Goal: Task Accomplishment & Management: Manage account settings

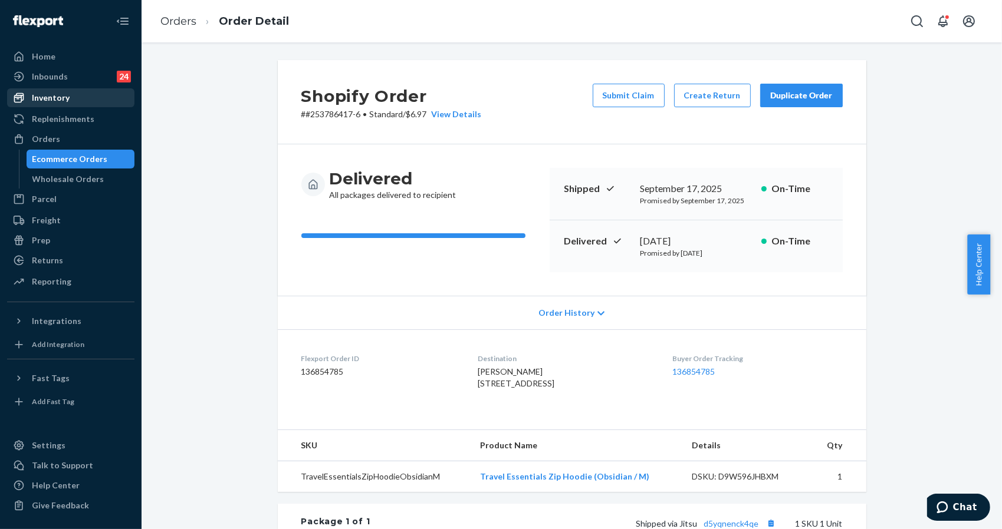
click at [58, 98] on div "Inventory" at bounding box center [51, 98] width 38 height 12
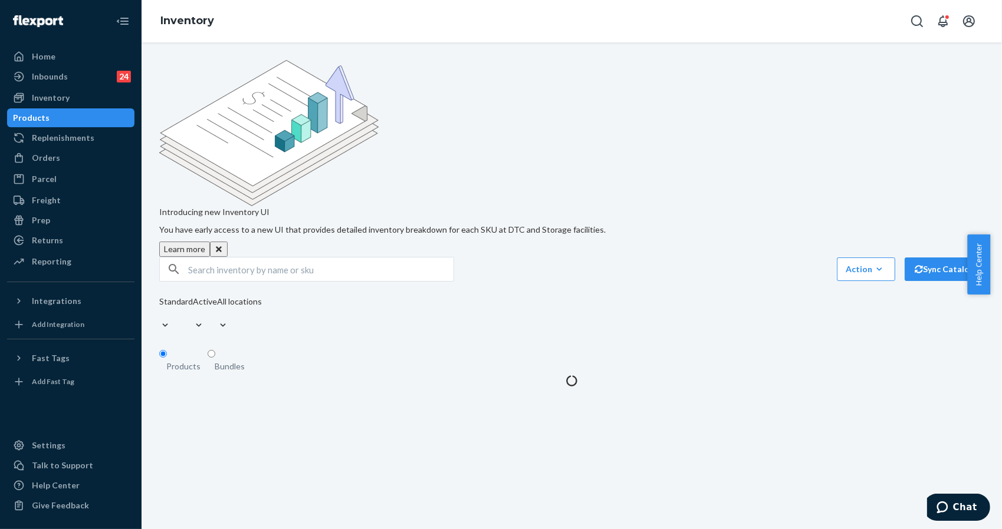
drag, startPoint x: 845, startPoint y: 129, endPoint x: 568, endPoint y: 156, distance: 277.8
click at [845, 129] on div "Introducing new Inventory UI You have early access to a new UI that provides de…" at bounding box center [571, 158] width 825 height 197
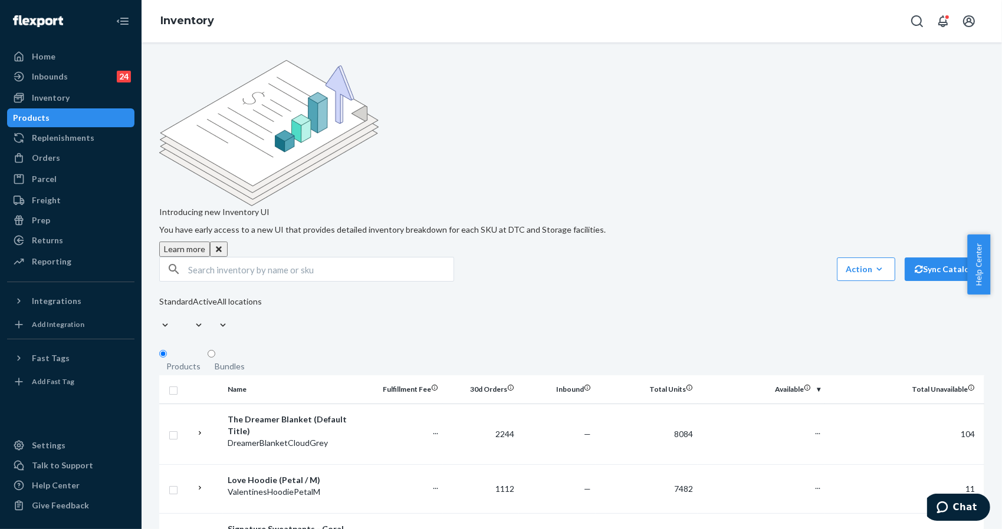
click at [337, 258] on input "text" at bounding box center [320, 270] width 265 height 24
paste input "MinimalistPawHoodieSteelGreyLeopard2X"
click at [232, 258] on input "MinimalistPawHoodieSteelGreyLeopard2X" at bounding box center [320, 270] width 265 height 24
click at [249, 258] on input "Minimalist PawHoodieSteelGreyLeopard2X" at bounding box center [320, 270] width 265 height 24
click at [284, 258] on input "Minimalist Paw HoodieSteelGreyLeopard2X" at bounding box center [320, 270] width 265 height 24
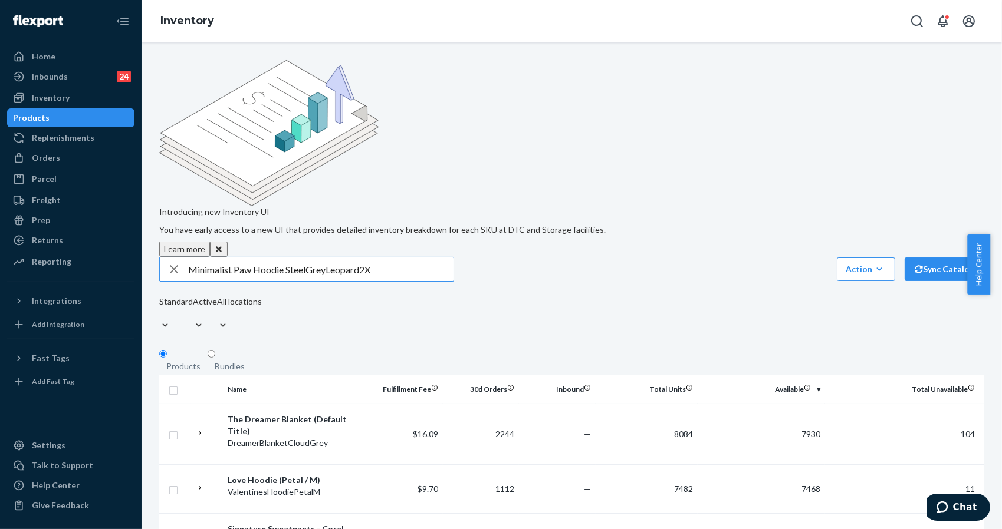
drag, startPoint x: 307, startPoint y: 175, endPoint x: 324, endPoint y: 178, distance: 17.5
click at [308, 258] on input "Minimalist Paw Hoodie SteelGreyLeopard2X" at bounding box center [320, 270] width 265 height 24
click at [328, 258] on input "Minimalist Paw Hoodie Steel GreyLeopard2X" at bounding box center [320, 270] width 265 height 24
drag, startPoint x: 362, startPoint y: 173, endPoint x: 377, endPoint y: 179, distance: 16.2
click at [363, 258] on input "Minimalist Paw Hoodie Steel Grey Leopard2X" at bounding box center [320, 270] width 265 height 24
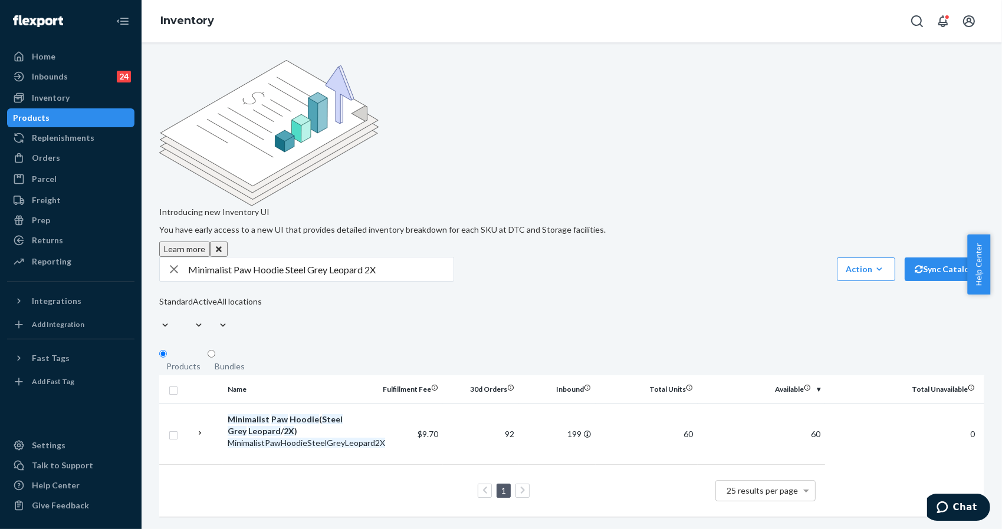
click at [853, 117] on div "Introducing new Inventory UI You have early access to a new UI that provides de…" at bounding box center [571, 158] width 825 height 197
click at [334, 258] on input "Minimalist Paw Hoodie Steel Grey Leopard 2X" at bounding box center [320, 270] width 265 height 24
paste input "ShortsSteelGreyLeopardXL"
click at [232, 258] on input "MinimalistShortsSteelGreyLeopardXL" at bounding box center [320, 270] width 265 height 24
click at [259, 258] on input "Minimalist ShortsSteelGreyLeopardXL" at bounding box center [320, 270] width 265 height 24
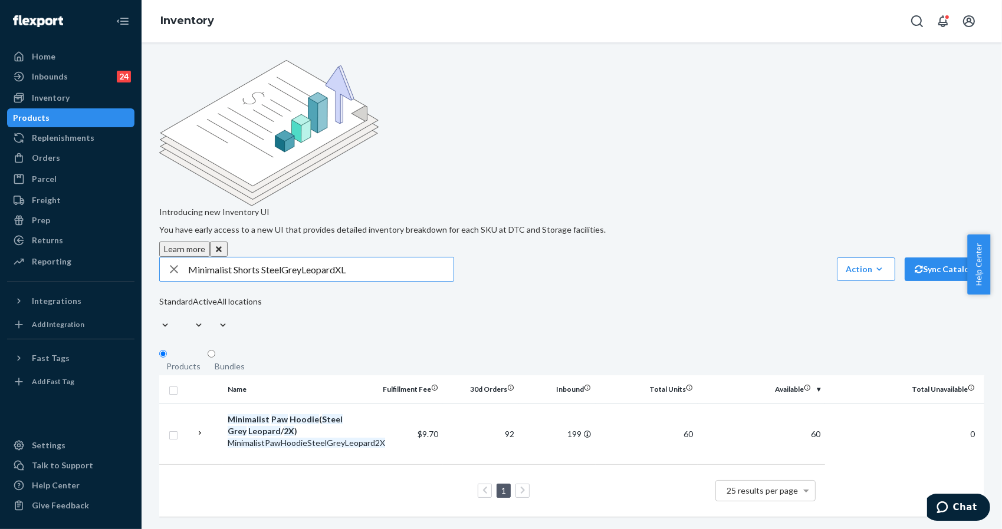
click at [281, 258] on input "Minimalist Shorts SteelGreyLeopardXL" at bounding box center [320, 270] width 265 height 24
click at [304, 258] on input "Minimalist Shorts Steel GreyLeopardXL" at bounding box center [320, 270] width 265 height 24
click at [341, 258] on input "Minimalist Shorts Steel Grey LeopardXL" at bounding box center [320, 270] width 265 height 24
click at [410, 435] on div "Introducing new Inventory UI You have early access to a new UI that provides de…" at bounding box center [572, 285] width 860 height 487
click at [853, 136] on div "Introducing new Inventory UI You have early access to a new UI that provides de…" at bounding box center [571, 158] width 825 height 197
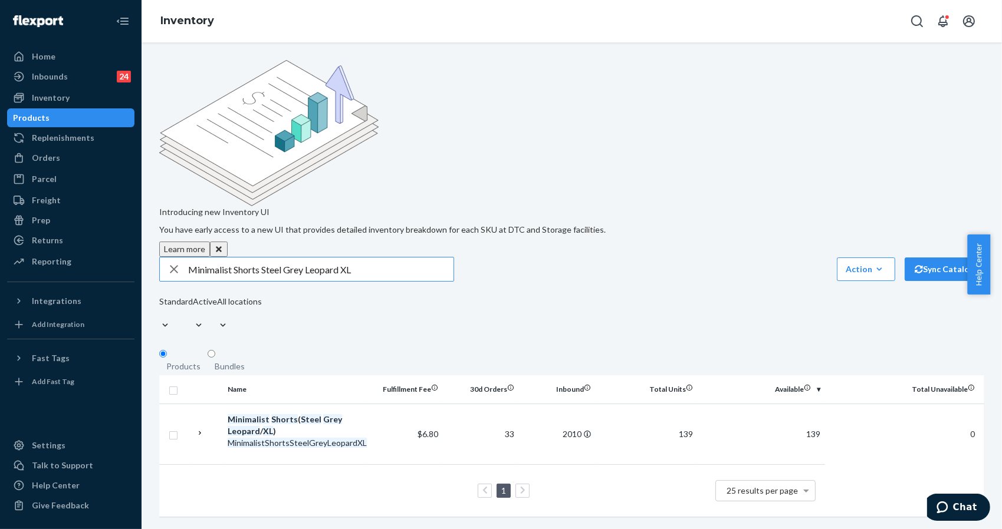
click at [357, 258] on input "Minimalist Shorts Steel Grey Leopard XL" at bounding box center [320, 270] width 265 height 24
paste input "HoodieSteelGreyLeopard"
click at [232, 258] on input "MinimalistHoodieSteelGreyLeopardXL" at bounding box center [320, 270] width 265 height 24
click at [262, 258] on input "Minimalist HoodieSteelGreyLeopardXL" at bounding box center [320, 270] width 265 height 24
click at [289, 258] on input "Minimalist Hoodie SteelGreyLeopardXL" at bounding box center [320, 270] width 265 height 24
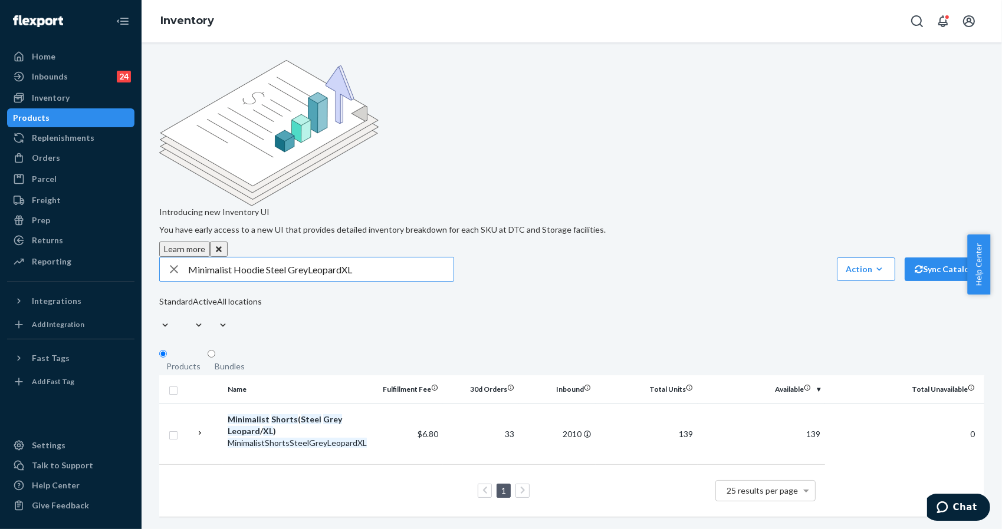
click at [311, 258] on input "Minimalist Hoodie Steel GreyLeopardXL" at bounding box center [320, 270] width 265 height 24
click at [308, 258] on input "Minimalist Hoodie Steel GreyLeopardXL" at bounding box center [320, 270] width 265 height 24
drag, startPoint x: 343, startPoint y: 174, endPoint x: 354, endPoint y: 176, distance: 10.9
click at [347, 258] on input "Minimalist Hoodie Steel Grey LeopardXL" at bounding box center [320, 270] width 265 height 24
type input "Minimalist Hoodie Steel Grey Leopard XL"
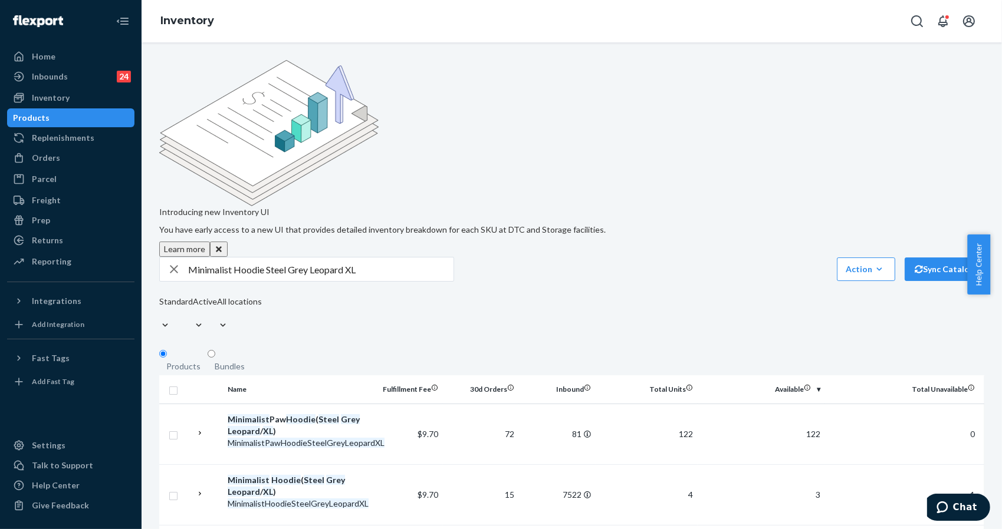
click at [871, 475] on table "Name Fulfillment Fee 30d Orders Inbound Total Units Available Total Unavailable…" at bounding box center [571, 507] width 825 height 263
click at [958, 510] on span "Chat" at bounding box center [964, 507] width 24 height 11
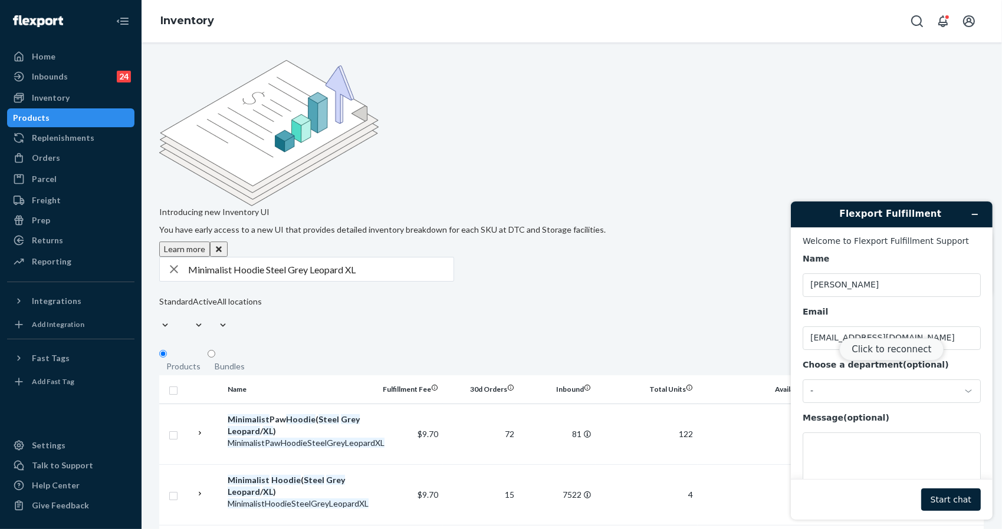
click at [877, 353] on button "Click to reconnect" at bounding box center [890, 349] width 104 height 22
click at [883, 454] on textarea "Message (optional)" at bounding box center [891, 465] width 178 height 66
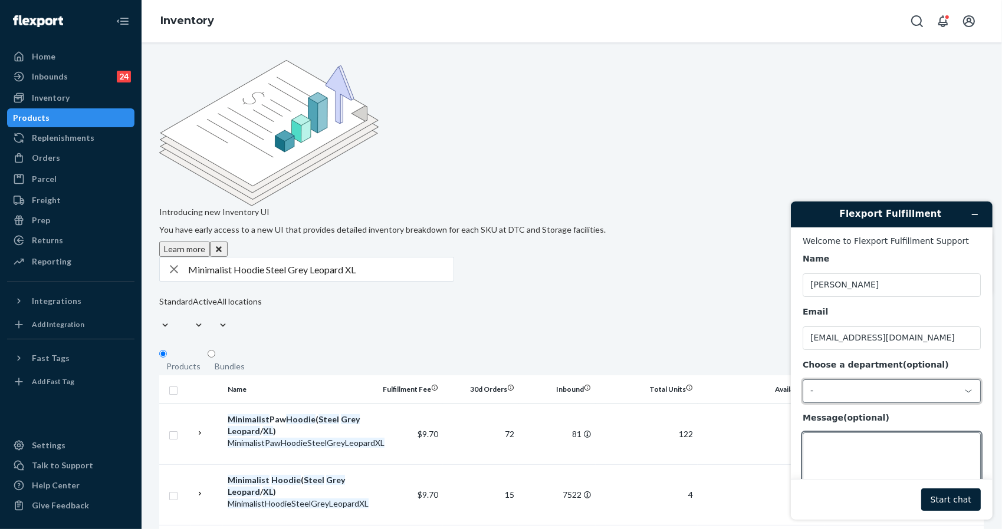
click at [857, 382] on div "-" at bounding box center [891, 391] width 178 height 24
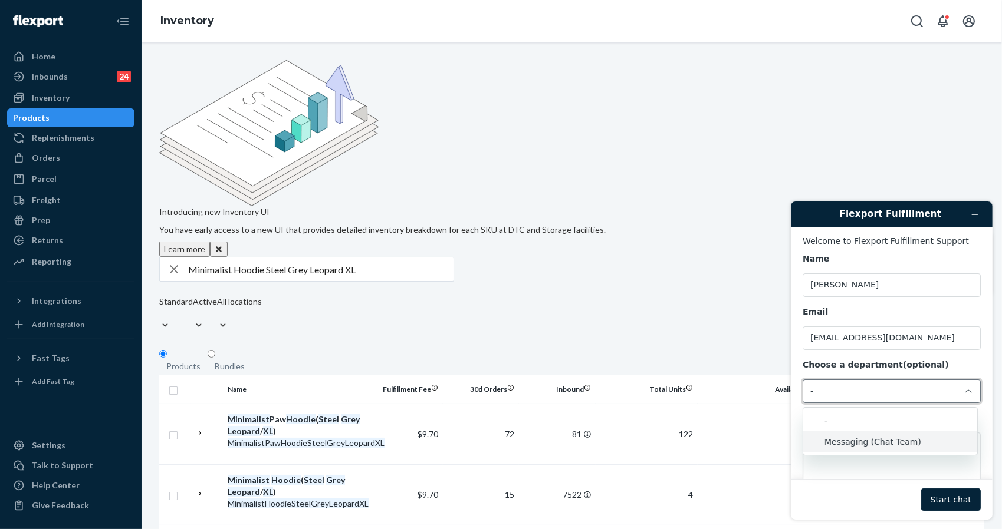
click at [856, 442] on li "Messaging (Chat Team)" at bounding box center [889, 441] width 174 height 21
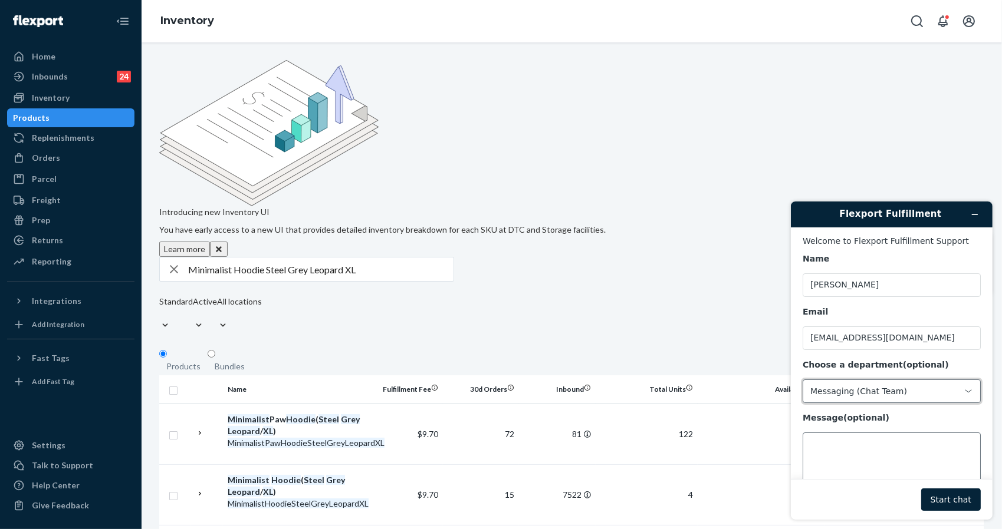
drag, startPoint x: 847, startPoint y: 453, endPoint x: 844, endPoint y: 459, distance: 6.6
click at [844, 458] on div "Name Marc Daniel Email marcbutil32@gmail.com Choose a department (optional) Mes…" at bounding box center [891, 375] width 178 height 245
click at [62, 154] on div "Orders" at bounding box center [70, 158] width 125 height 17
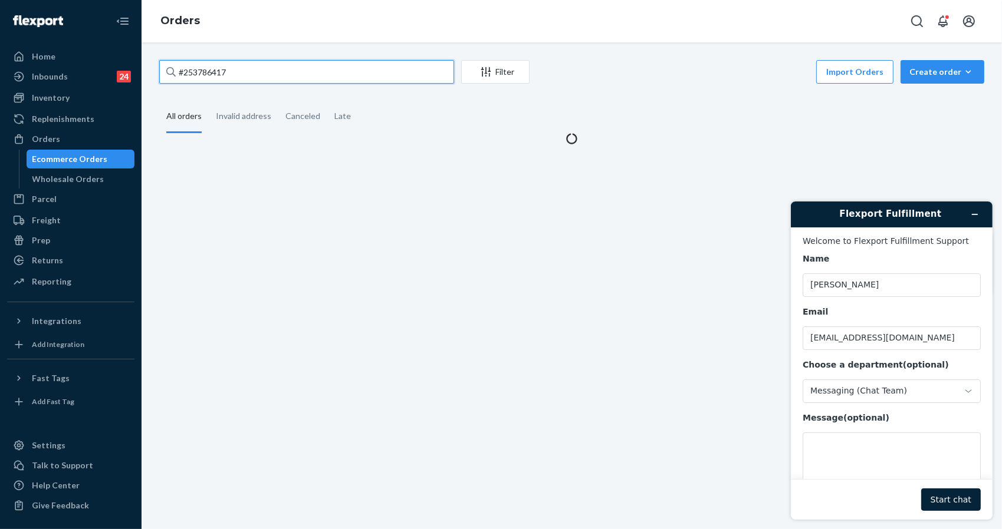
click at [266, 71] on input "#253786417" at bounding box center [306, 72] width 295 height 24
paste input "5108218"
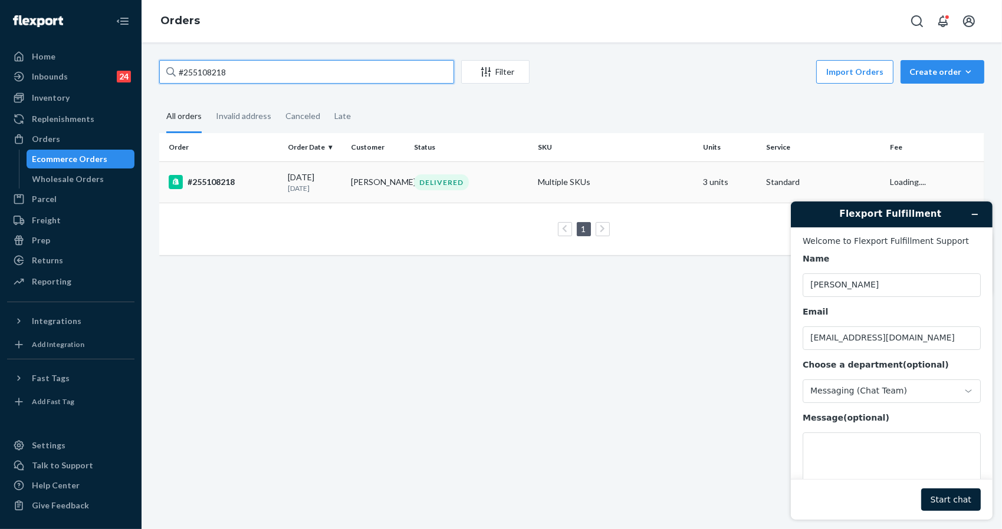
type input "#255108218"
drag, startPoint x: 301, startPoint y: 187, endPoint x: 161, endPoint y: 212, distance: 141.8
click at [300, 187] on p "15 days ago" at bounding box center [315, 188] width 54 height 10
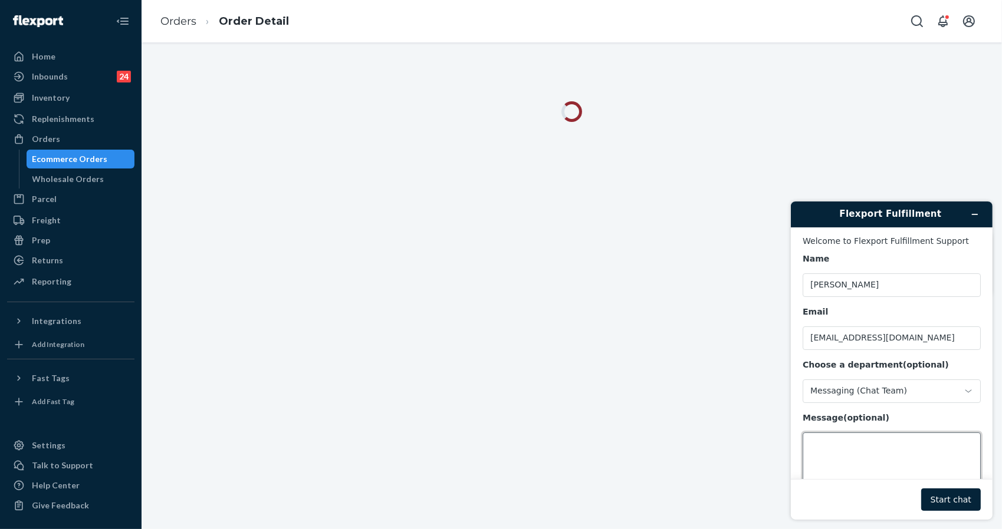
click at [890, 459] on textarea "Message (optional)" at bounding box center [891, 465] width 178 height 66
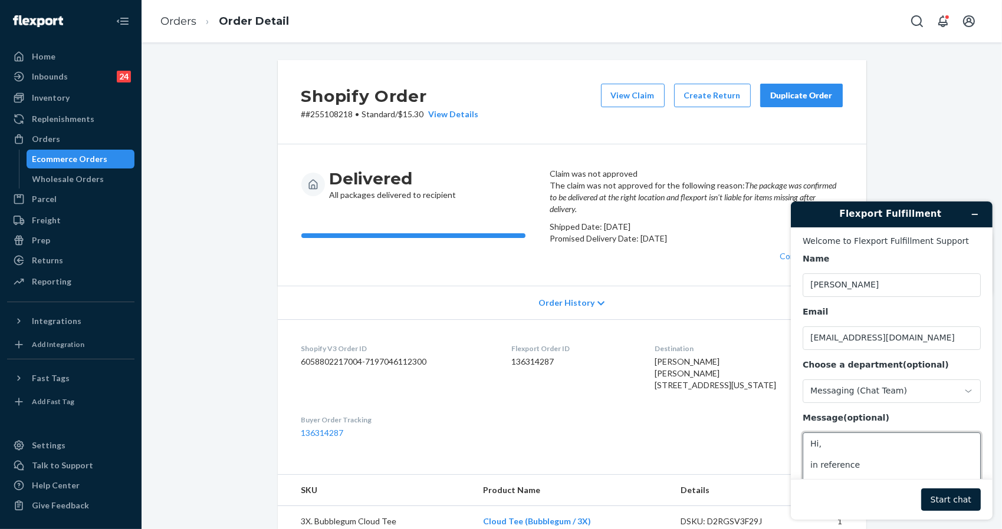
click at [883, 459] on textarea "Hi, in reference" at bounding box center [891, 465] width 178 height 66
click at [875, 469] on textarea "Hi, in reference" at bounding box center [891, 465] width 178 height 66
paste textarea "#255108218"
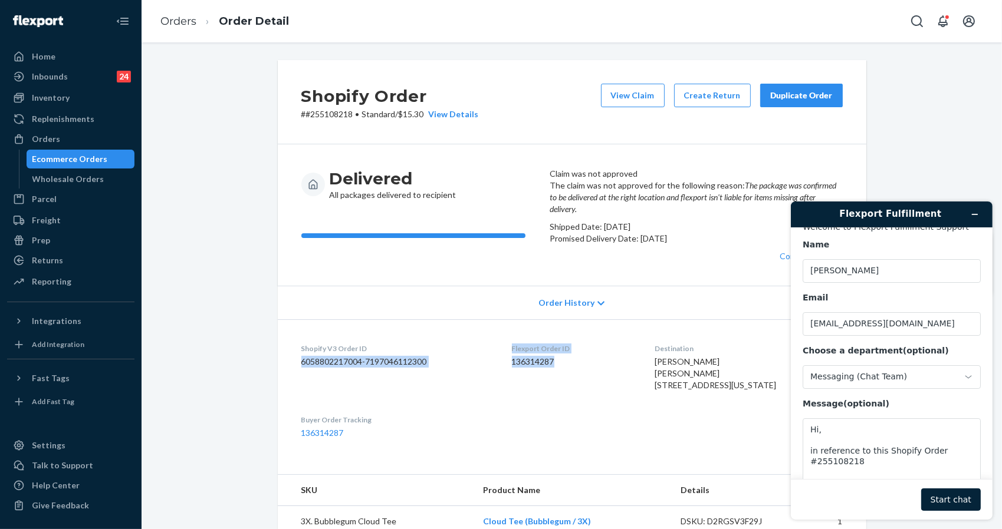
drag, startPoint x: 564, startPoint y: 429, endPoint x: 562, endPoint y: 403, distance: 26.0
click at [512, 403] on dl "Shopify V3 Order ID 6058802217004-7197046112300 Flexport Order ID 136314287 Des…" at bounding box center [572, 391] width 588 height 143
copy div "Flexport Order ID 136314287"
click at [840, 475] on textarea "Hi, in reference to this Shopify Order #255108218" at bounding box center [891, 451] width 178 height 66
paste textarea "Flexport Order ID 136314287"
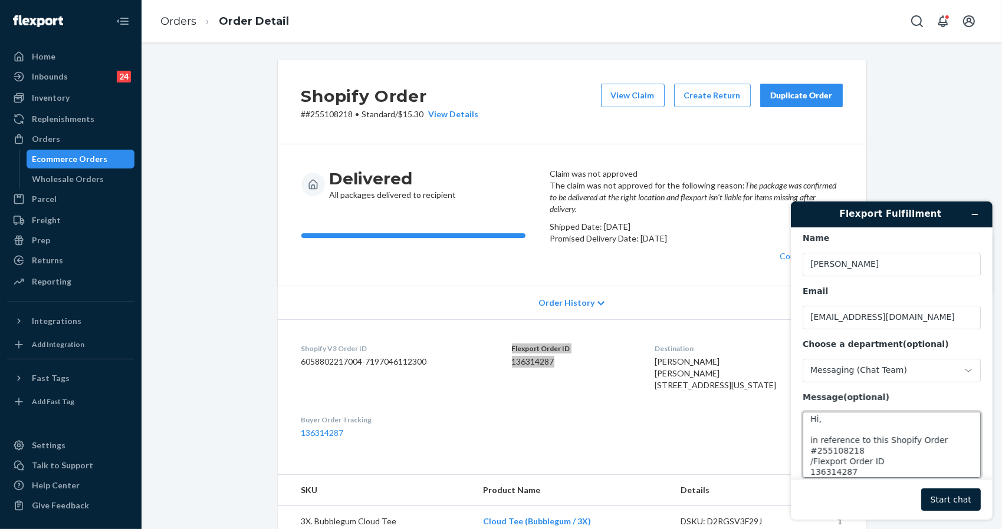
scroll to position [39, 0]
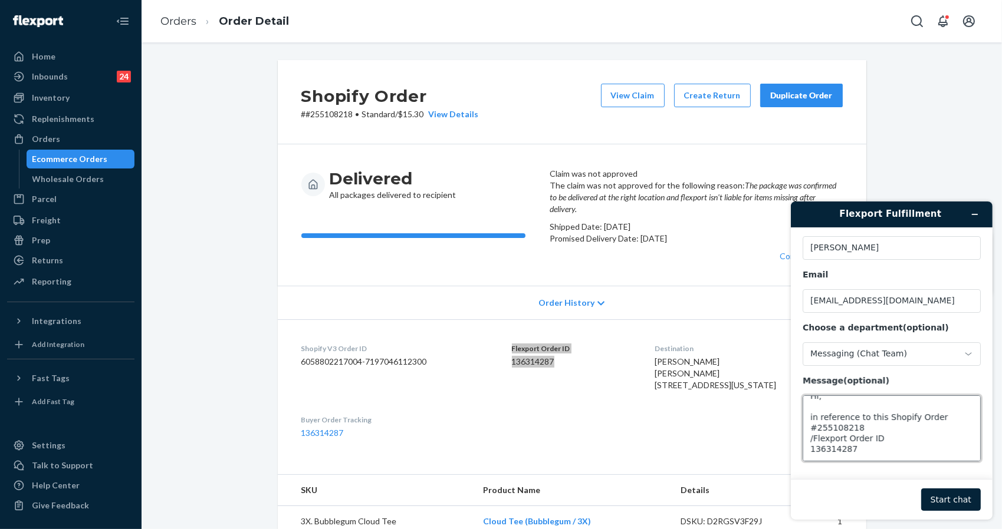
drag, startPoint x: 847, startPoint y: 475, endPoint x: 856, endPoint y: 451, distance: 25.0
click at [794, 454] on form "Welcome to Flexport Fulfillment Support Name Marc Daniel Email marcbutil32@gmai…" at bounding box center [891, 373] width 202 height 292
click at [905, 434] on textarea "Hi, in reference to this Shopify Order #255108218 /Flexport Order ID" at bounding box center [891, 428] width 178 height 66
click at [888, 440] on textarea "Hi, in reference to this Shopify Order #255108218 /Flexport Order ID" at bounding box center [891, 428] width 178 height 66
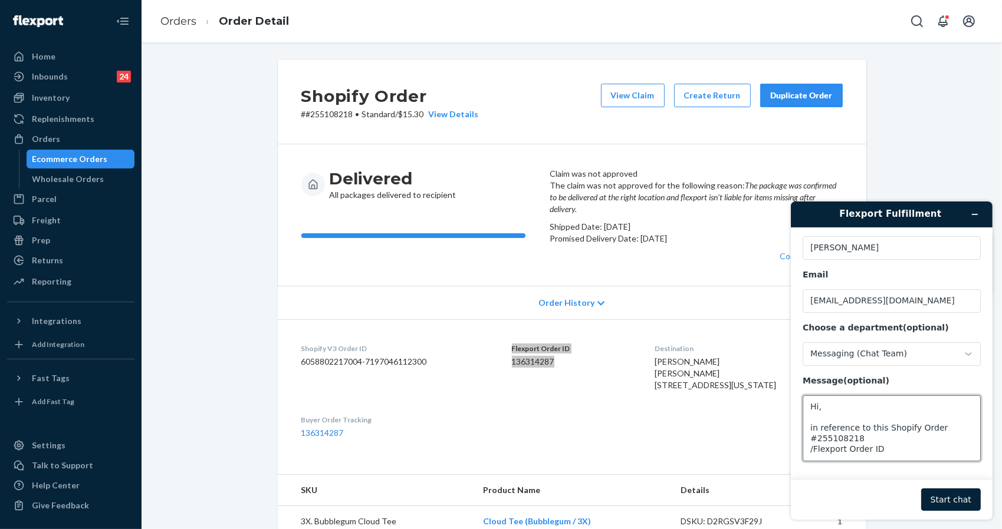
click at [887, 442] on textarea "Hi, in reference to this Shopify Order #255108218 /Flexport Order ID" at bounding box center [891, 428] width 178 height 66
click at [885, 446] on textarea "Hi, in reference to this Shopify Order #255108218 /Flexport Order ID" at bounding box center [891, 428] width 178 height 66
paste textarea "136314287"
click at [881, 429] on textarea "Hi, in reference to this Shopify Order #255108218 /Flexport Order ID 136314287" at bounding box center [891, 428] width 178 height 66
click at [932, 447] on textarea "Hi, in reference to this Shopify Order #255108218 /Flexport Order ID 136314287" at bounding box center [891, 428] width 178 height 66
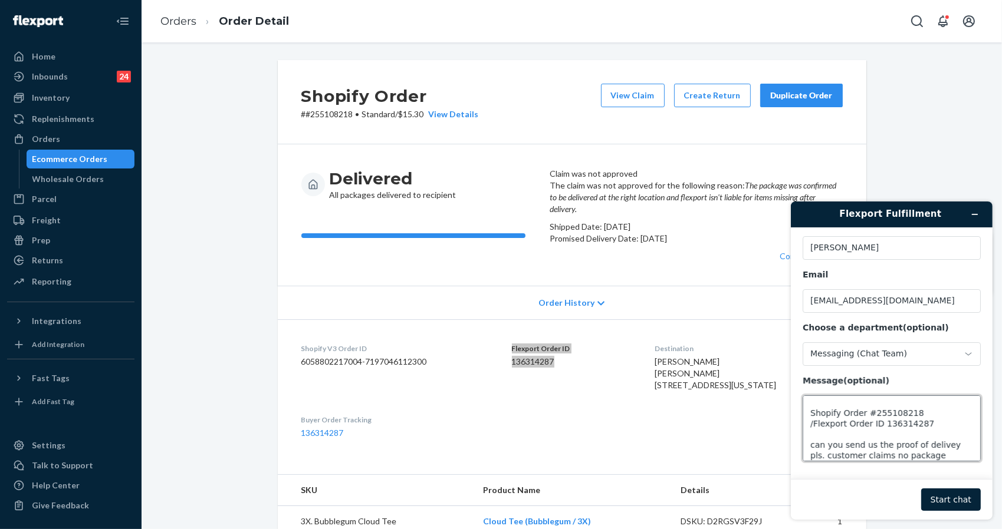
scroll to position [47, 0]
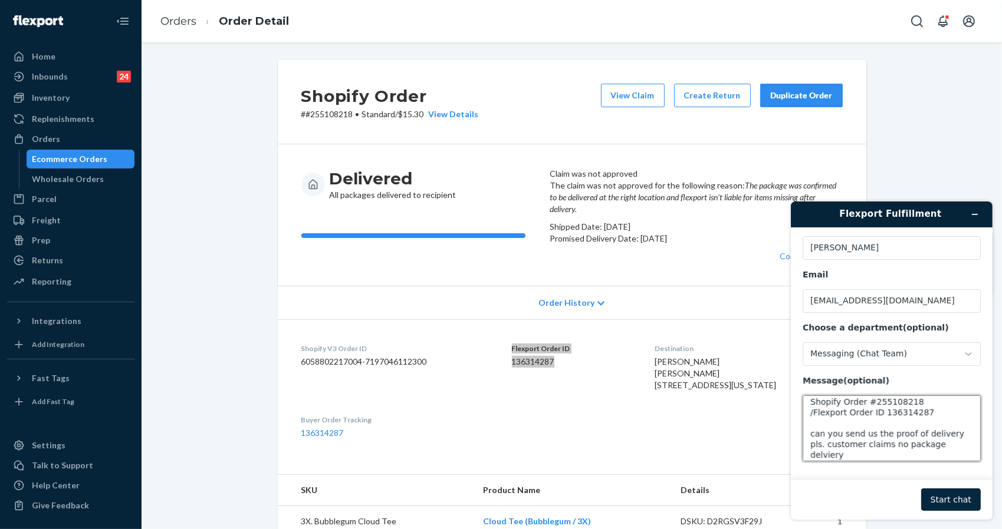
type textarea "Hi, in reference to this Shopify Order #255108218 /Flexport Order ID 136314287 …"
click at [959, 490] on button "Start chat" at bounding box center [950, 499] width 60 height 22
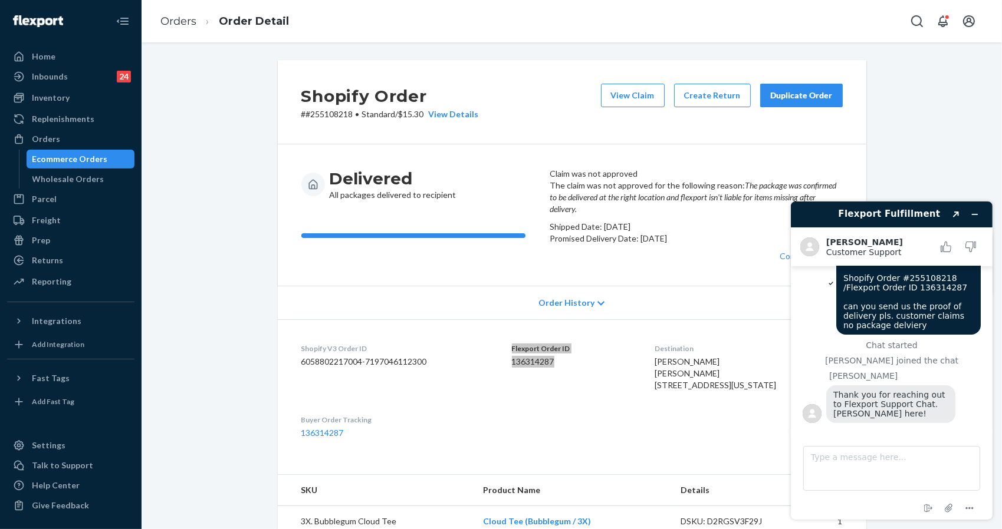
scroll to position [48, 0]
click at [830, 333] on div "Hi, in reference to this Shopify Order #255108218 /Flexport Order ID 136314287 …" at bounding box center [891, 287] width 178 height 107
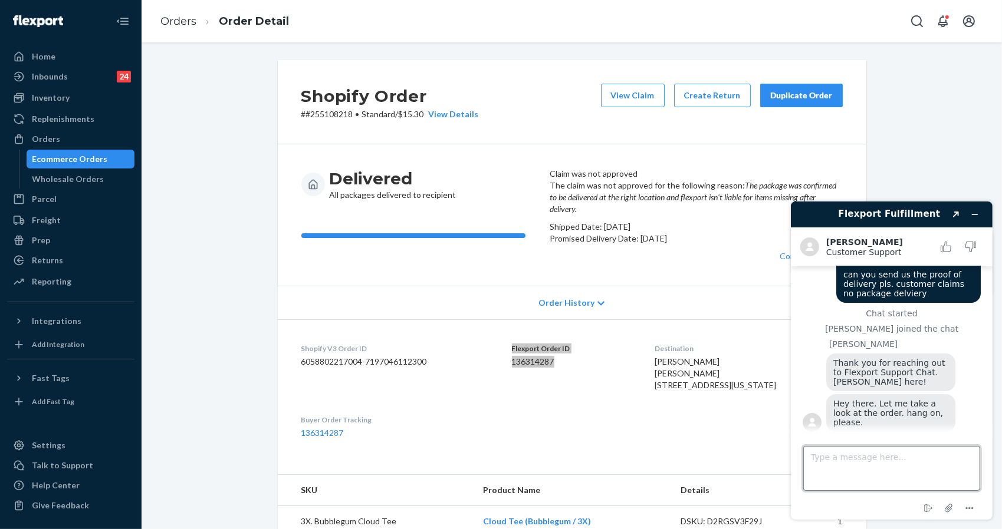
click at [890, 456] on textarea "Type a message here..." at bounding box center [890, 468] width 177 height 45
type textarea "ty"
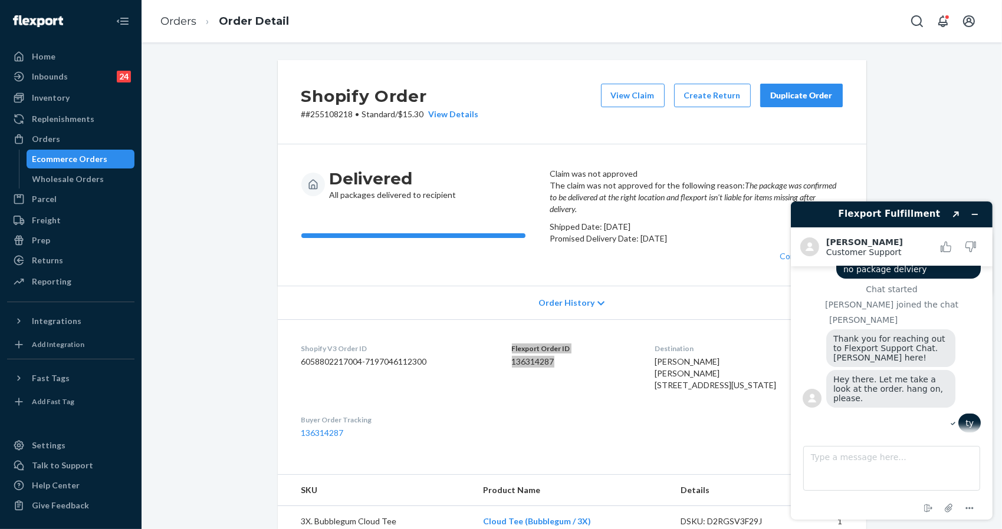
click at [894, 393] on span "Hey there. Let me take a look at the order. hang on, please." at bounding box center [889, 388] width 112 height 28
click at [845, 107] on div "Shopify Order # #255108218 • Standard / $15.30 View Details View Claim Create R…" at bounding box center [572, 102] width 588 height 84
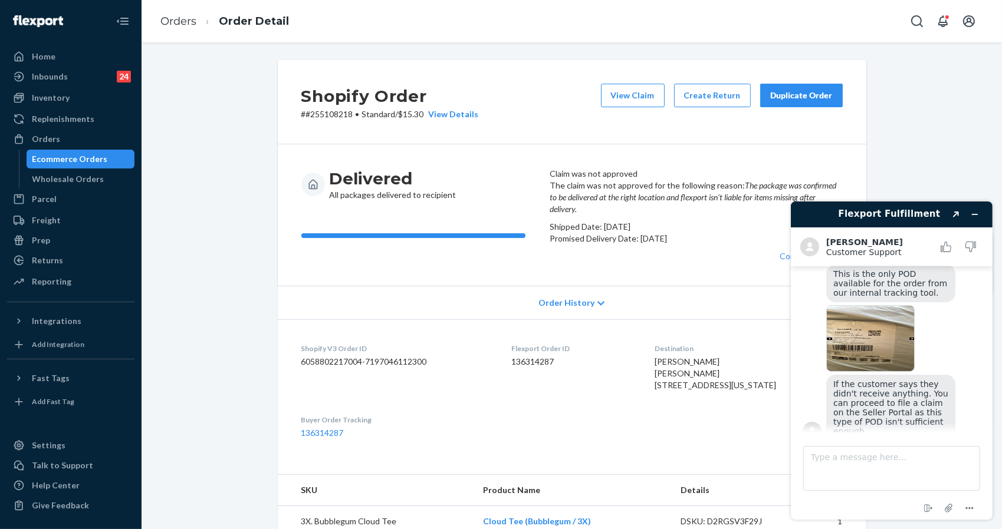
click at [850, 323] on img at bounding box center [869, 338] width 88 height 67
click at [858, 459] on textarea "Type a message here..." at bounding box center [890, 468] width 177 height 45
click at [974, 452] on textarea "Claim has been filed however it was rejected" at bounding box center [890, 468] width 177 height 45
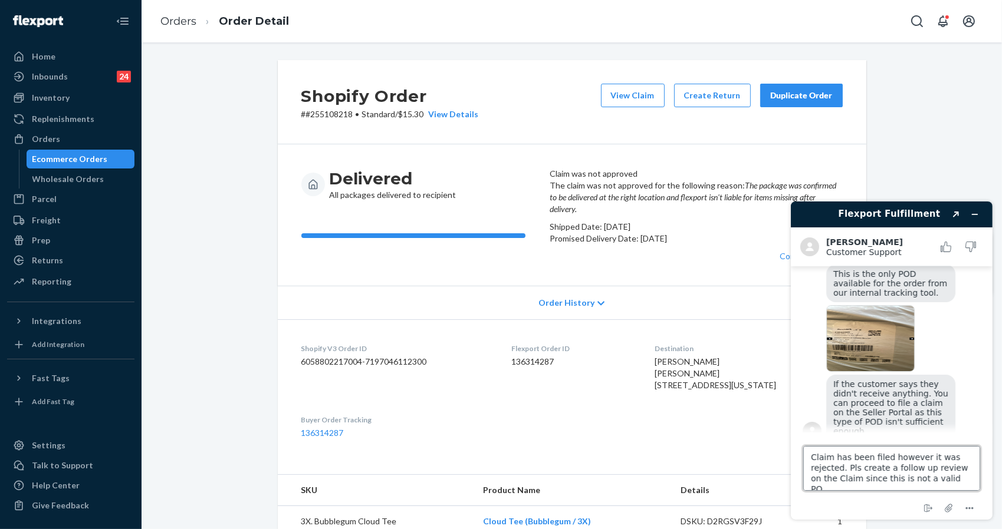
type textarea "Claim has been filed however it was rejected. Pls create a follow up review on …"
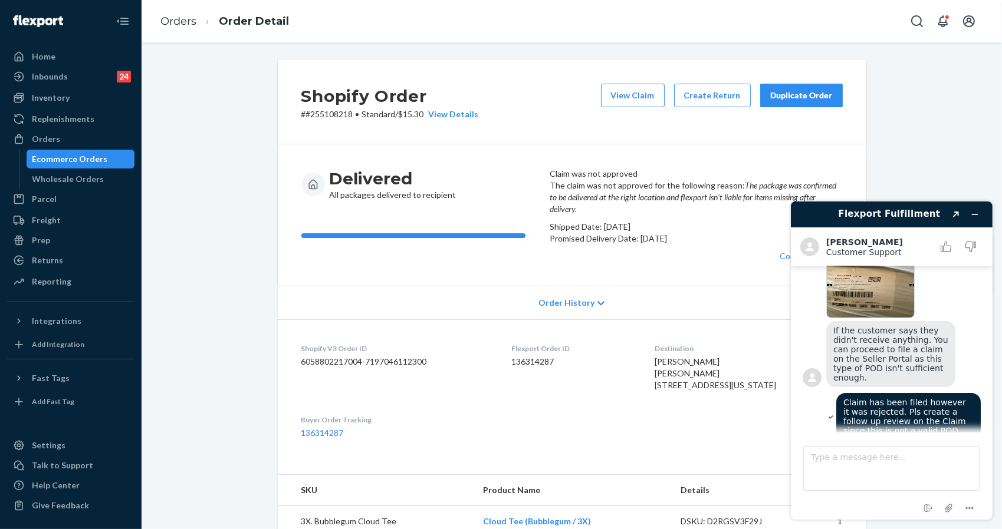
click at [653, 214] on em "The package was confirmed to be delivered at the right location and flexport is…" at bounding box center [693, 197] width 287 height 34
click at [907, 400] on span "Claim has been filed however it was rejected. Pls create a follow up review on …" at bounding box center [905, 416] width 125 height 38
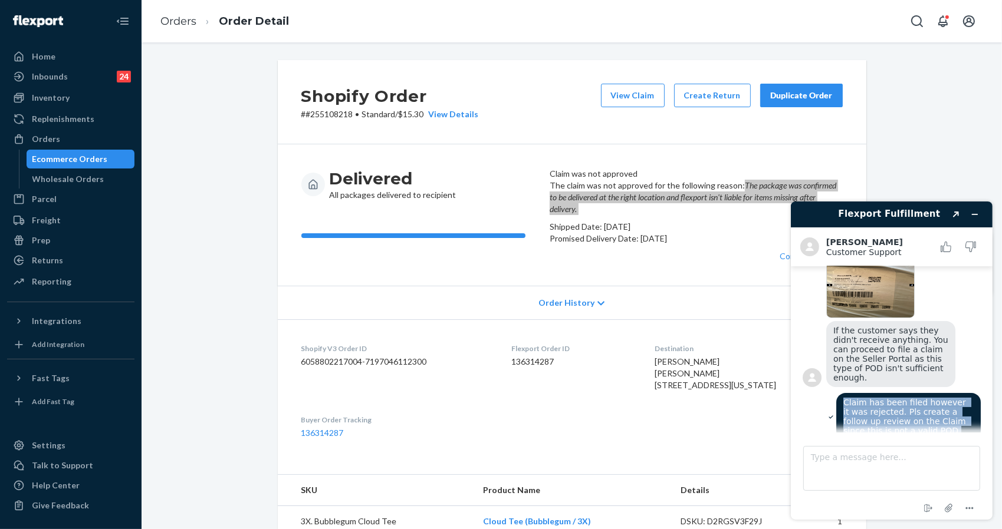
click at [907, 400] on span "Claim has been filed however it was rejected. Pls create a follow up review on …" at bounding box center [905, 416] width 125 height 38
click at [911, 393] on div "Claim has been filed however it was rejected. Pls create a follow up review on …" at bounding box center [907, 416] width 144 height 47
click at [924, 401] on span "Claim has been filed however it was rejected. Pls create a follow up review on …" at bounding box center [905, 416] width 125 height 38
click at [923, 400] on span "Claim has been filed however it was rejected. Pls create a follow up review on …" at bounding box center [905, 416] width 125 height 38
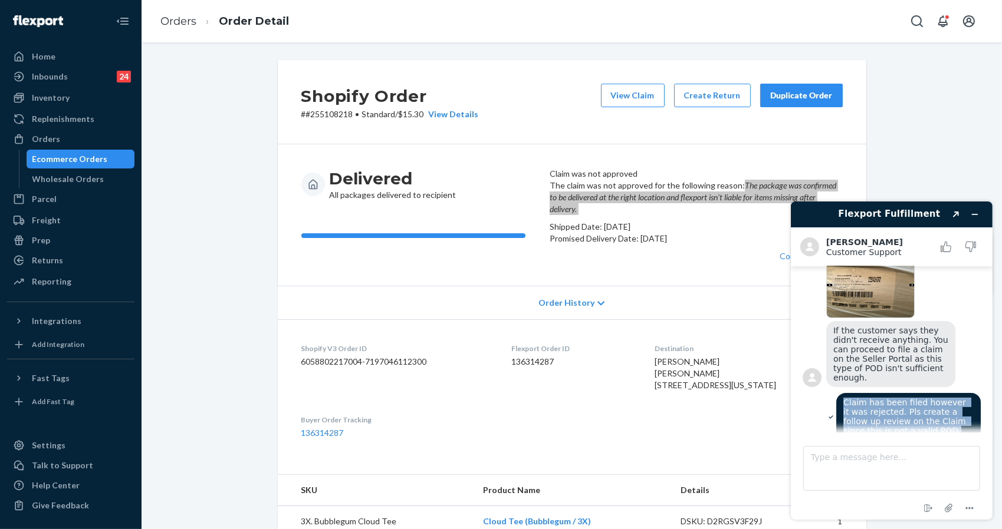
click at [911, 397] on span "Claim has been filed however it was rejected. Pls create a follow up review on …" at bounding box center [905, 416] width 125 height 38
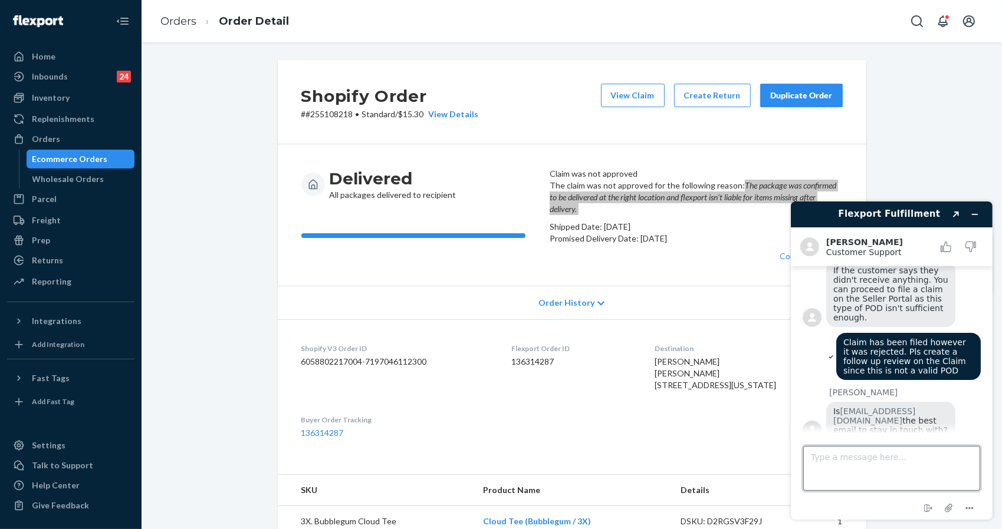
click at [911, 455] on textarea "Type a message here..." at bounding box center [890, 468] width 177 height 45
type textarea "yes"
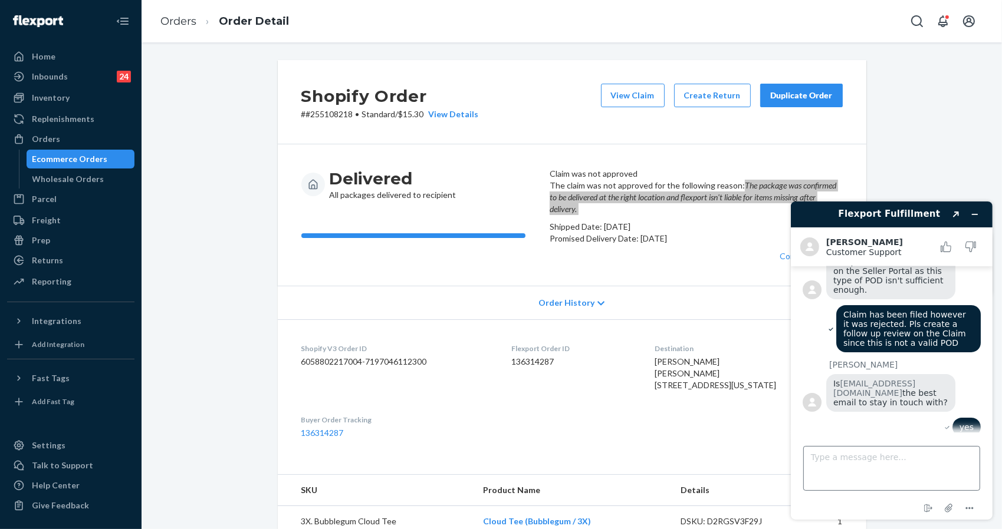
scroll to position [429, 0]
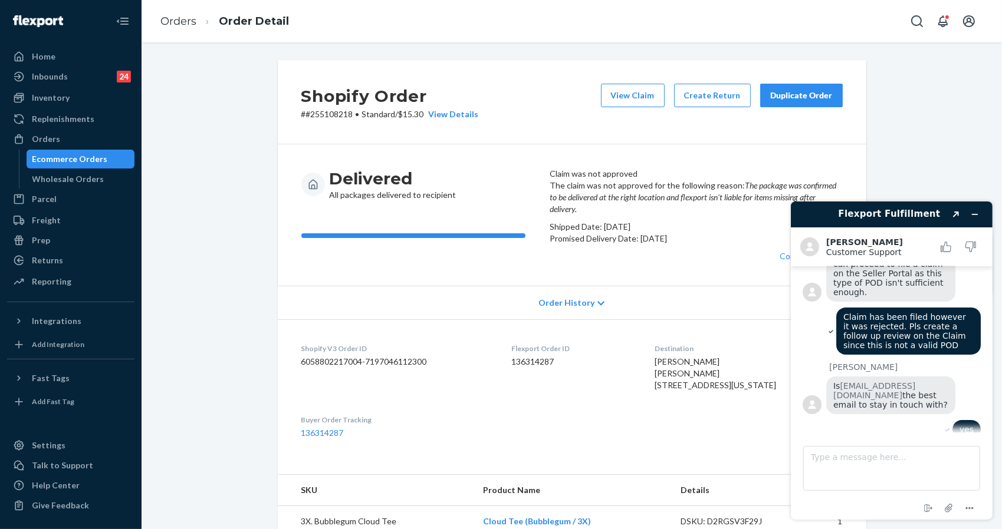
click at [883, 117] on div "Shopify Order # #255108218 • Standard / $15.30 View Details View Claim Create R…" at bounding box center [571, 493] width 843 height 866
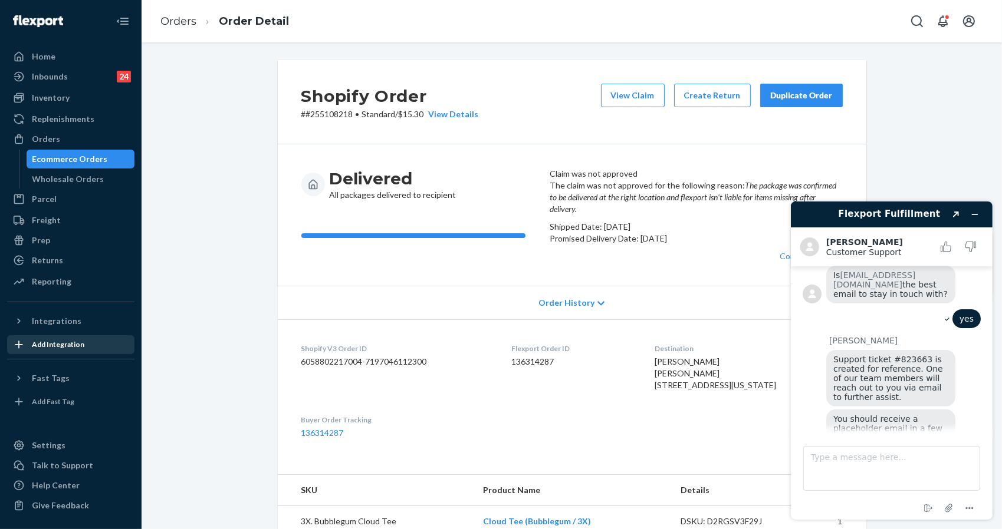
scroll to position [571, 0]
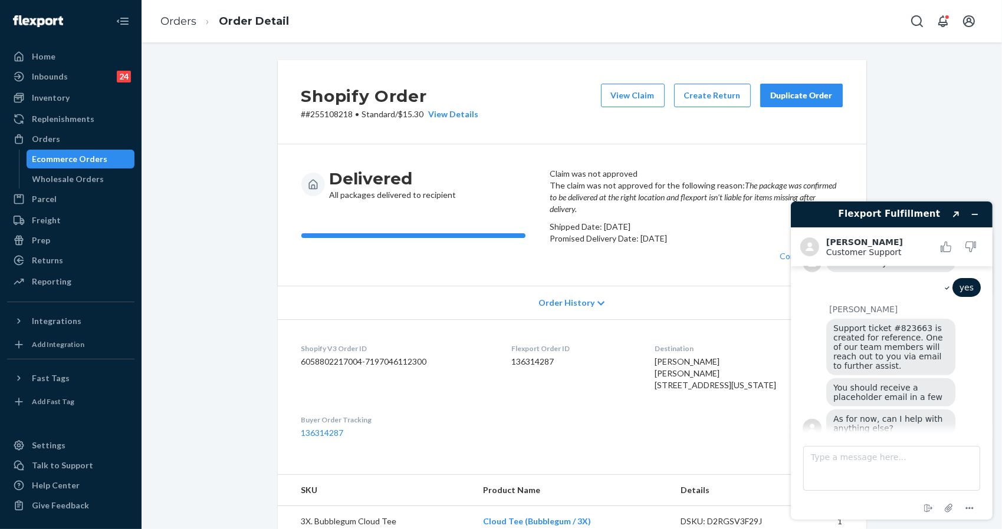
click at [891, 395] on div "You should receive a placeholder email in a few" at bounding box center [902, 393] width 154 height 31
click at [910, 323] on span "Support ticket #823663 is created for reference. One of our team members will r…" at bounding box center [889, 346] width 112 height 47
click at [958, 216] on icon "Created with Sketch." at bounding box center [955, 214] width 7 height 6
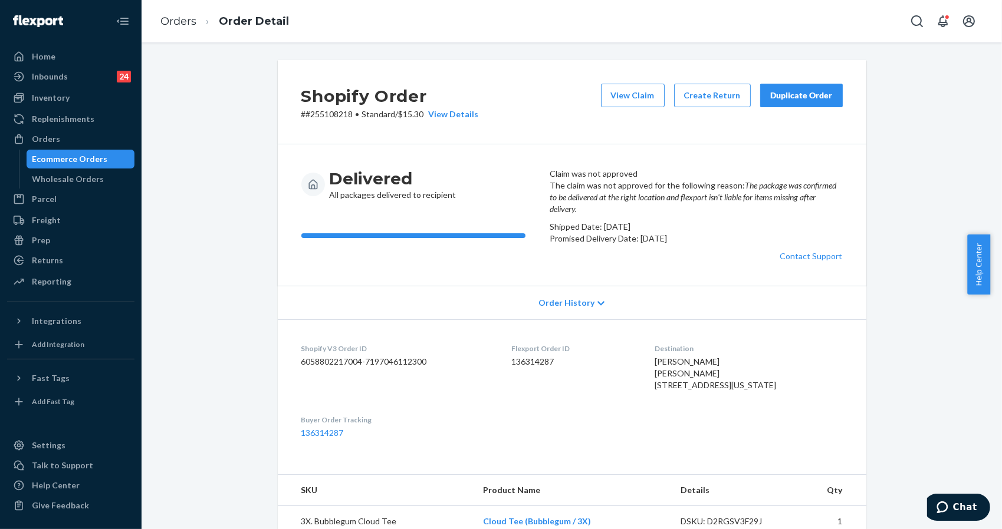
click at [269, 430] on div "Shopify Order # #255108218 • Standard / $15.30 View Details View Claim Create R…" at bounding box center [572, 485] width 606 height 851
click at [952, 508] on span "Chat" at bounding box center [944, 507] width 17 height 12
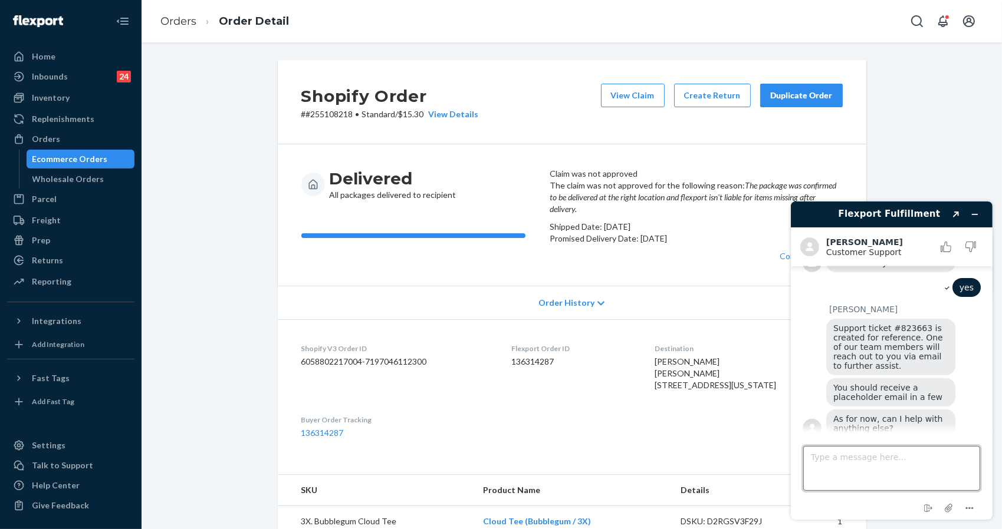
click at [854, 461] on textarea "Type a message here..." at bounding box center [890, 468] width 177 height 45
type textarea "that's it for now! tysm Alvin"
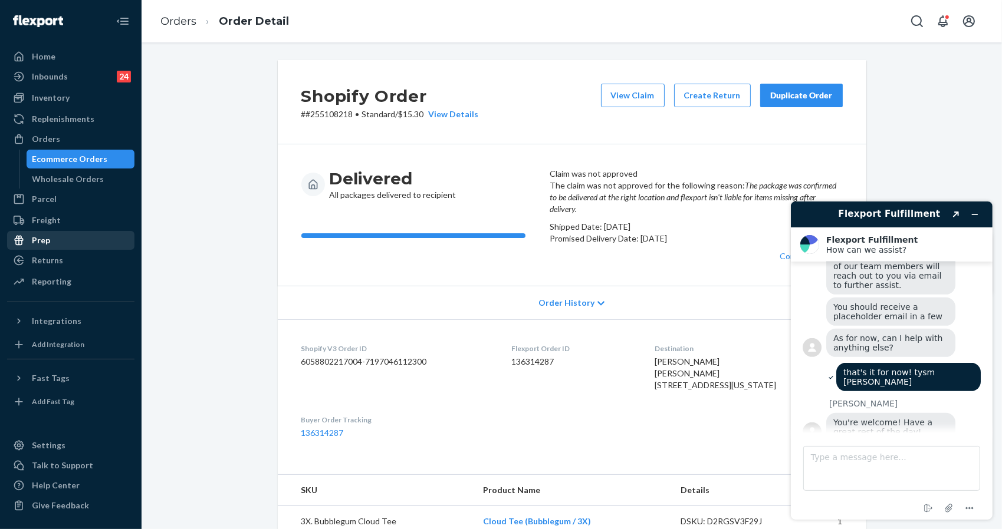
scroll to position [703, 0]
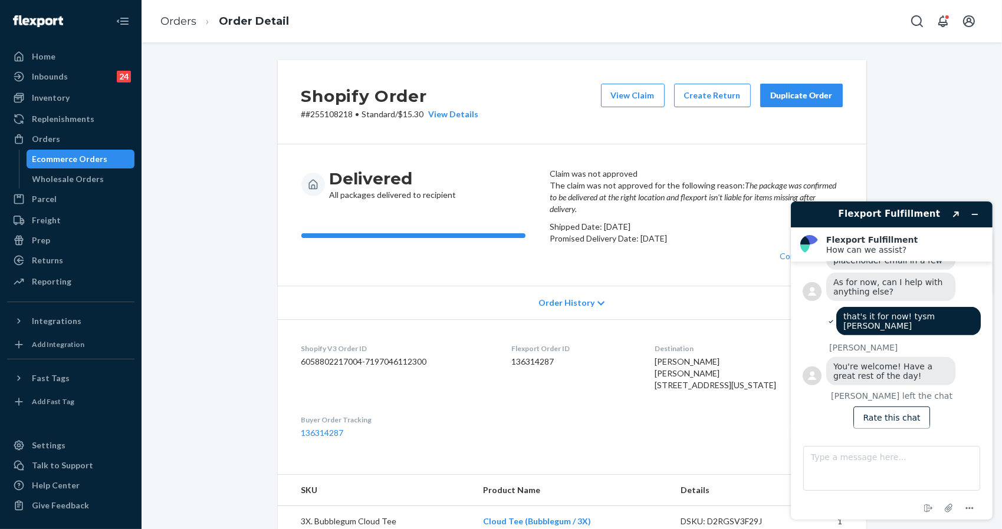
click at [868, 102] on div "Shopify Order # #255108218 • Standard / $15.30 View Details View Claim Create R…" at bounding box center [572, 485] width 606 height 851
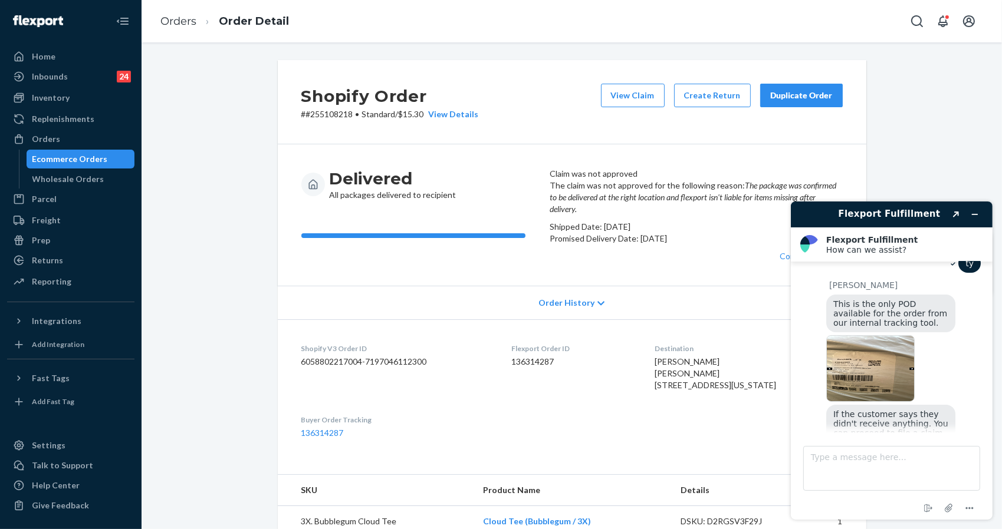
scroll to position [232, 0]
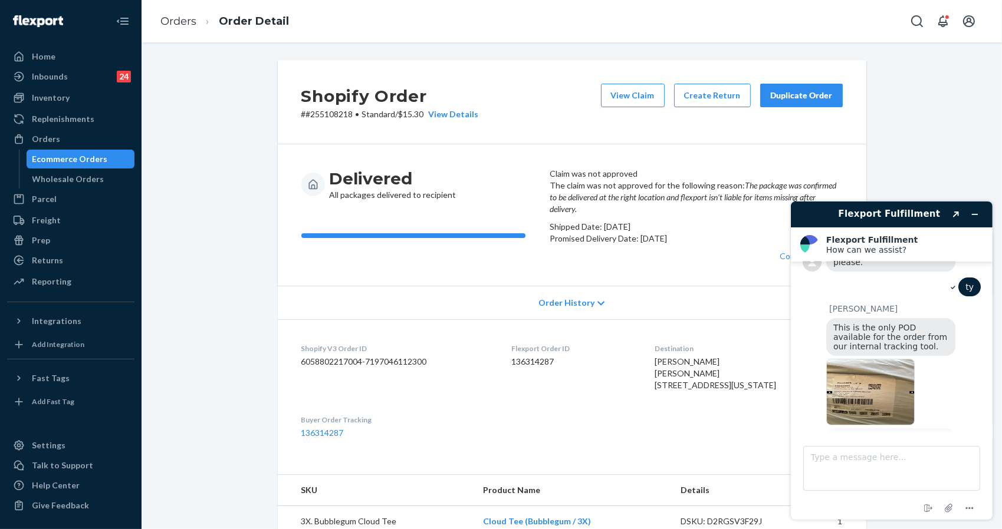
click at [863, 392] on img at bounding box center [869, 391] width 88 height 67
drag, startPoint x: 935, startPoint y: 122, endPoint x: 746, endPoint y: 4, distance: 223.0
click at [932, 120] on div "Shopify Order # #255108218 • Standard / $15.30 View Details View Claim Create R…" at bounding box center [571, 493] width 843 height 866
click at [847, 382] on img at bounding box center [869, 391] width 88 height 67
click at [917, 137] on div "Shopify Order # #255108218 • Standard / $15.30 View Details View Claim Create R…" at bounding box center [571, 493] width 843 height 866
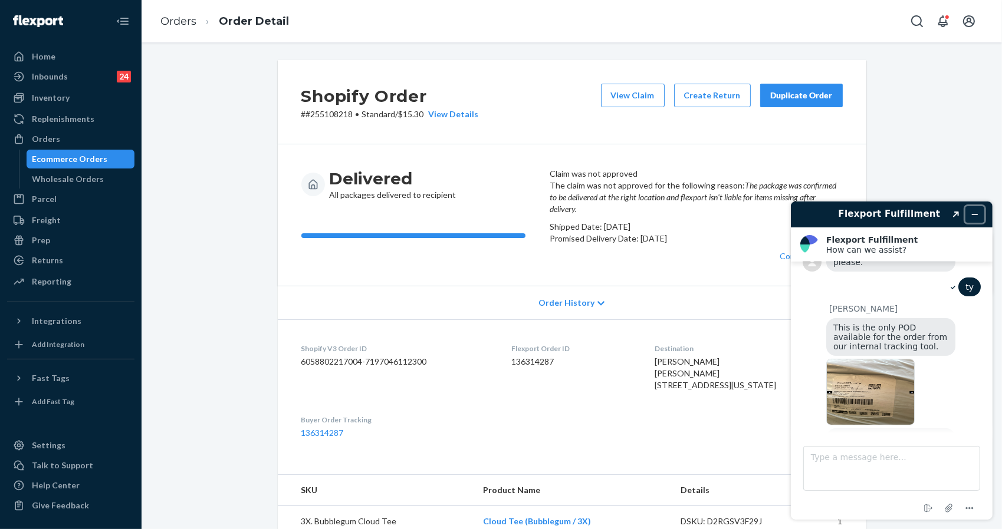
click at [969, 218] on button "Minimize widget" at bounding box center [974, 214] width 19 height 17
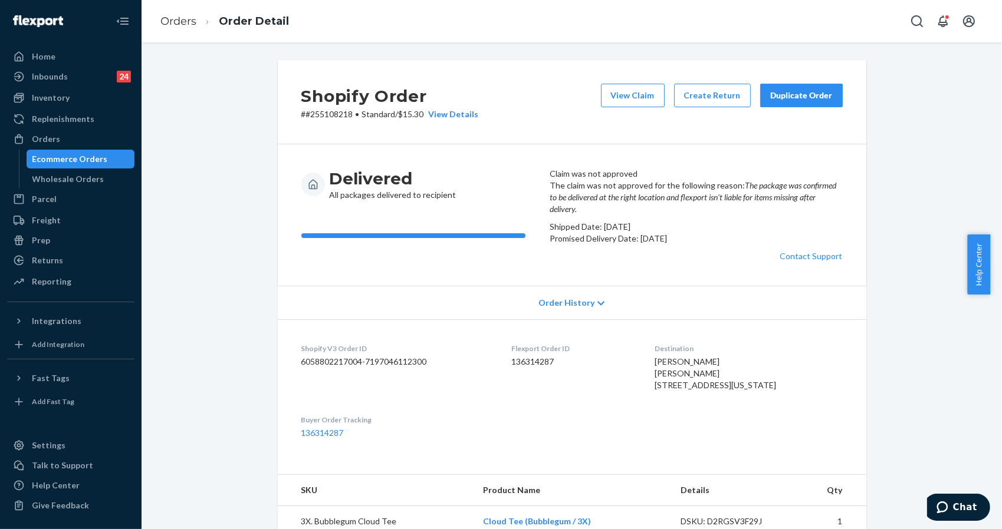
drag, startPoint x: 896, startPoint y: 157, endPoint x: 794, endPoint y: 130, distance: 106.0
click at [893, 155] on div "Shopify Order # #255108218 • Standard / $15.30 View Details View Claim Create R…" at bounding box center [571, 493] width 843 height 866
click at [67, 255] on div "Returns" at bounding box center [70, 260] width 125 height 17
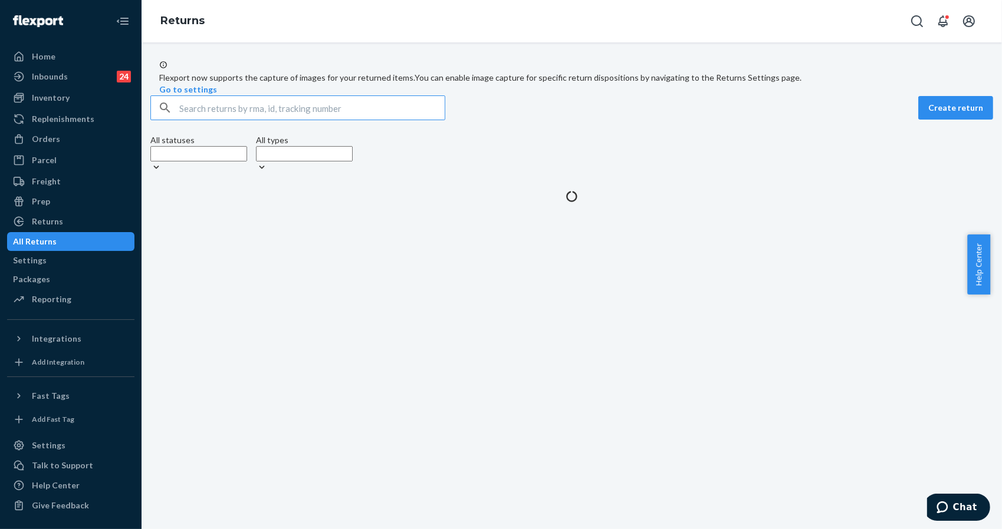
click at [321, 120] on input "text" at bounding box center [311, 108] width 265 height 24
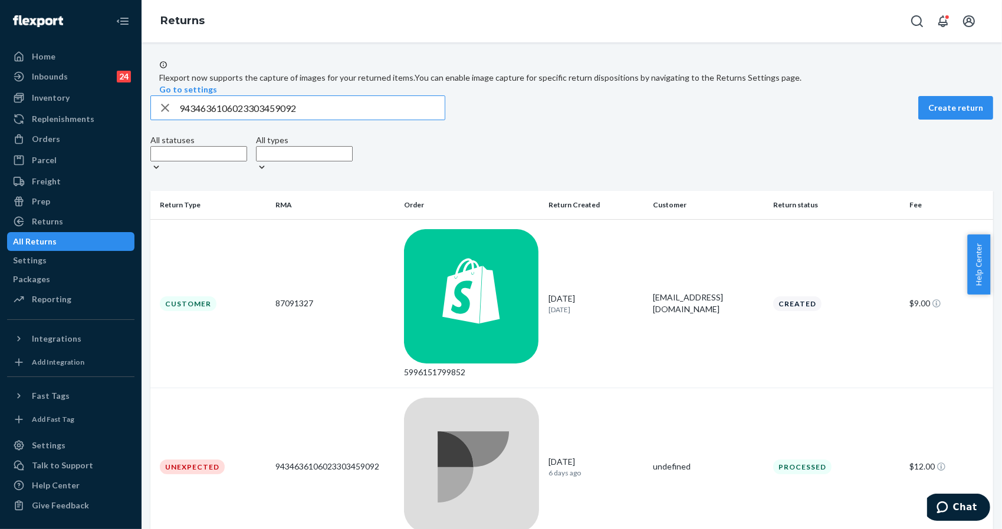
type input "9434636106023303459092"
click at [235, 389] on td "Unexpected" at bounding box center [210, 467] width 120 height 157
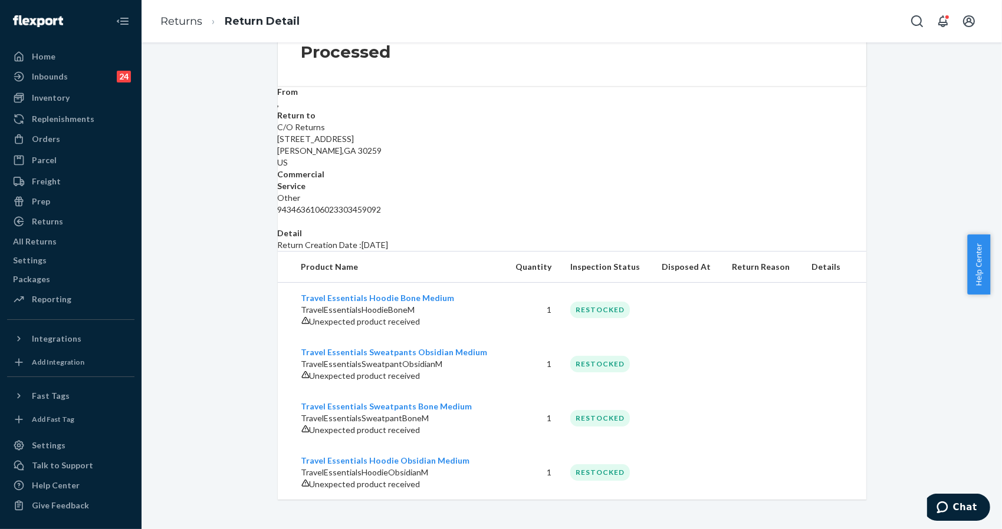
click at [278, 251] on div "Detail Return Creation Date : 9/16/2025" at bounding box center [572, 240] width 588 height 24
click at [897, 499] on div "Return #9434636106023303459092 $12.00 Processed From , Return to C/O Returns 19…" at bounding box center [571, 211] width 843 height 578
drag, startPoint x: 231, startPoint y: 205, endPoint x: 364, endPoint y: 83, distance: 181.5
click at [230, 205] on div "Return #9434636106023303459092 $12.00 Processed From , Return to C/O Returns 19…" at bounding box center [571, 211] width 843 height 578
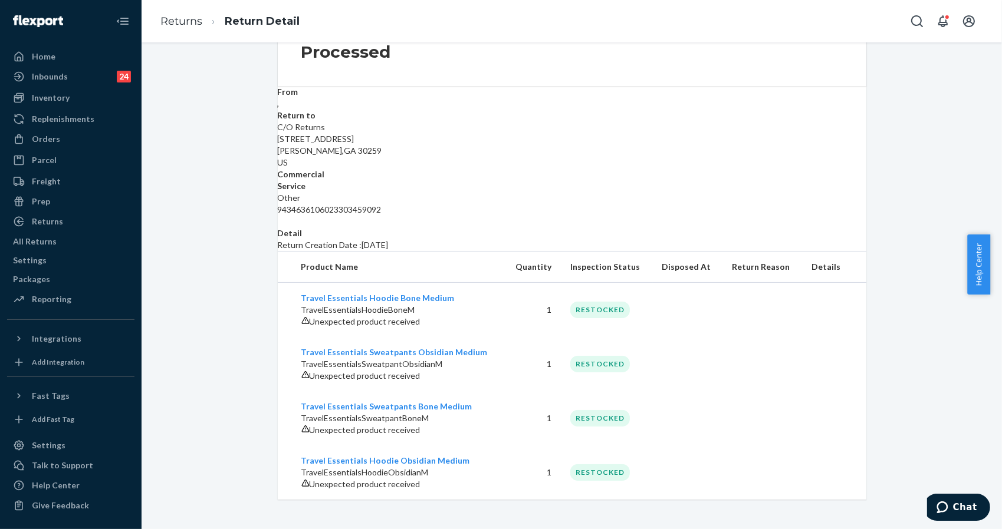
click at [964, 137] on div "Return #9434636106023303459092 $12.00 Processed From , Return to C/O Returns 19…" at bounding box center [571, 211] width 843 height 578
click at [136, 222] on div "Home Inbounds 24 Shipping Plans Problems 24 Inventory Products Replenishments O…" at bounding box center [71, 264] width 142 height 529
click at [380, 425] on div "Unexpected product received" at bounding box center [398, 431] width 194 height 12
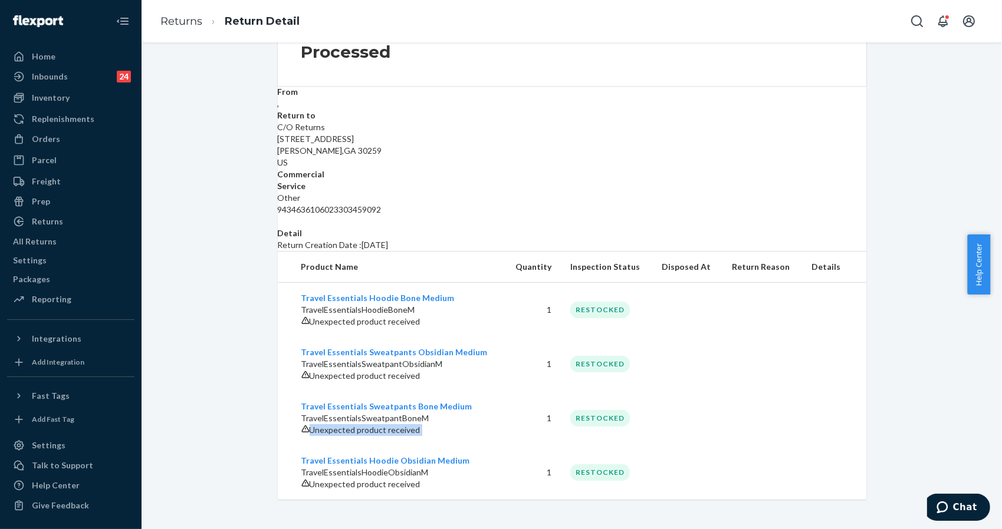
copy span "Unexpected product received"
drag, startPoint x: 920, startPoint y: 485, endPoint x: 914, endPoint y: 469, distance: 17.2
click at [920, 486] on div "Return #9434636106023303459092 $12.00 Processed From , Return to C/O Returns 19…" at bounding box center [571, 211] width 843 height 578
click at [882, 476] on div "Return #9434636106023303459092 $12.00 Processed From , Return to C/O Returns 19…" at bounding box center [571, 211] width 843 height 578
click at [175, 22] on link "Returns" at bounding box center [181, 21] width 42 height 13
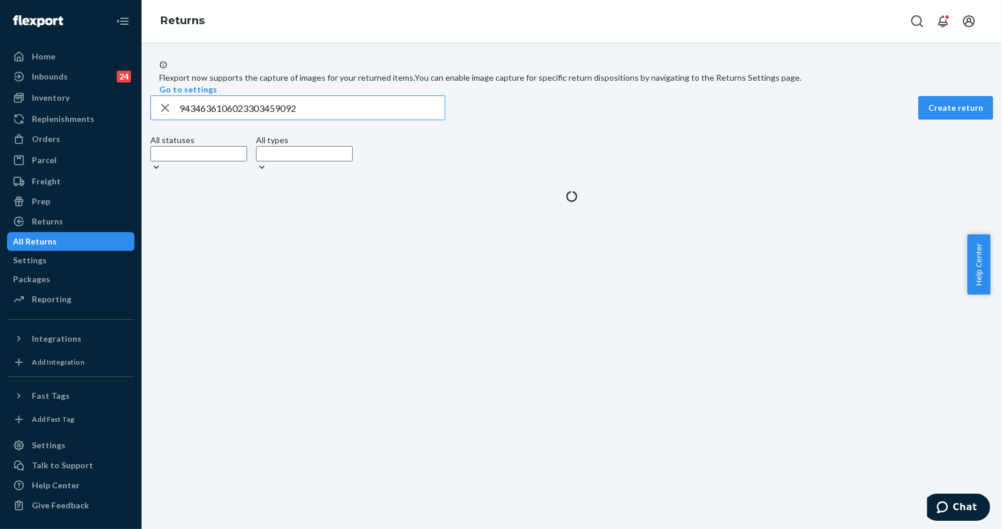
click at [282, 120] on input "9434636106023303459092" at bounding box center [311, 108] width 265 height 24
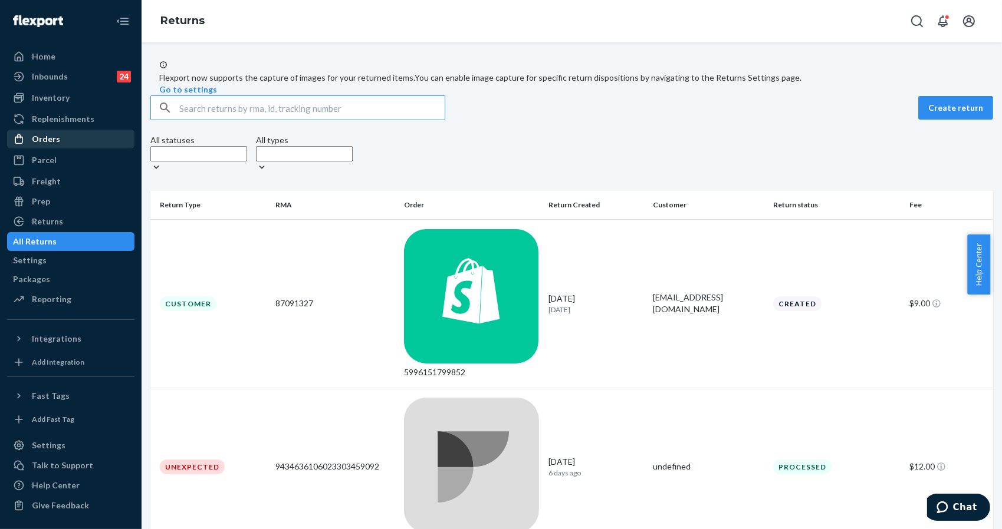
click at [63, 139] on div "Orders" at bounding box center [70, 139] width 125 height 17
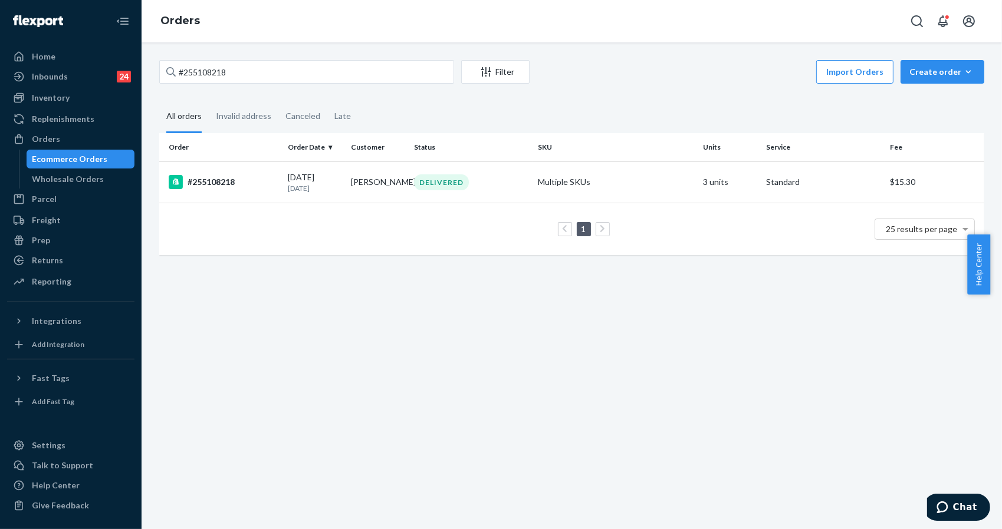
click at [834, 102] on fieldset "All orders Invalid address Canceled Late" at bounding box center [571, 117] width 825 height 32
click at [278, 75] on input "#255108218" at bounding box center [306, 72] width 295 height 24
paste input "202705"
type input "#255202705"
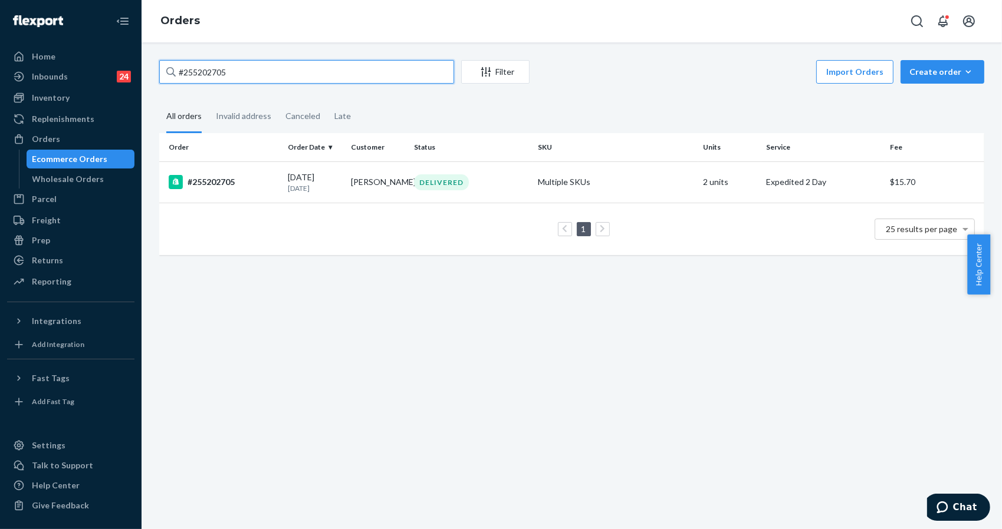
click at [262, 75] on input "#255202705" at bounding box center [306, 72] width 295 height 24
click at [221, 175] on div "#255202705" at bounding box center [224, 182] width 110 height 14
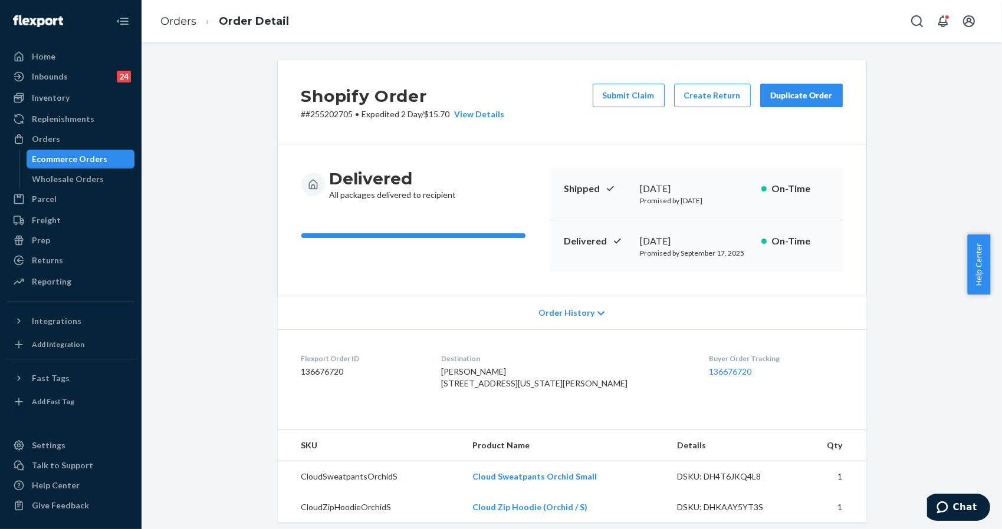
click at [399, 238] on div at bounding box center [413, 235] width 224 height 5
click at [793, 95] on div "Duplicate Order" at bounding box center [801, 96] width 62 height 12
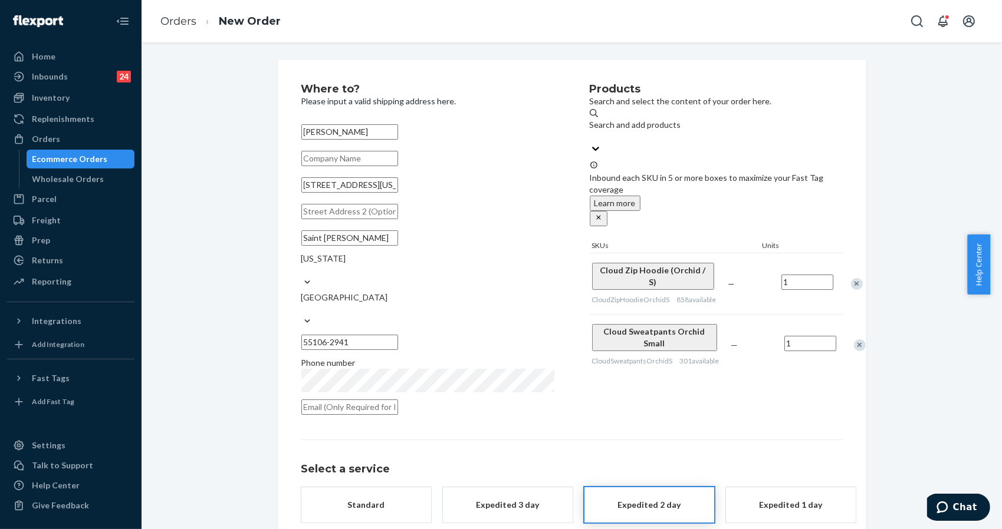
click at [924, 132] on div "Where to? Please input a valid shipping address here. Seth McKee 1716 Maryland …" at bounding box center [571, 327] width 843 height 534
click at [183, 22] on link "Orders" at bounding box center [178, 21] width 36 height 13
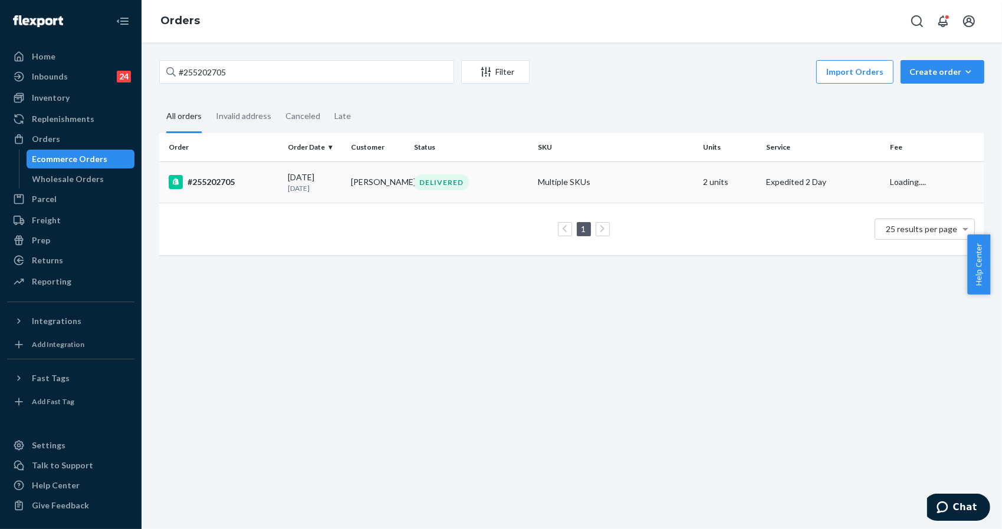
click at [253, 180] on div "#255202705" at bounding box center [224, 182] width 110 height 14
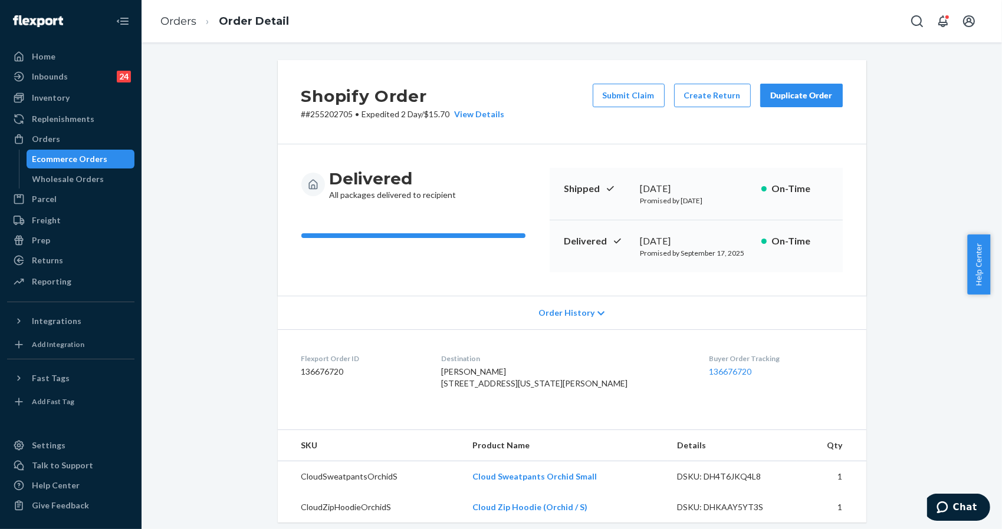
click at [944, 216] on div "Shopify Order # #255202705 • Expedited 2 Day / $15.70 View Details Submit Claim…" at bounding box center [571, 439] width 843 height 759
click at [620, 88] on button "Submit Claim" at bounding box center [629, 96] width 72 height 24
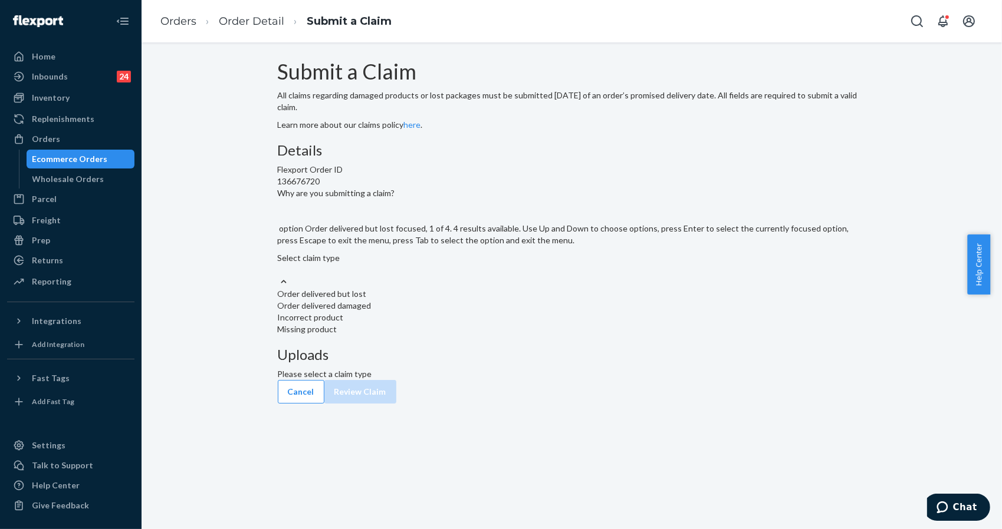
drag, startPoint x: 455, startPoint y: 296, endPoint x: 479, endPoint y: 314, distance: 30.0
click at [456, 276] on div "Select claim type" at bounding box center [572, 264] width 588 height 24
click at [279, 276] on input "Why are you submitting a claim? option Order delivered but lost focused, 1 of 4…" at bounding box center [278, 270] width 1 height 12
click at [470, 300] on div "Order delivered but lost" at bounding box center [572, 294] width 588 height 12
click at [279, 276] on input "Why are you submitting a claim? option Order delivered but lost focused, 1 of 4…" at bounding box center [278, 270] width 1 height 12
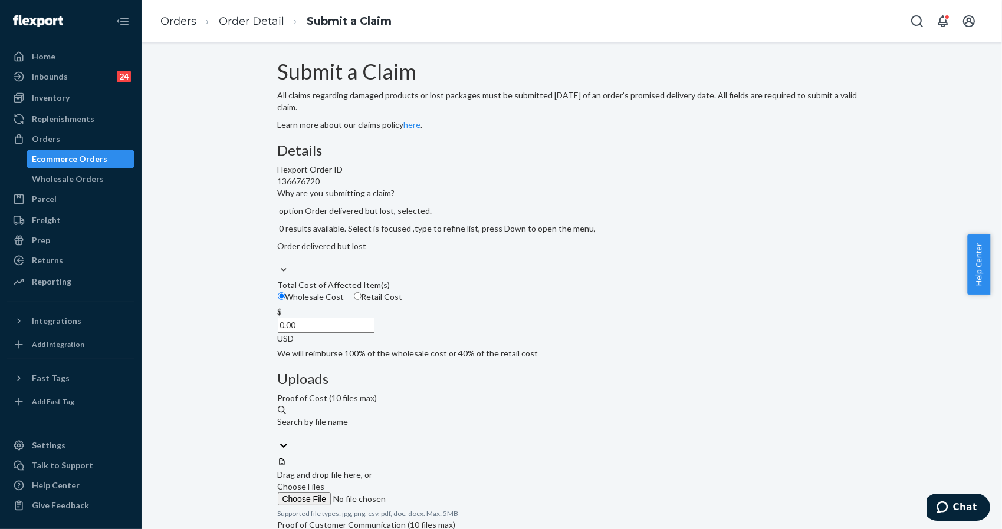
click at [374, 333] on input "0.00" at bounding box center [326, 325] width 97 height 15
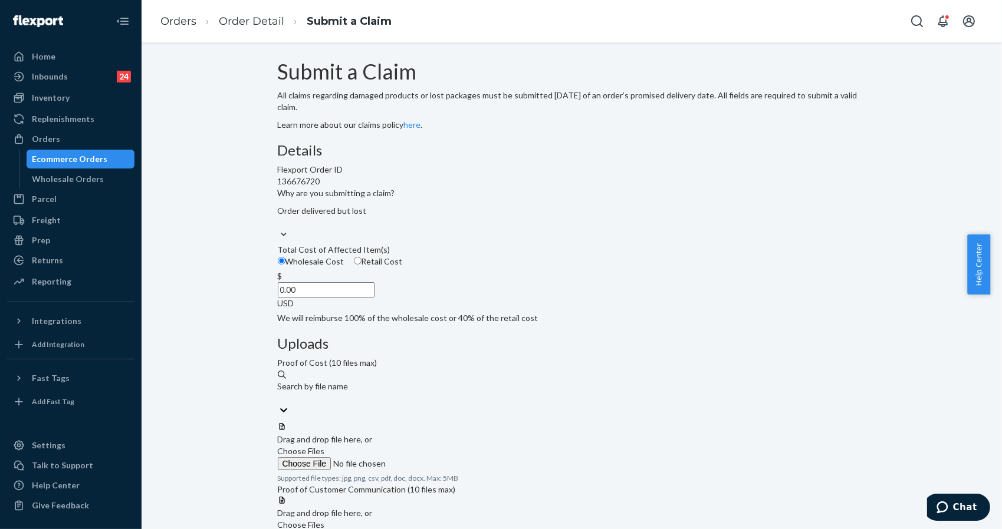
click at [906, 156] on div "Submit a Claim All claims regarding damaged products or lost packages must be s…" at bounding box center [571, 320] width 843 height 521
click at [374, 298] on input "0.00" at bounding box center [326, 289] width 97 height 15
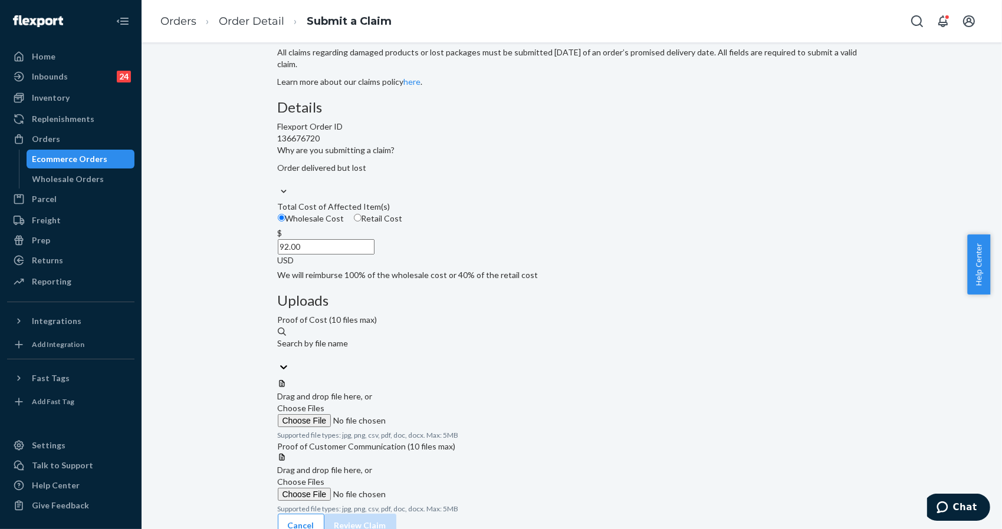
scroll to position [67, 0]
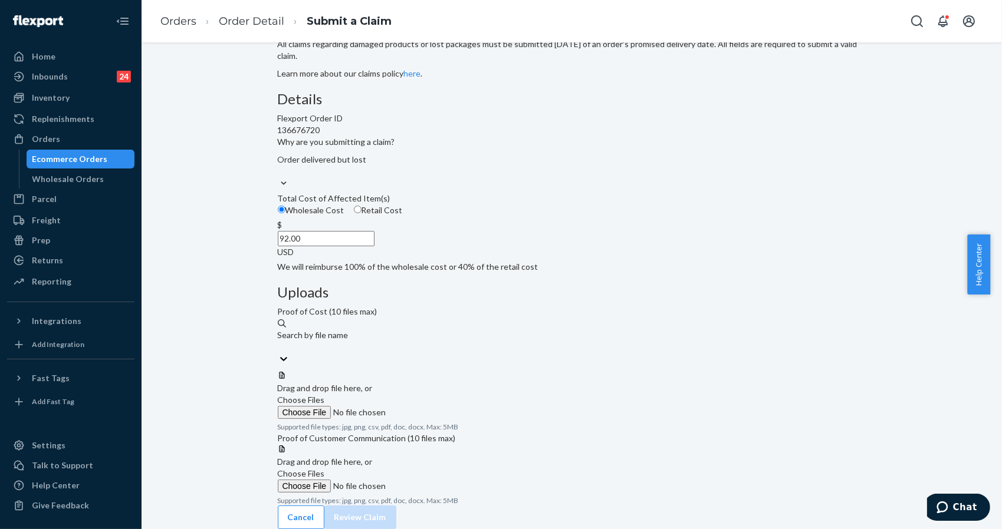
type input "92.00"
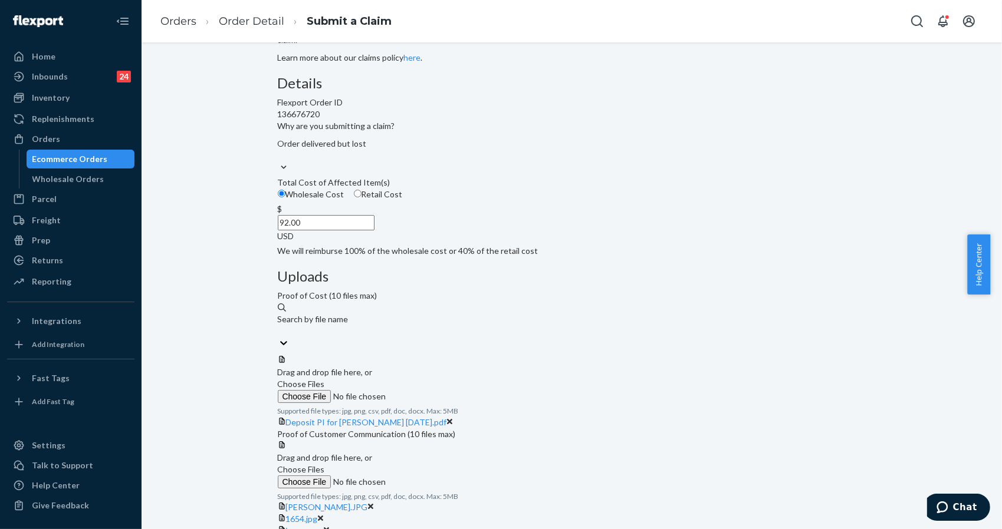
click at [864, 180] on div "Submit a Claim All claims regarding damaged products or lost packages must be s…" at bounding box center [572, 283] width 606 height 580
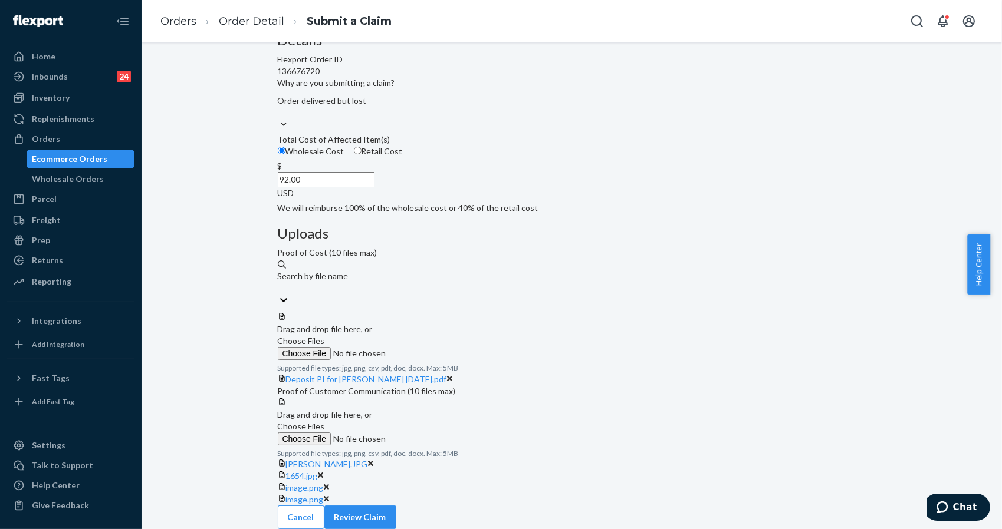
click at [829, 506] on div "Cancel Review Claim" at bounding box center [572, 518] width 588 height 24
click at [396, 506] on button "Review Claim" at bounding box center [360, 518] width 72 height 24
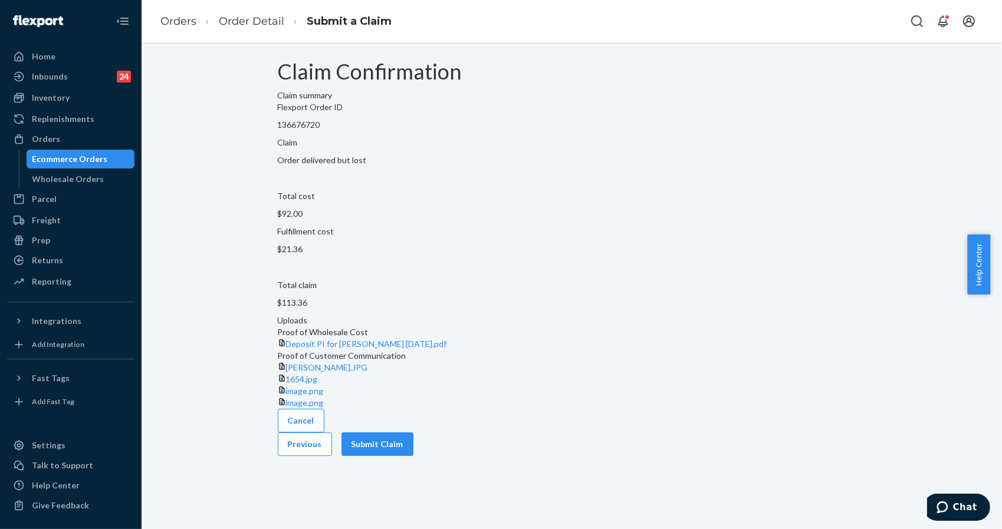
scroll to position [58, 0]
click at [413, 456] on button "Submit Claim" at bounding box center [377, 445] width 72 height 24
click at [904, 163] on div "Claim Confirmation Claim summary Flexport Order ID 136676720 Claim Order delive…" at bounding box center [571, 258] width 843 height 396
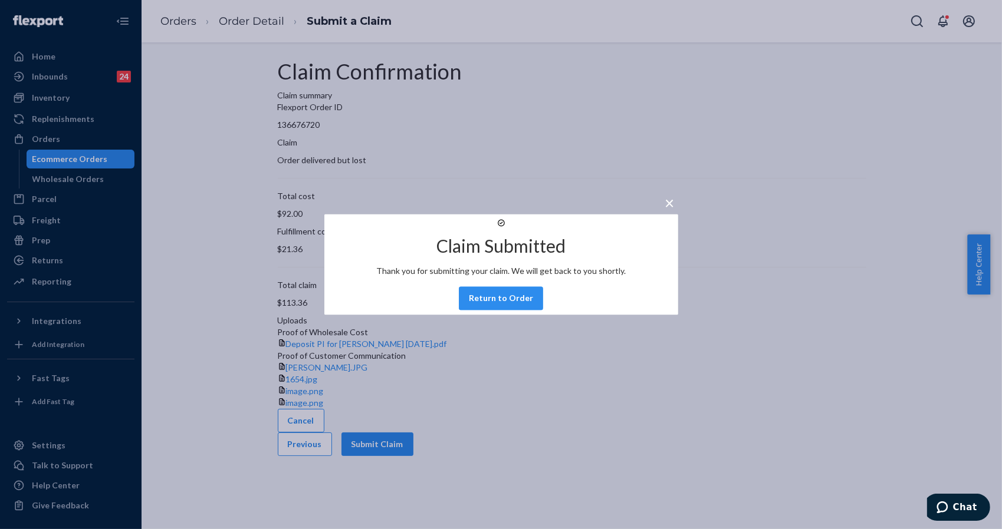
click at [476, 256] on h2 "Claim Submitted" at bounding box center [500, 246] width 129 height 19
click at [521, 306] on button "Return to Order" at bounding box center [501, 299] width 84 height 24
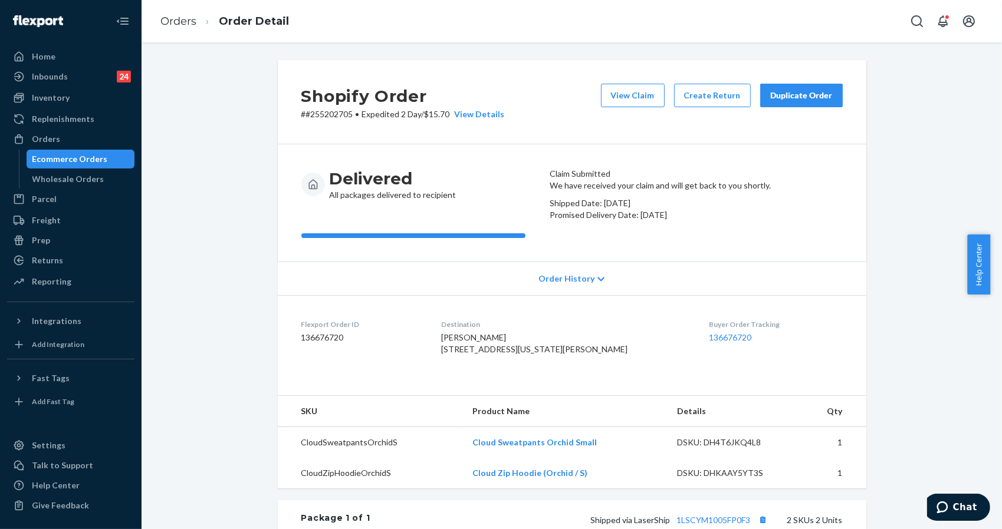
drag, startPoint x: 895, startPoint y: 208, endPoint x: 656, endPoint y: 265, distance: 246.0
click at [891, 208] on div "Shopify Order # #255202705 • Expedited 2 Day / $15.70 View Details View Claim C…" at bounding box center [571, 422] width 843 height 725
drag, startPoint x: 346, startPoint y: 117, endPoint x: 299, endPoint y: 120, distance: 46.7
click at [299, 120] on div "Shopify Order # #255202705 • Expedited 2 Day / $15.70 View Details View Claim C…" at bounding box center [572, 102] width 588 height 84
copy p "#255202705"
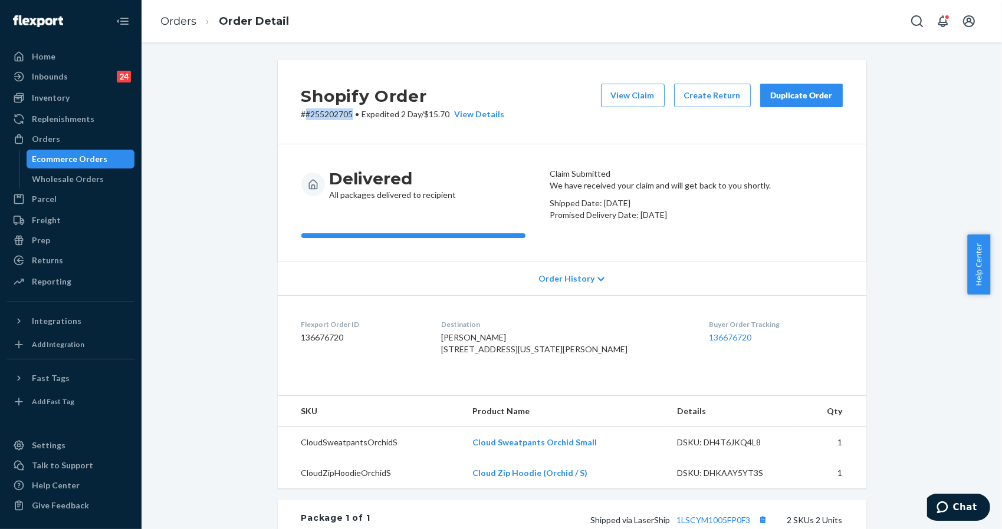
click at [795, 99] on div "Duplicate Order" at bounding box center [801, 96] width 62 height 12
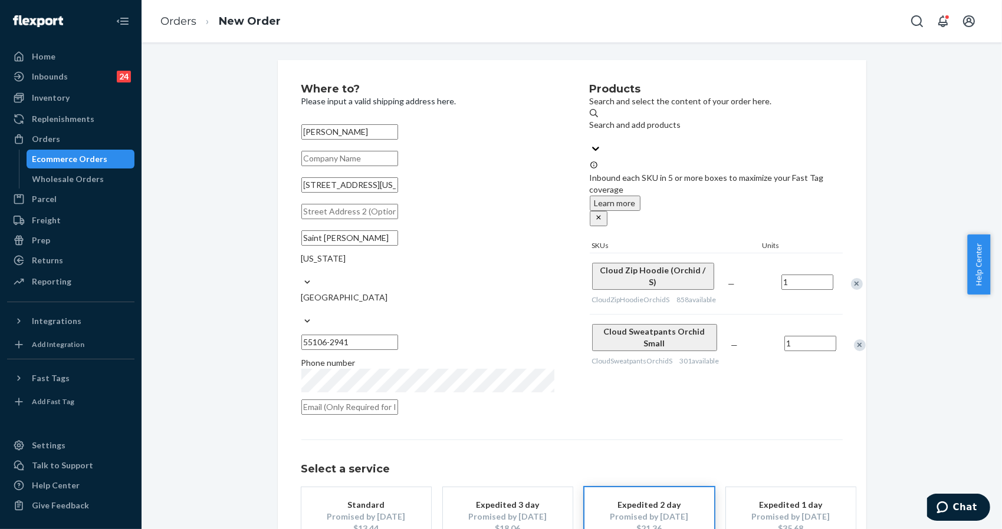
click at [860, 276] on div "Where to? Please input a valid shipping address here. Seth McKee 1716 Maryland …" at bounding box center [572, 338] width 606 height 557
click at [860, 226] on div "Where to? Please input a valid shipping address here. Seth McKee 1716 Maryland …" at bounding box center [572, 338] width 588 height 557
click at [955, 415] on div "Where to? Please input a valid shipping address here. Seth McKee 1716 Maryland …" at bounding box center [571, 338] width 843 height 557
click at [450, 357] on div "Phone number" at bounding box center [427, 363] width 253 height 12
click at [884, 336] on div "Where to? Please input a valid shipping address here. Seth McKee 1716 Maryland …" at bounding box center [571, 338] width 843 height 557
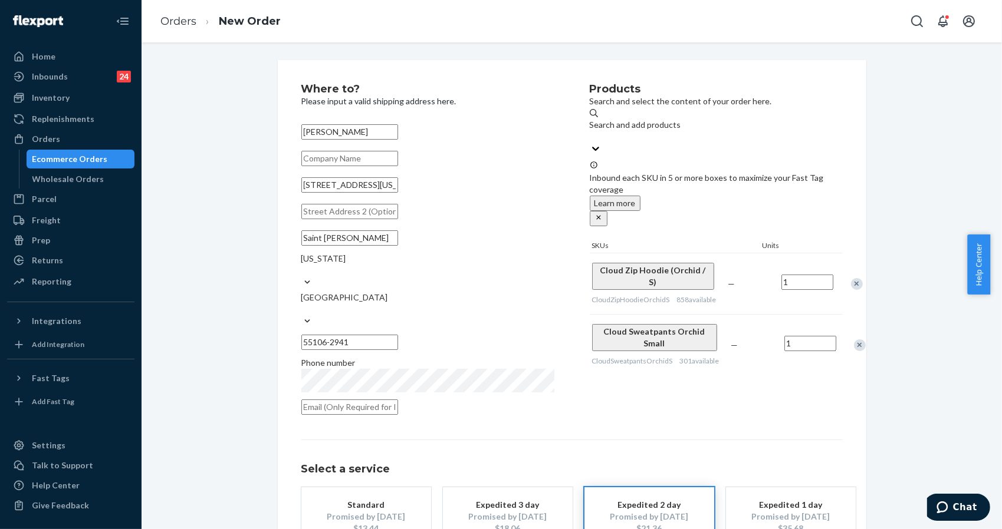
click at [895, 164] on div "Where to? Please input a valid shipping address here. Seth McKee 1716 Maryland …" at bounding box center [571, 338] width 843 height 557
click at [384, 219] on input "text" at bounding box center [349, 211] width 97 height 15
click at [410, 151] on div "Seth McKee 1716 Maryland Ave E Saint Paul Minnesota United States 55106-2941 Ph…" at bounding box center [427, 269] width 253 height 299
click at [398, 157] on input "text" at bounding box center [349, 158] width 97 height 15
paste input "back door on the deck"
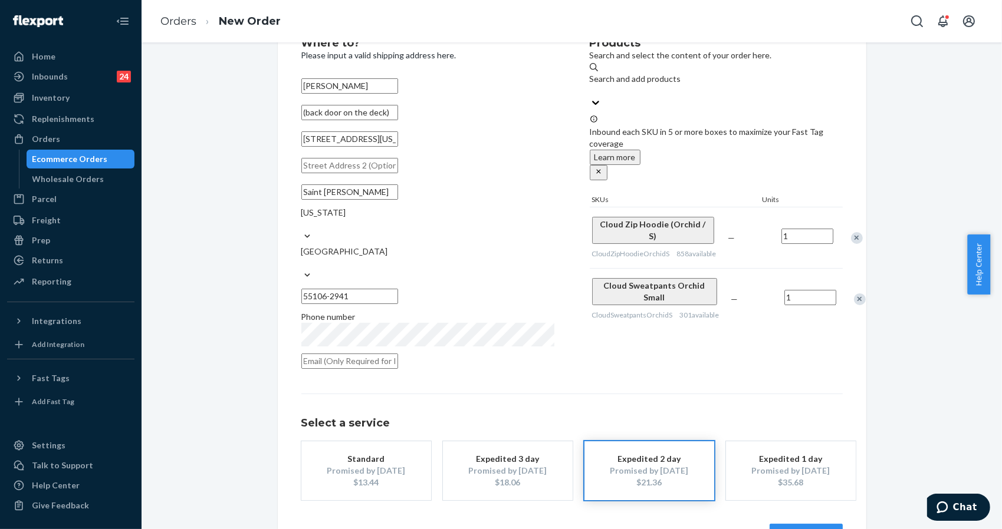
scroll to position [66, 0]
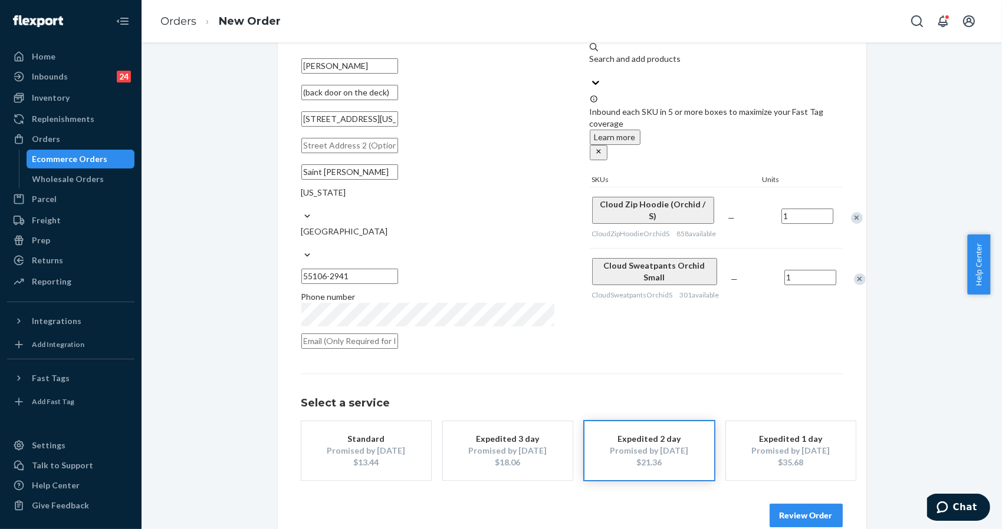
type input "(back door on the deck)"
click at [365, 445] on div "Promised by [DATE]" at bounding box center [366, 451] width 94 height 12
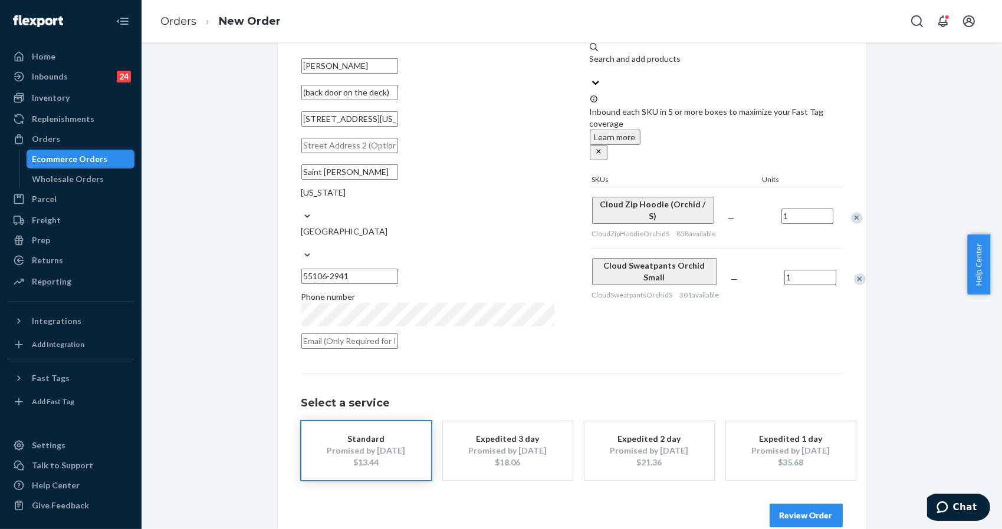
click at [834, 504] on button "Review Order" at bounding box center [805, 516] width 73 height 24
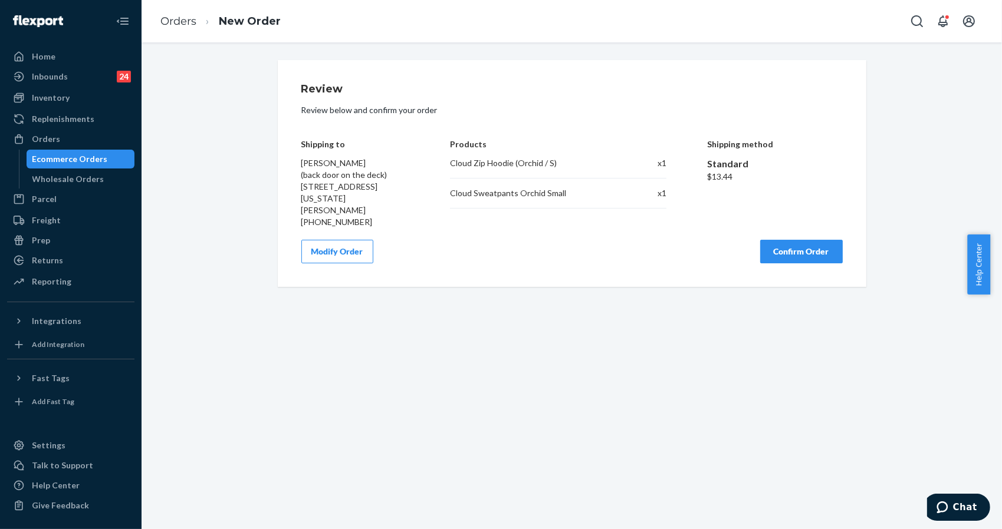
click at [799, 240] on button "Confirm Order" at bounding box center [801, 252] width 83 height 24
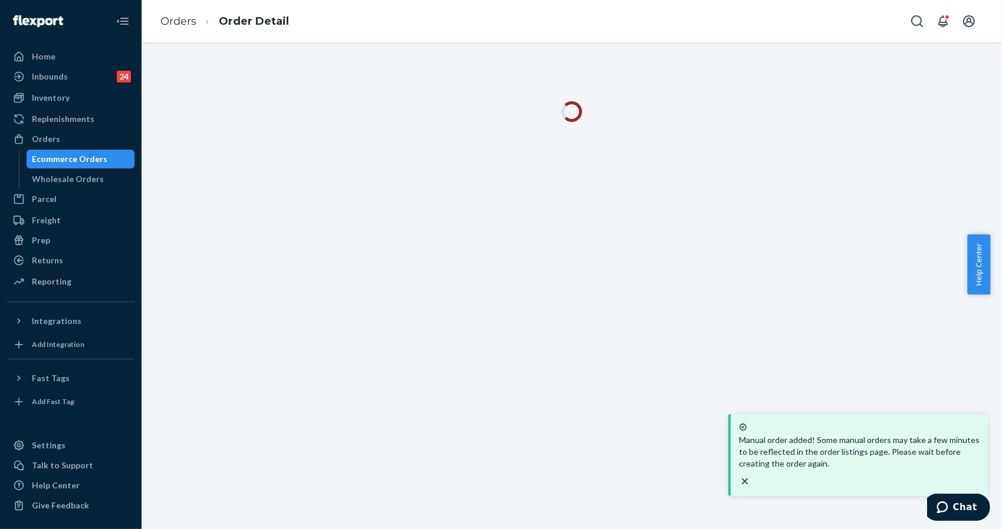
click at [751, 476] on icon "close toast" at bounding box center [745, 482] width 12 height 12
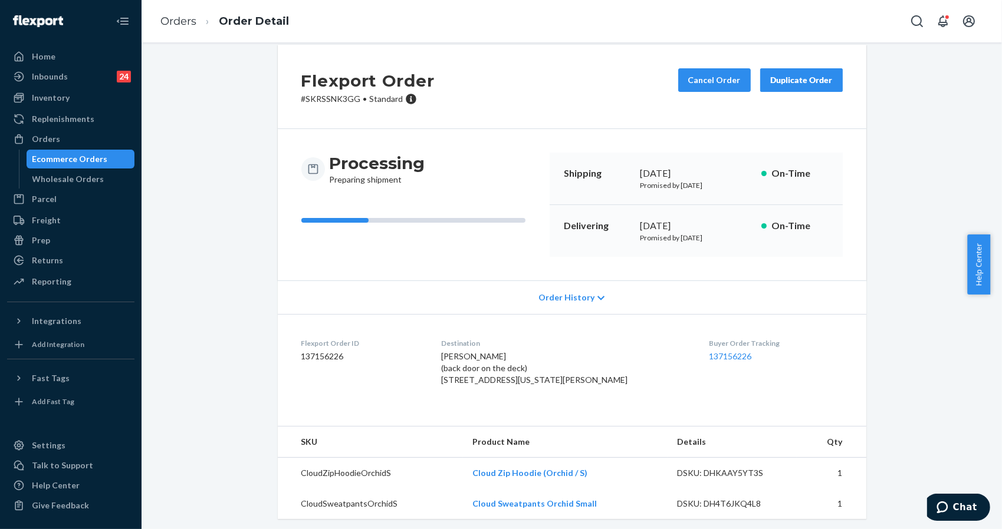
scroll to position [42, 0]
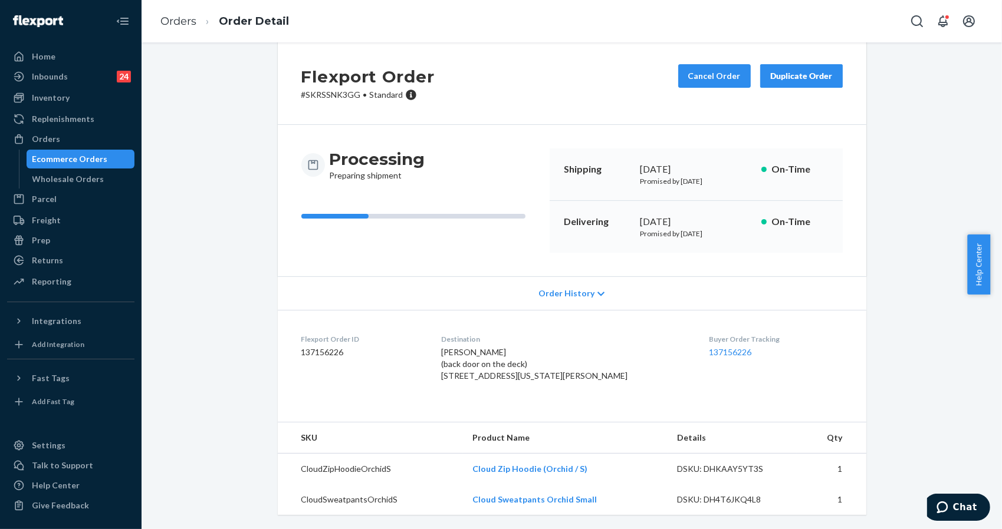
click at [838, 285] on div "Order History" at bounding box center [572, 294] width 588 height 34
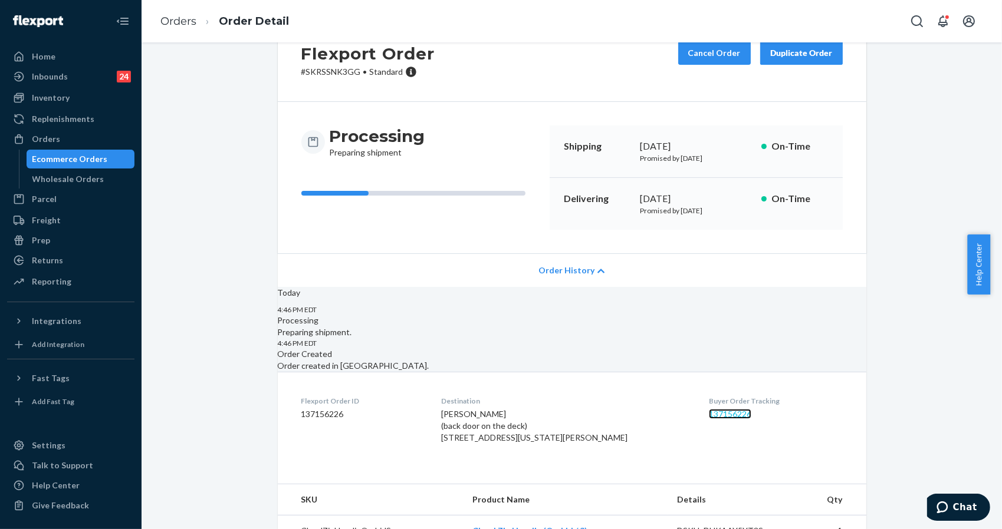
click at [709, 419] on link "137156226" at bounding box center [730, 414] width 42 height 10
click at [182, 18] on link "Orders" at bounding box center [178, 21] width 36 height 13
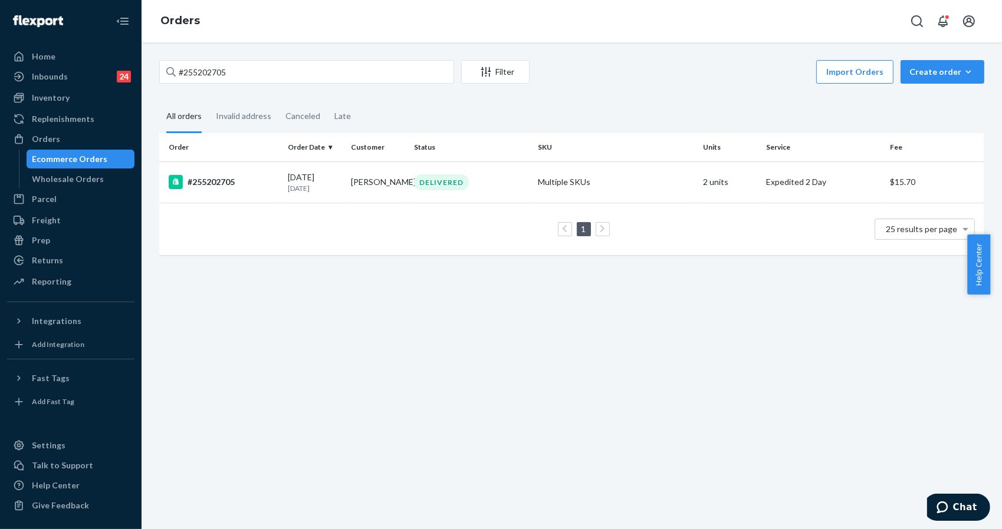
click at [837, 346] on div "#255202705 Filter Import Orders Create order Ecommerce order Removal order All …" at bounding box center [572, 285] width 860 height 487
click at [945, 406] on div "#255202705 Filter Import Orders Create order Ecommerce order Removal order All …" at bounding box center [572, 285] width 860 height 487
click at [272, 75] on input "#255202705" at bounding box center [306, 72] width 295 height 24
click at [221, 182] on div "#255202705" at bounding box center [224, 182] width 110 height 14
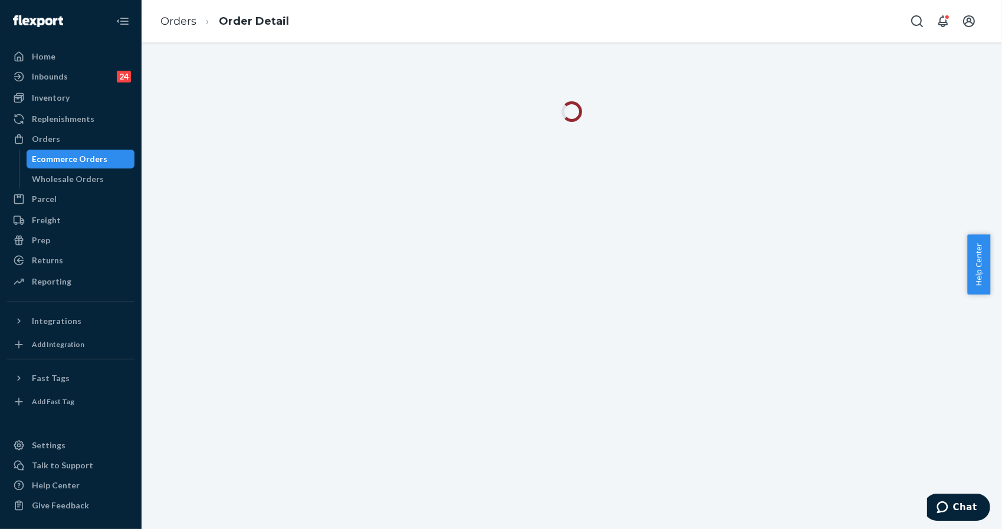
drag, startPoint x: 870, startPoint y: 302, endPoint x: 851, endPoint y: 305, distance: 18.6
click at [867, 302] on div at bounding box center [572, 285] width 860 height 487
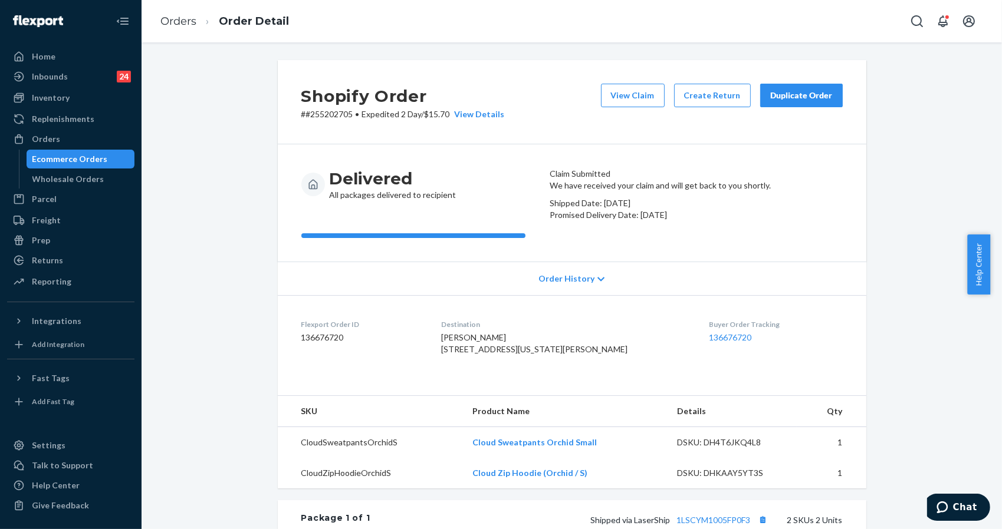
click at [856, 175] on div "Delivered All packages delivered to recipient Claim Submitted We have received …" at bounding box center [572, 202] width 588 height 117
click at [187, 15] on link "Orders" at bounding box center [178, 21] width 36 height 13
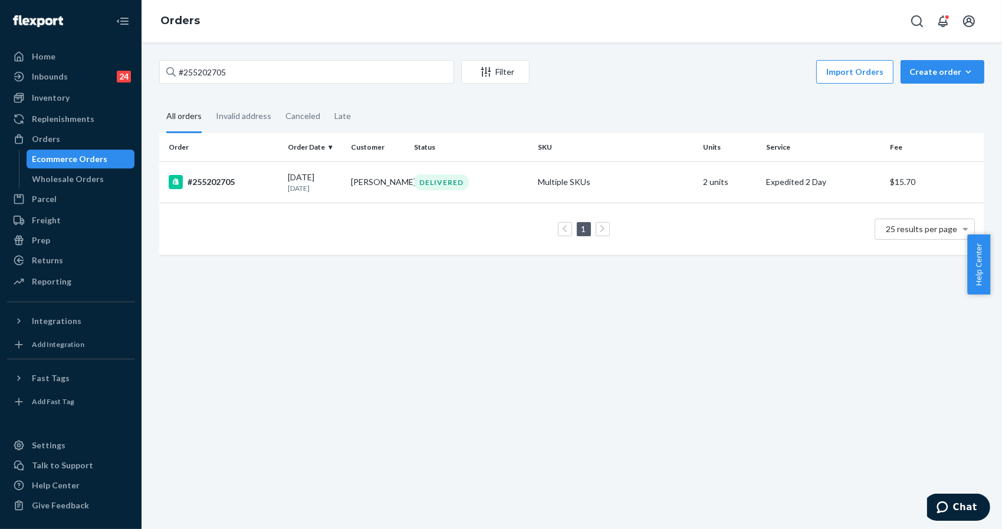
click at [808, 390] on div "#255202705 Filter Import Orders Create order Ecommerce order Removal order All …" at bounding box center [572, 285] width 860 height 487
click at [328, 74] on input "#255202705" at bounding box center [306, 72] width 295 height 24
paste input "1652"
type input "#255201652"
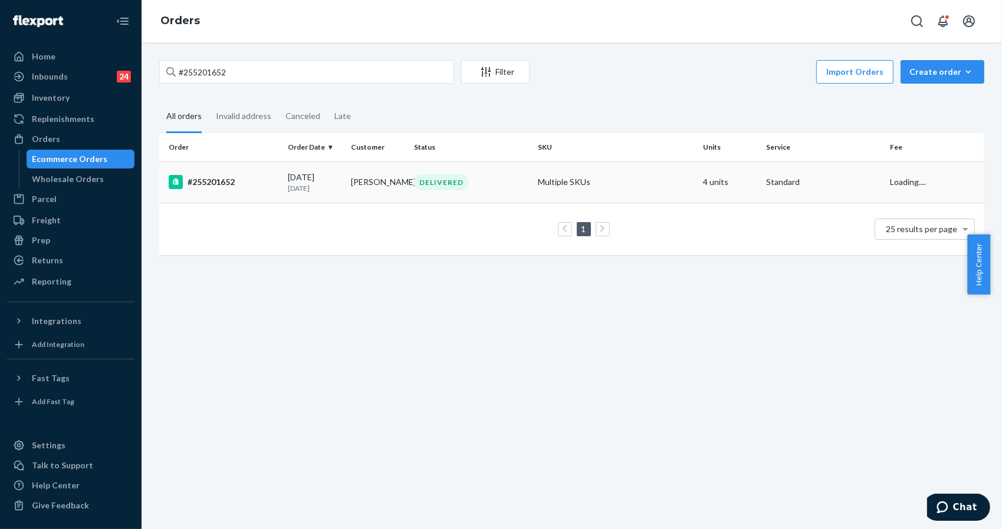
click at [219, 178] on div "#255201652" at bounding box center [224, 182] width 110 height 14
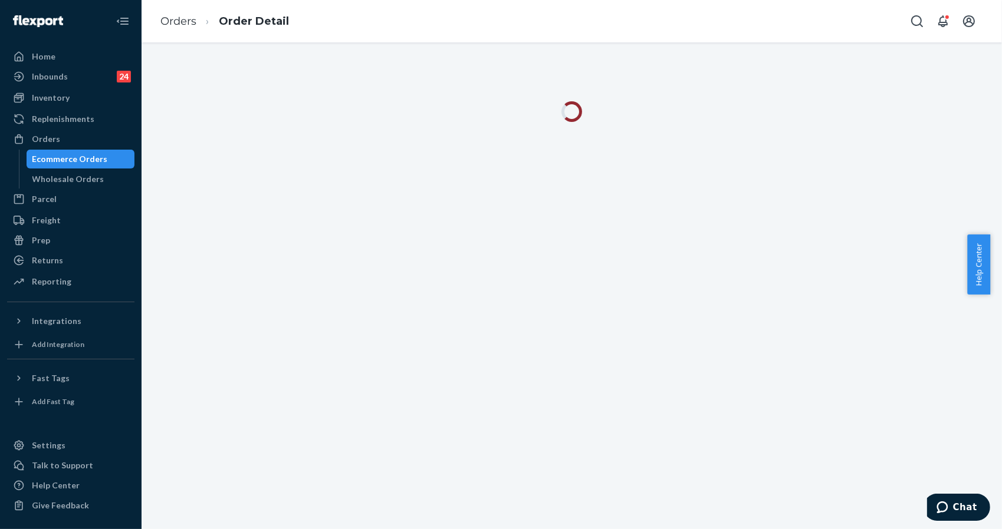
click at [861, 410] on div at bounding box center [572, 285] width 860 height 487
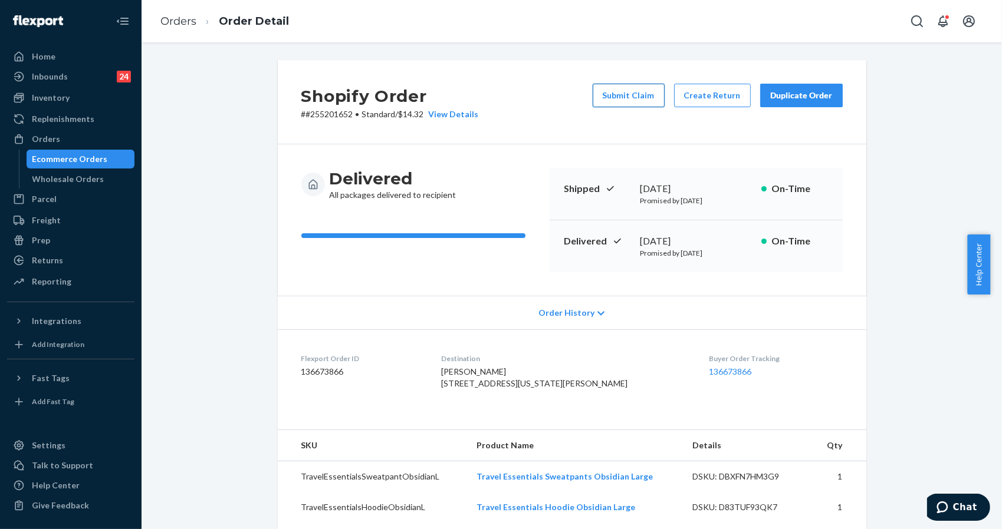
click at [597, 98] on button "Submit Claim" at bounding box center [629, 96] width 72 height 24
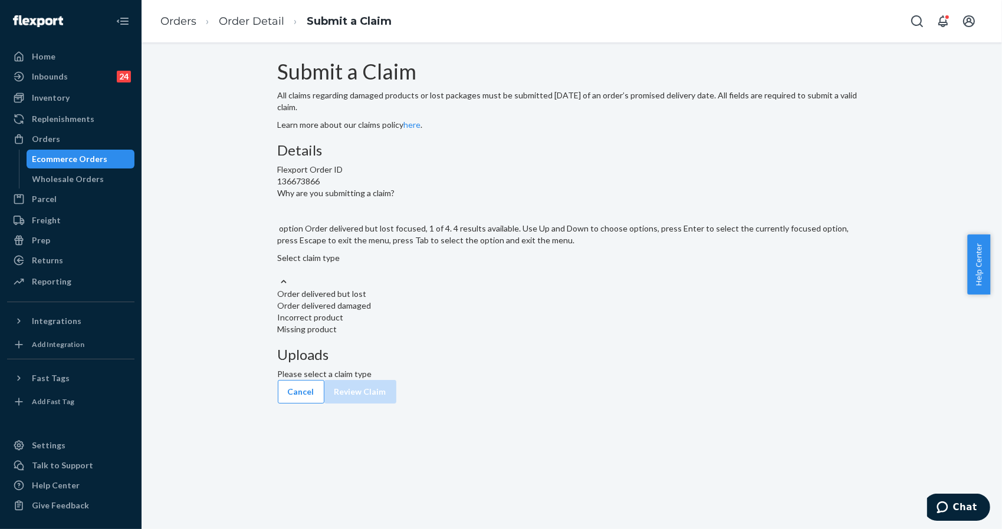
click at [458, 276] on div "Select claim type" at bounding box center [572, 264] width 588 height 24
click at [279, 276] on input "Why are you submitting a claim? option Order delivered but lost focused, 1 of 4…" at bounding box center [278, 270] width 1 height 12
click at [428, 300] on div "Order delivered but lost" at bounding box center [572, 294] width 588 height 12
click at [279, 276] on input "Why are you submitting a claim? option Order delivered but lost focused, 1 of 4…" at bounding box center [278, 270] width 1 height 12
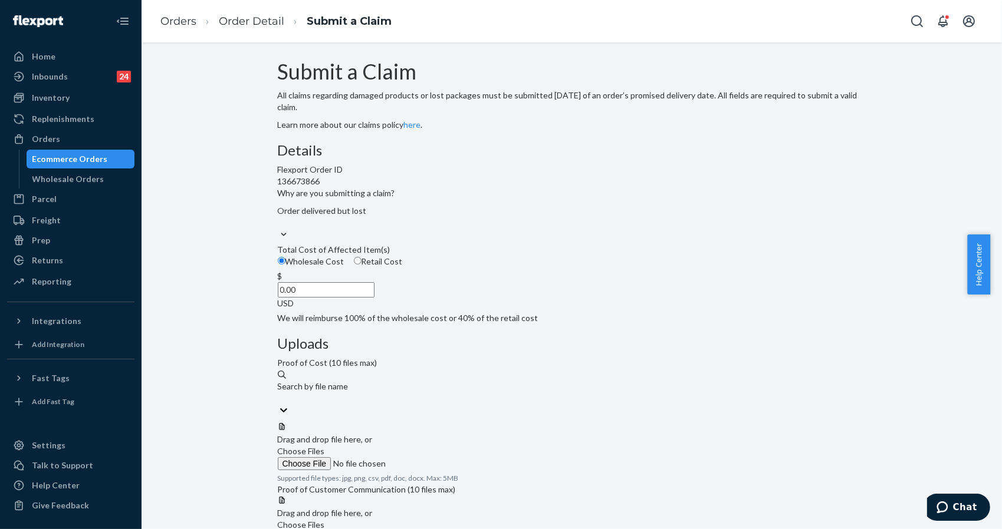
click at [374, 298] on input "0.00" at bounding box center [326, 289] width 97 height 15
type input "158.00"
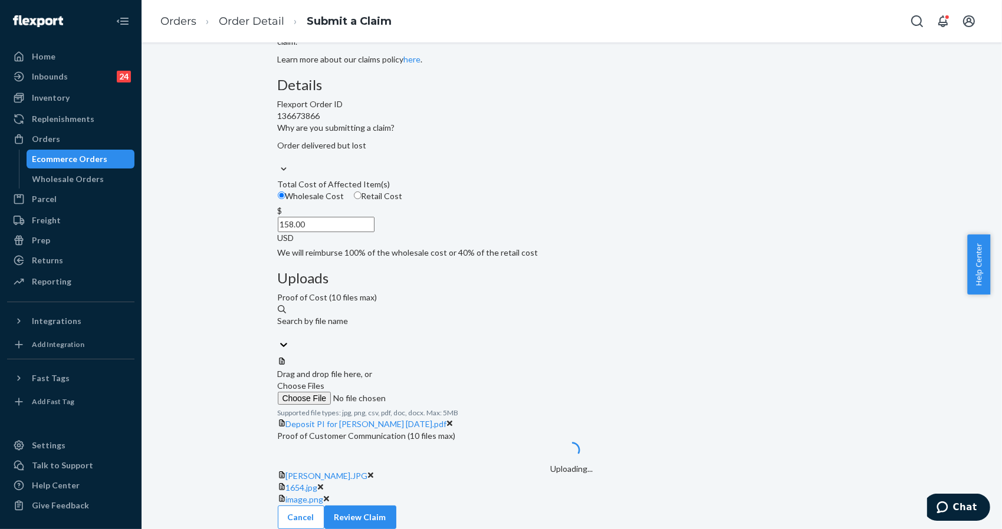
scroll to position [251, 0]
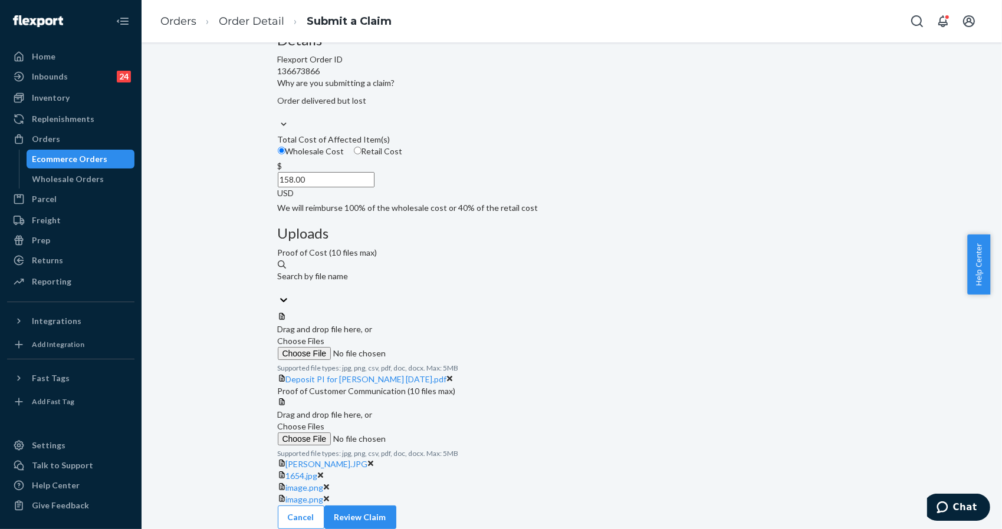
click at [364, 214] on div "Details Flexport Order ID 136673866 Why are you submitting a claim? Order deliv…" at bounding box center [572, 123] width 588 height 182
click at [396, 506] on button "Review Claim" at bounding box center [360, 518] width 72 height 24
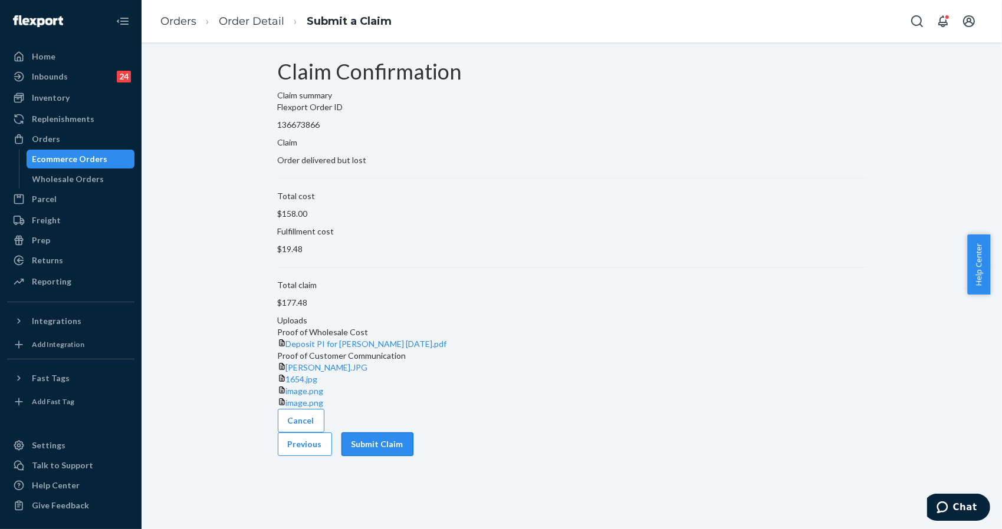
click at [413, 456] on button "Submit Claim" at bounding box center [377, 445] width 72 height 24
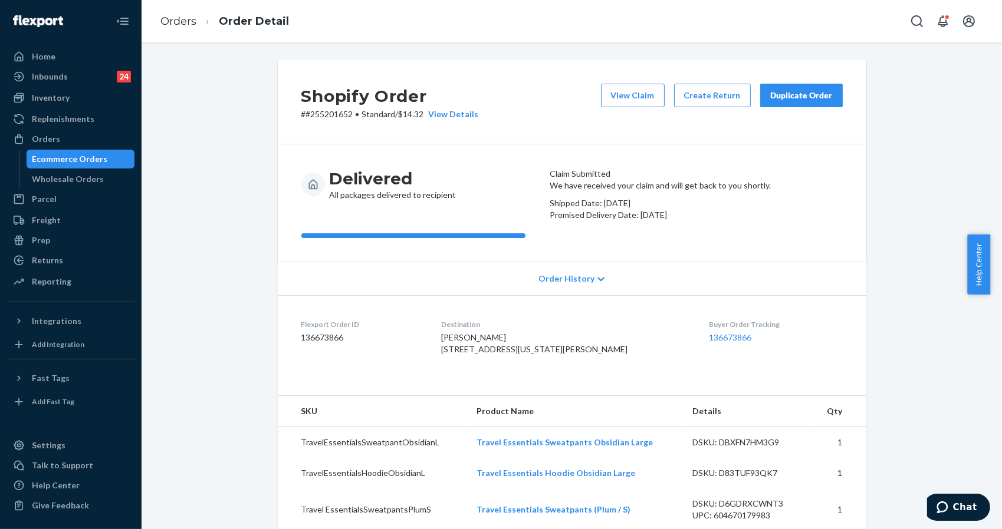
drag, startPoint x: 387, startPoint y: 327, endPoint x: 407, endPoint y: 311, distance: 25.1
click at [387, 295] on div "Order History" at bounding box center [572, 279] width 588 height 34
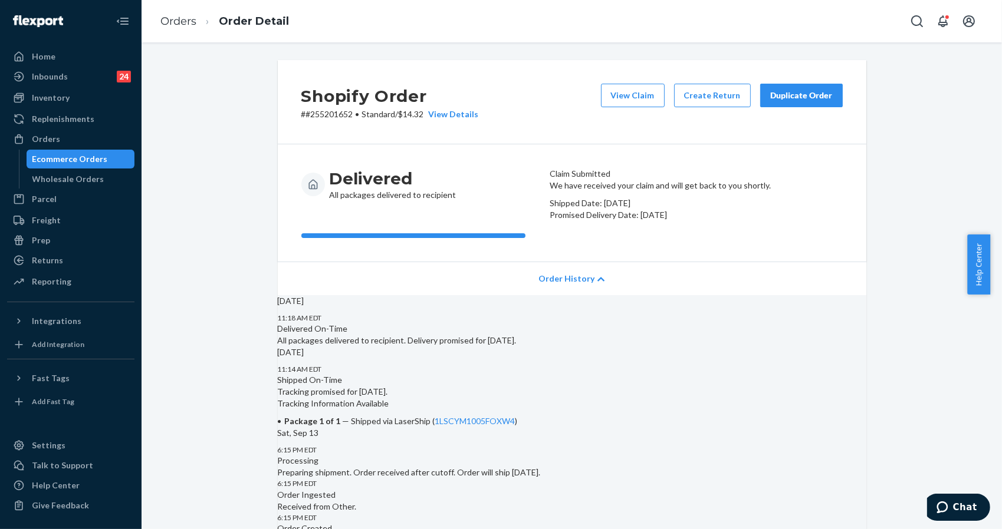
click at [805, 96] on div "Duplicate Order" at bounding box center [801, 96] width 62 height 12
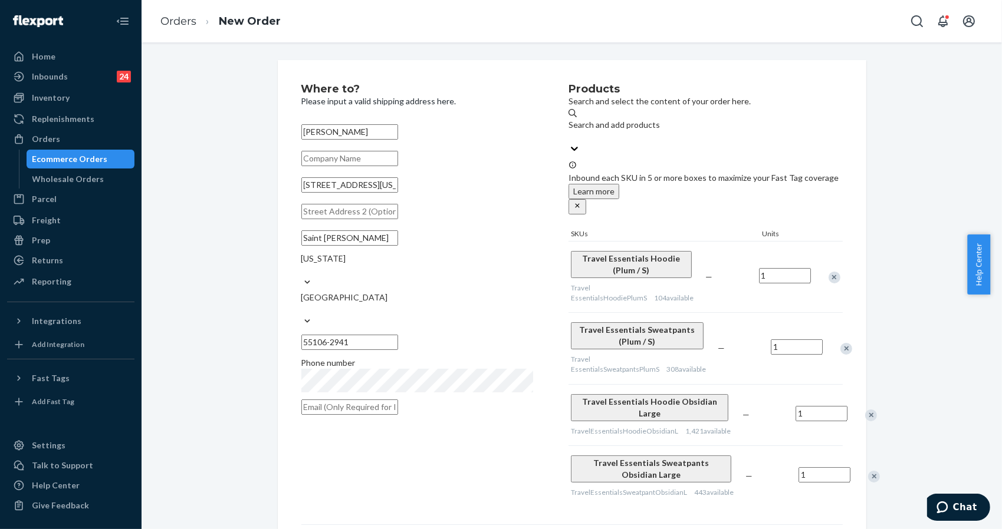
click at [879, 329] on div "Where to? Please input a valid shipping address here. Seth M McKee 1716 Marylan…" at bounding box center [571, 381] width 843 height 642
click at [398, 193] on input "1716 Maryland Ave E" at bounding box center [349, 184] width 97 height 15
click at [912, 208] on div "Where to? Please input a valid shipping address here. Seth M McKee 1716 Marylan…" at bounding box center [571, 381] width 843 height 642
click at [367, 160] on input "text" at bounding box center [349, 158] width 97 height 15
paste input "back door on the deck"
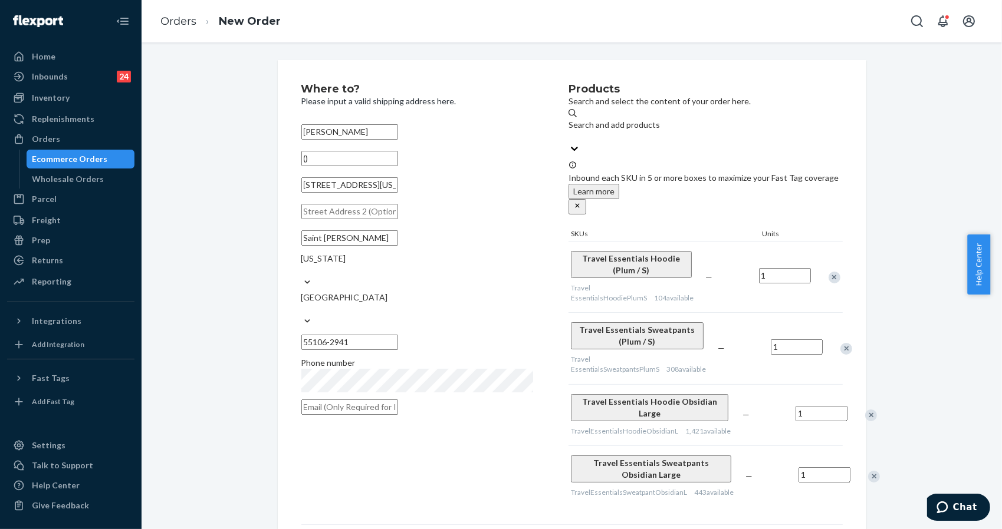
type input "("
paste input "back door on the deck"
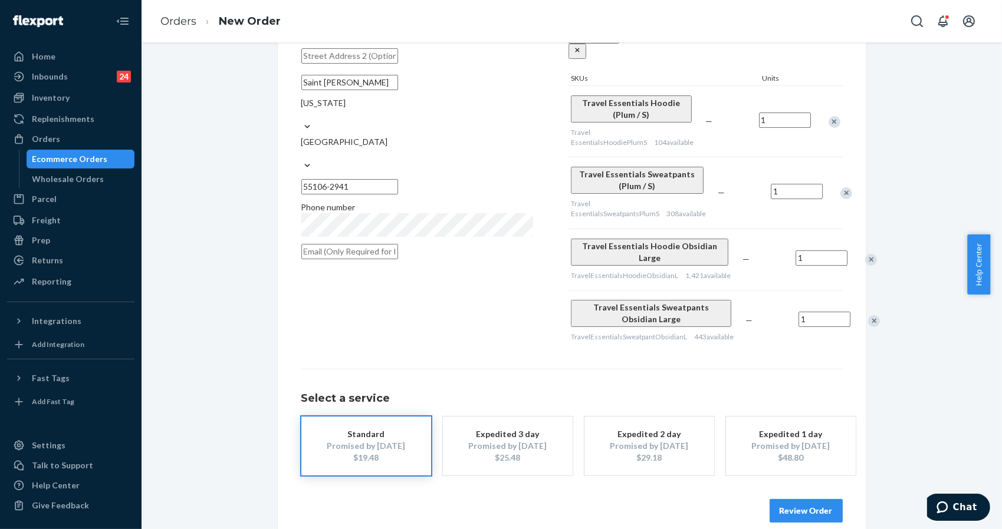
type input "[back door on the deck]"
click at [805, 499] on button "Review Order" at bounding box center [805, 511] width 73 height 24
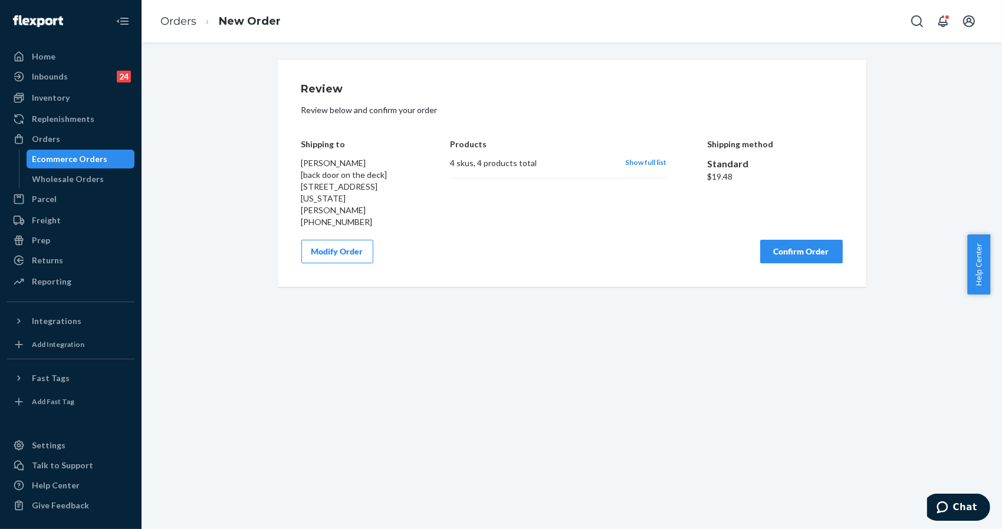
click at [788, 240] on button "Confirm Order" at bounding box center [801, 252] width 83 height 24
click at [383, 315] on div "Review Review below and confirm your order Shipping to Seth M McKee [back door …" at bounding box center [572, 285] width 860 height 487
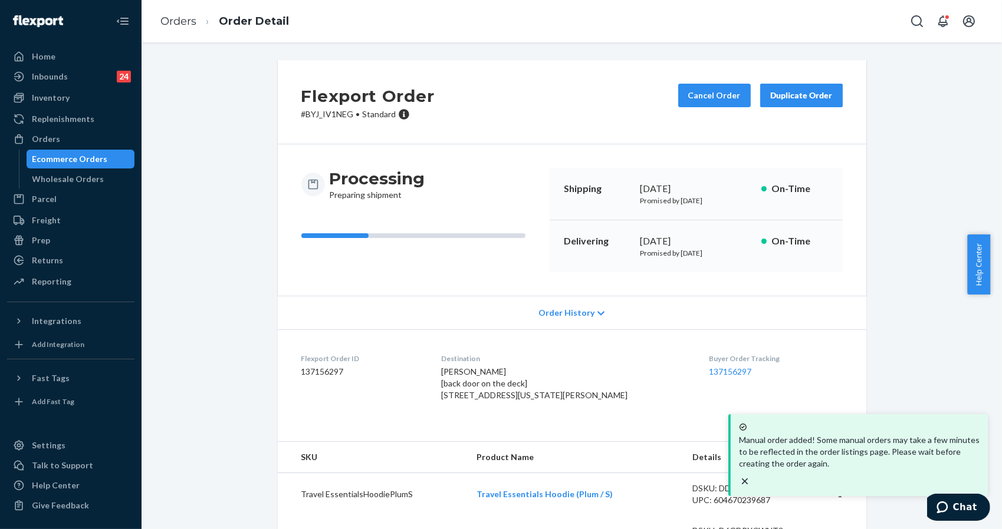
click at [854, 234] on div "Processing Preparing shipment Shipping September 23, 2025 Promised by September…" at bounding box center [572, 220] width 588 height 152
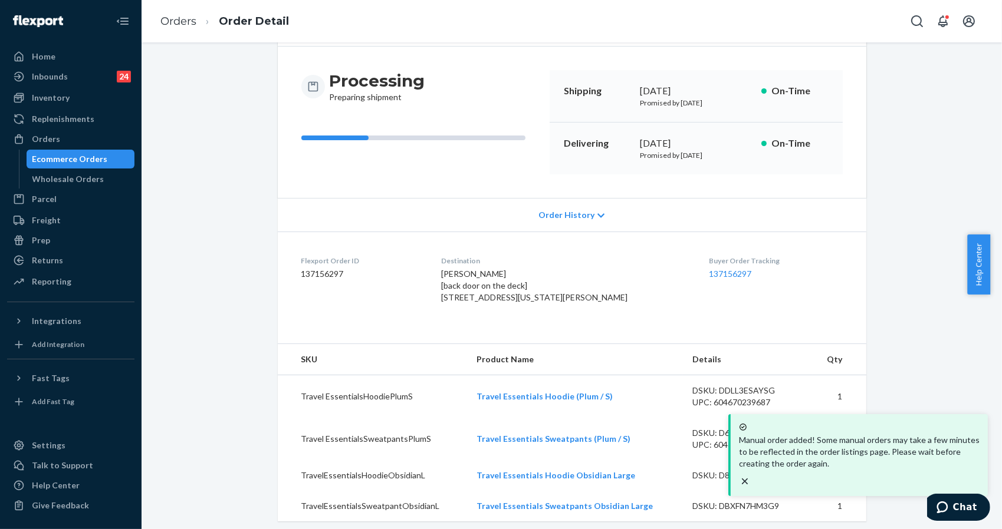
scroll to position [127, 0]
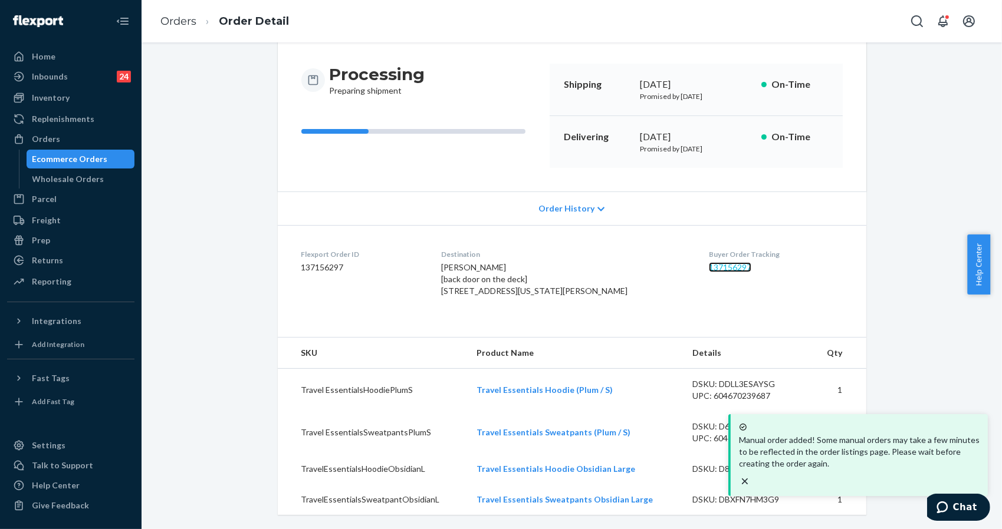
click at [709, 262] on link "137156297" at bounding box center [730, 267] width 42 height 10
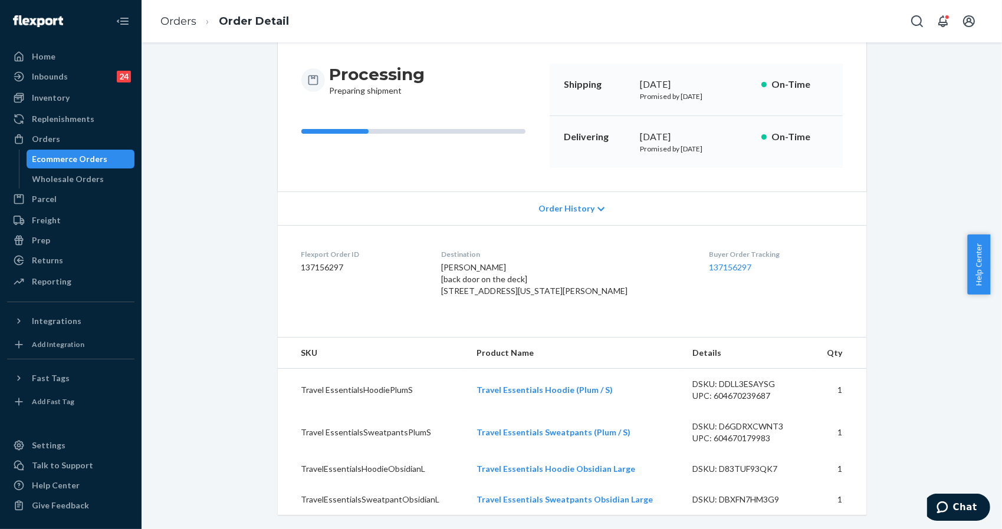
drag, startPoint x: 885, startPoint y: 173, endPoint x: 834, endPoint y: 144, distance: 58.9
click at [885, 173] on div "Flexport Order # BYJ_IV1NEG • Standard Cancel Order Duplicate Order Processing …" at bounding box center [571, 243] width 843 height 574
click at [881, 287] on div "Flexport Order # BYJ_IV1NEG • Standard Cancel Order Duplicate Order Processing …" at bounding box center [571, 243] width 843 height 574
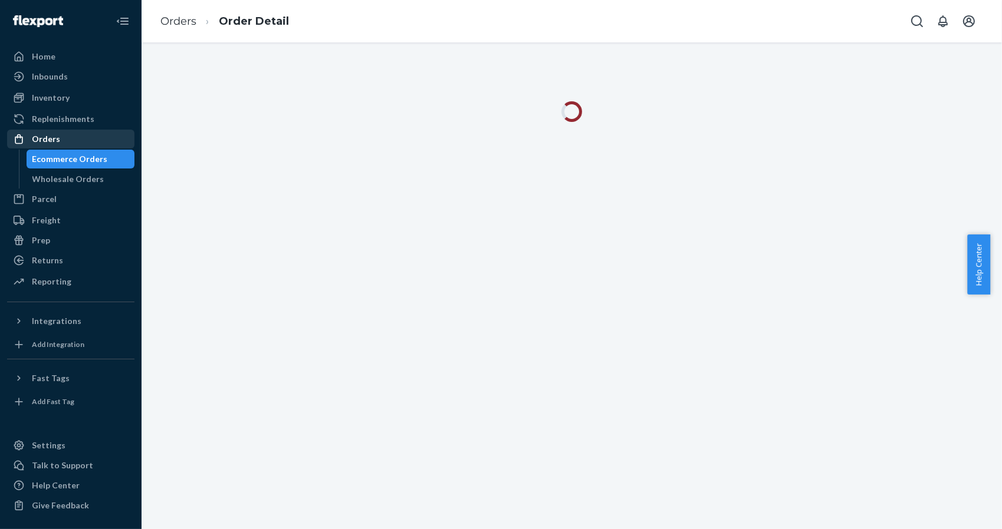
click at [68, 144] on div "Orders" at bounding box center [70, 139] width 125 height 17
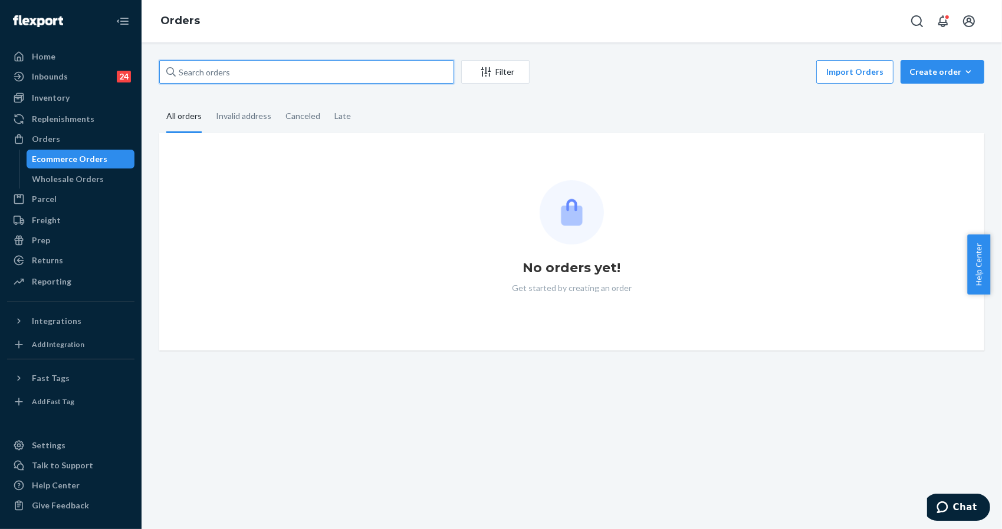
click at [314, 67] on input "text" at bounding box center [306, 72] width 295 height 24
paste input "#255159199"
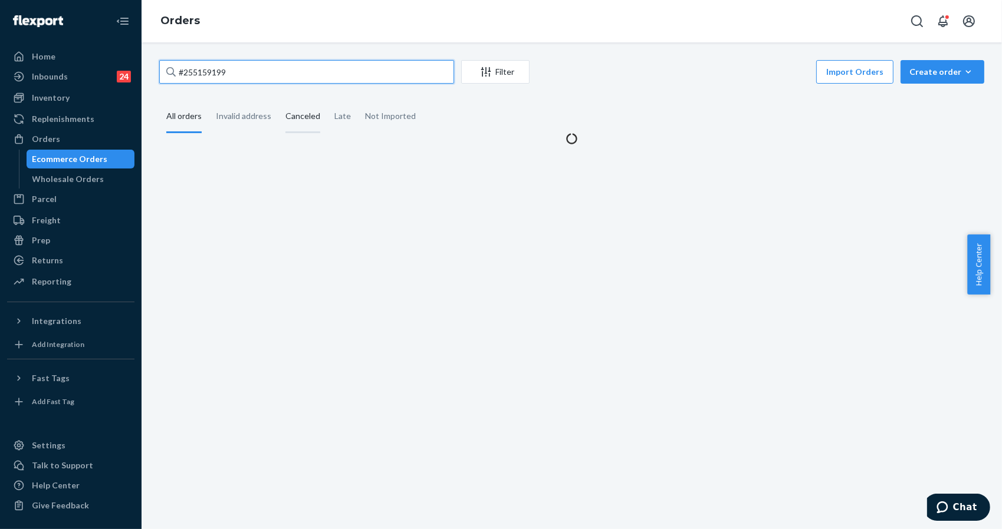
type input "#255159199"
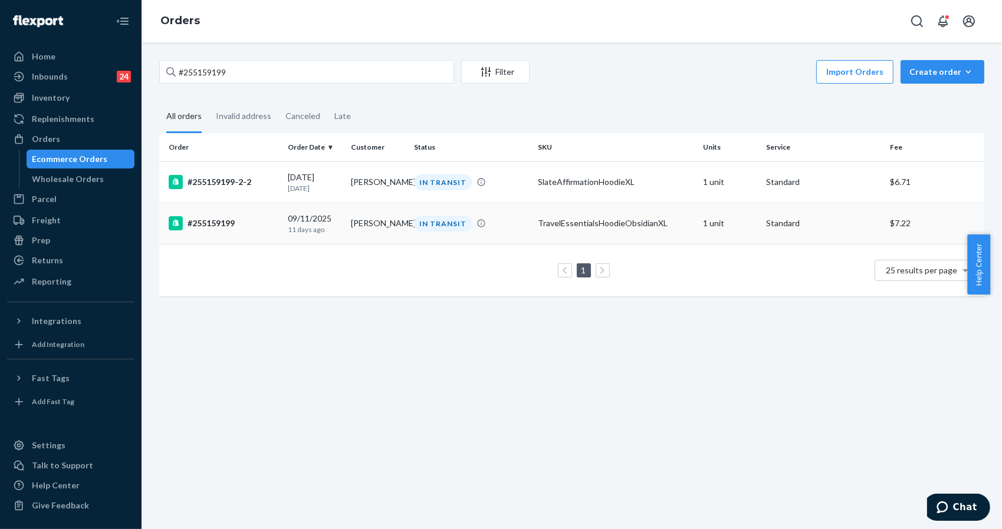
click at [209, 230] on div "#255159199" at bounding box center [224, 223] width 110 height 14
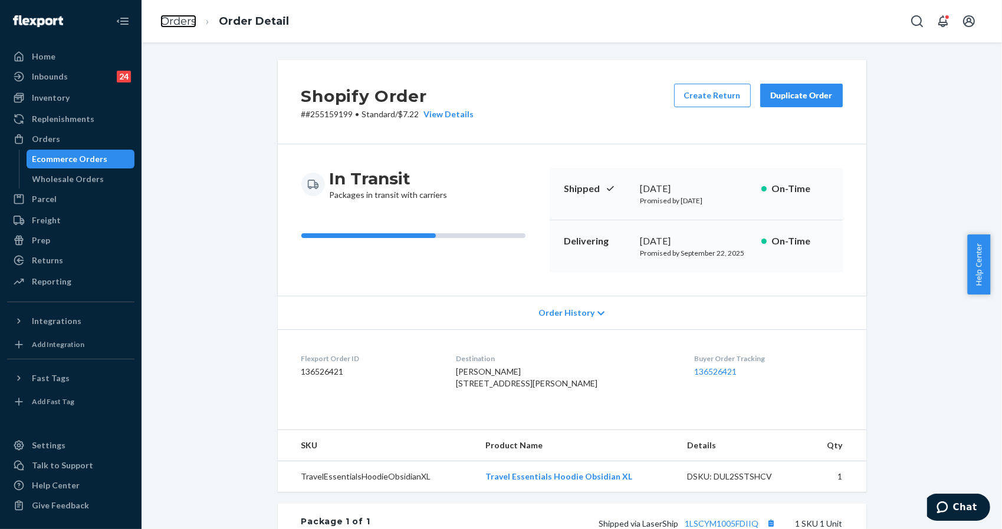
click at [182, 19] on link "Orders" at bounding box center [178, 21] width 36 height 13
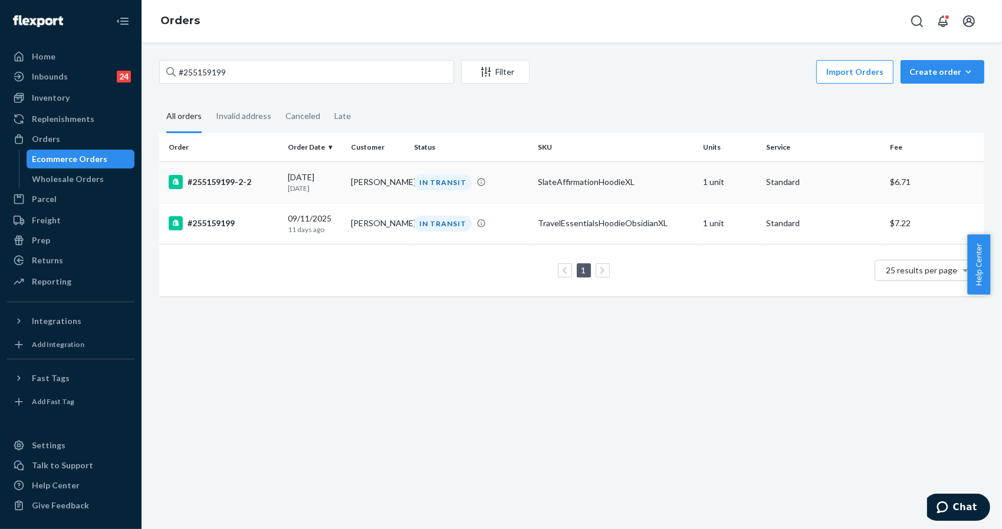
click at [228, 179] on div "#255159199-2-2" at bounding box center [224, 182] width 110 height 14
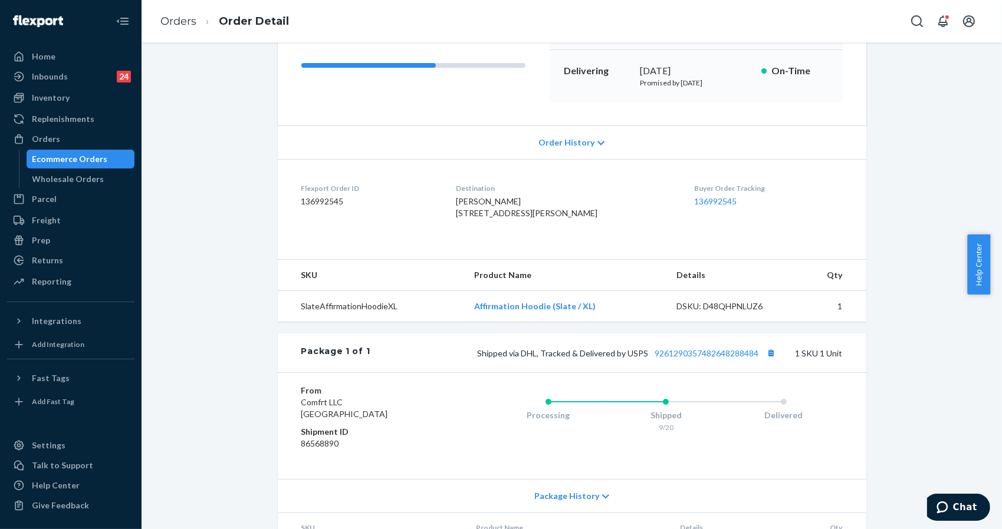
scroll to position [252, 0]
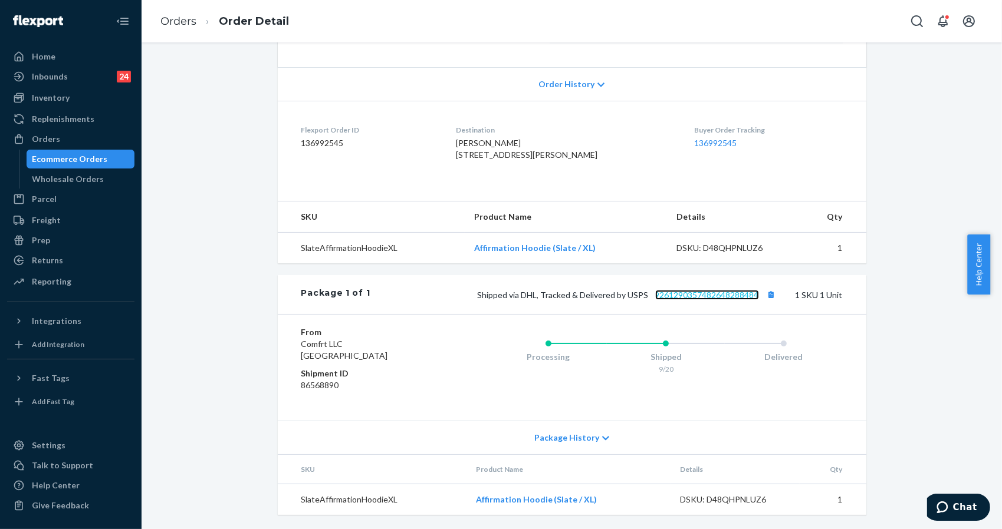
click at [699, 295] on link "9261290357482648288484" at bounding box center [707, 295] width 104 height 10
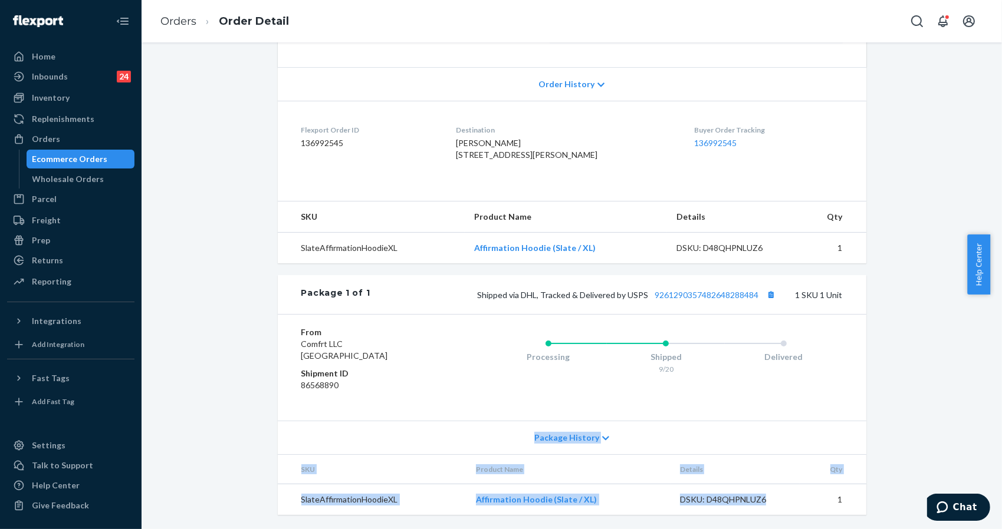
drag, startPoint x: 785, startPoint y: 491, endPoint x: 798, endPoint y: 336, distance: 155.6
click at [798, 336] on div "Package 1 of 1 Shipped via DHL, Tracked & Delivered by USPS 9261290357482648288…" at bounding box center [572, 395] width 588 height 240
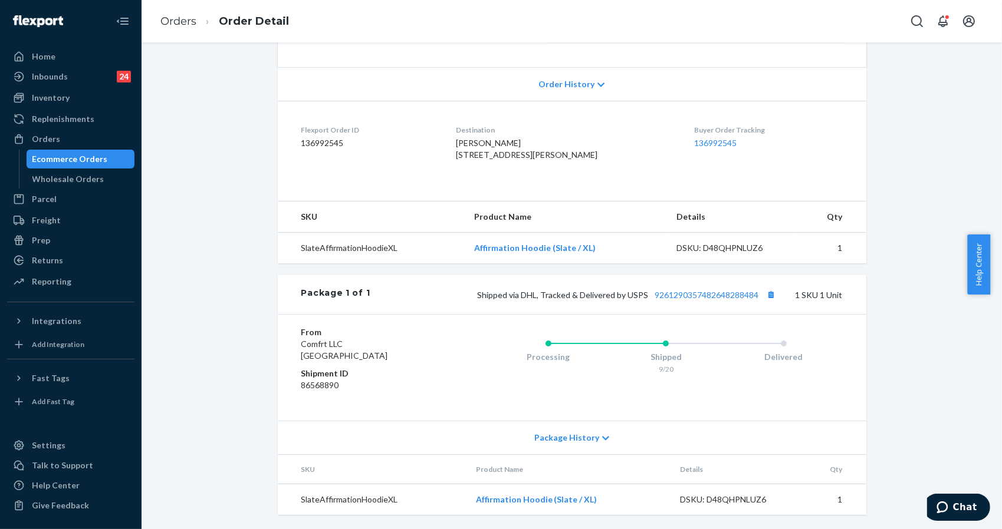
drag, startPoint x: 850, startPoint y: 114, endPoint x: 834, endPoint y: 81, distance: 37.2
click at [850, 113] on dl "Flexport Order ID 136992545 Destination Yesenia Rodriguez 712 Greenwood Meadow …" at bounding box center [572, 145] width 588 height 88
click at [179, 15] on link "Orders" at bounding box center [178, 21] width 36 height 13
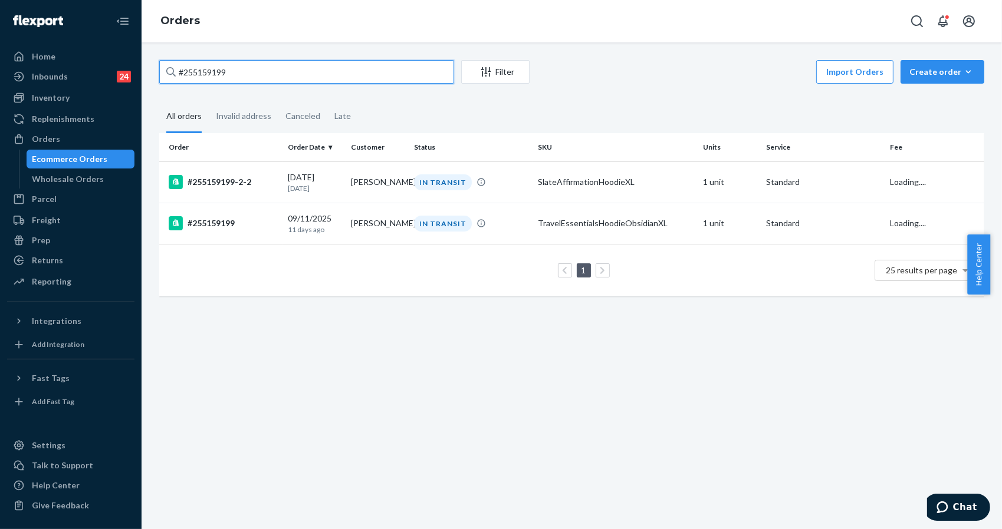
click at [298, 75] on input "#255159199" at bounding box center [306, 72] width 295 height 24
paste input "69705"
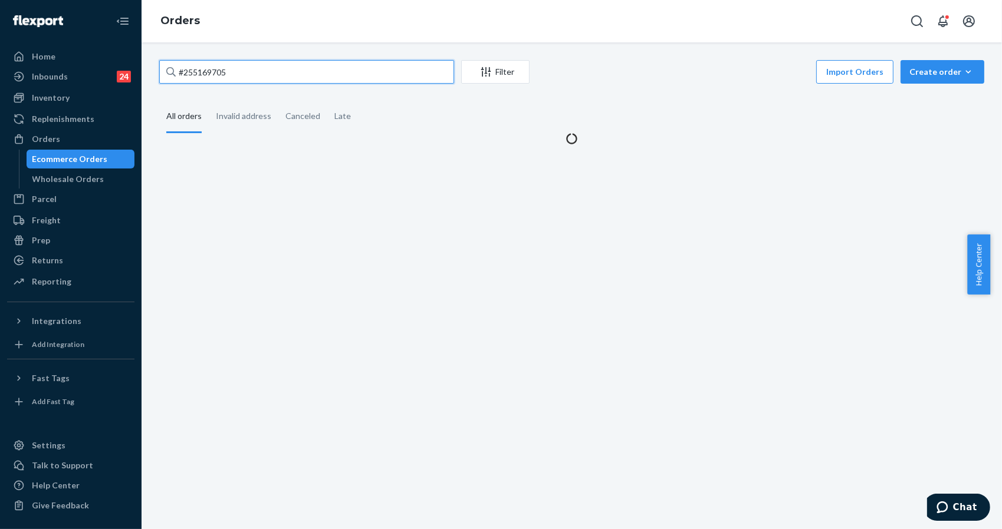
type input "#255169705"
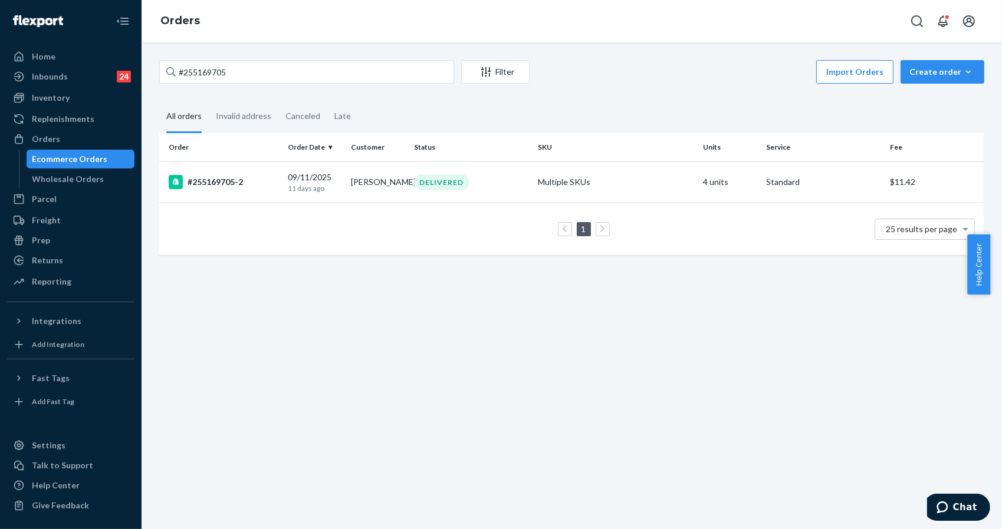
click at [782, 490] on div "#255169705 Filter Import Orders Create order Ecommerce order Removal order All …" at bounding box center [572, 285] width 860 height 487
click at [261, 73] on input "#255169705" at bounding box center [306, 72] width 295 height 24
click at [214, 67] on input "#255169705" at bounding box center [306, 72] width 295 height 24
drag, startPoint x: 820, startPoint y: 377, endPoint x: 815, endPoint y: 366, distance: 11.9
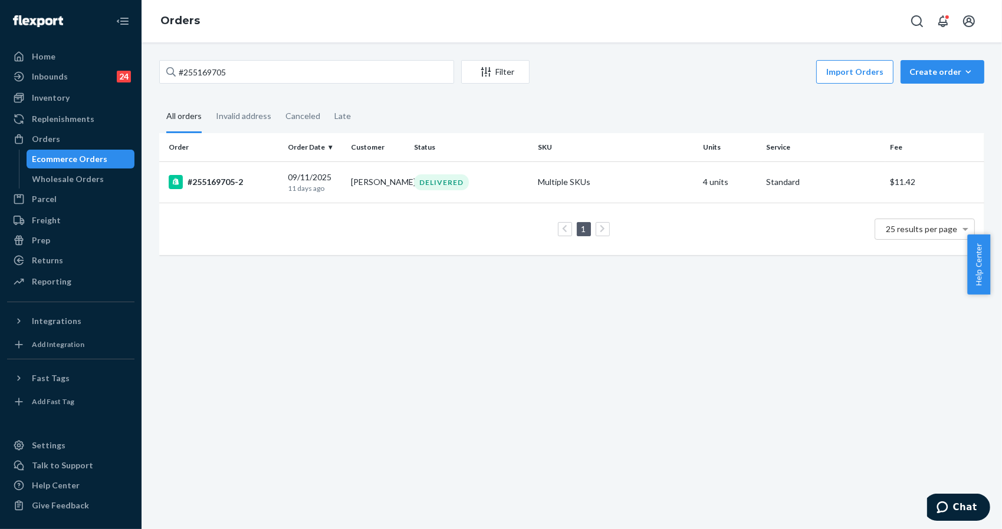
click at [821, 371] on div "#255169705 Filter Import Orders Create order Ecommerce order Removal order All …" at bounding box center [572, 285] width 860 height 487
click at [198, 73] on input "#255169705" at bounding box center [306, 72] width 295 height 24
drag, startPoint x: 198, startPoint y: 73, endPoint x: 210, endPoint y: 73, distance: 11.8
click at [200, 73] on input "#255169705" at bounding box center [306, 72] width 295 height 24
click at [308, 182] on div "09/11/2025 11 days ago" at bounding box center [315, 183] width 54 height 22
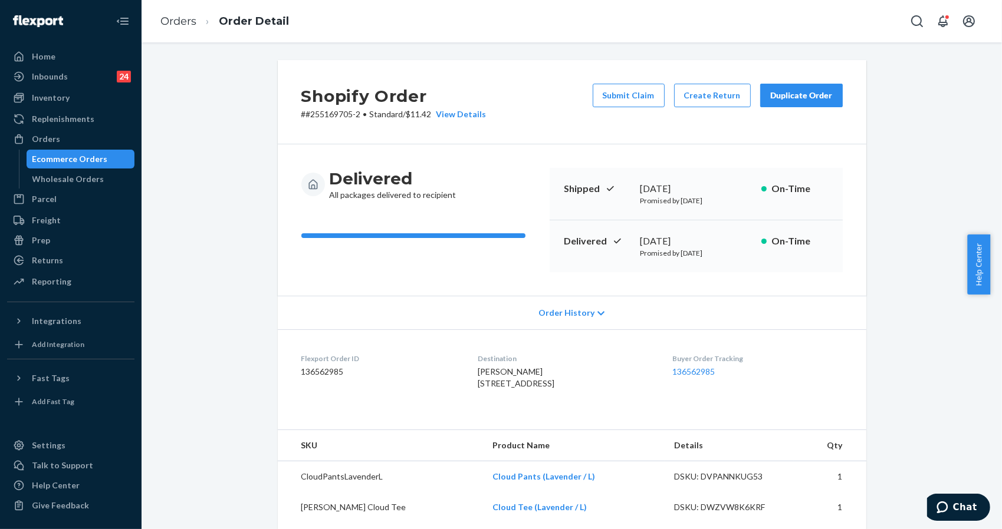
click at [912, 226] on div "Shopify Order # #255169705-2 • Standard / $11.42 View Details Submit Claim Crea…" at bounding box center [571, 501] width 843 height 882
click at [814, 94] on div "Duplicate Order" at bounding box center [801, 96] width 62 height 12
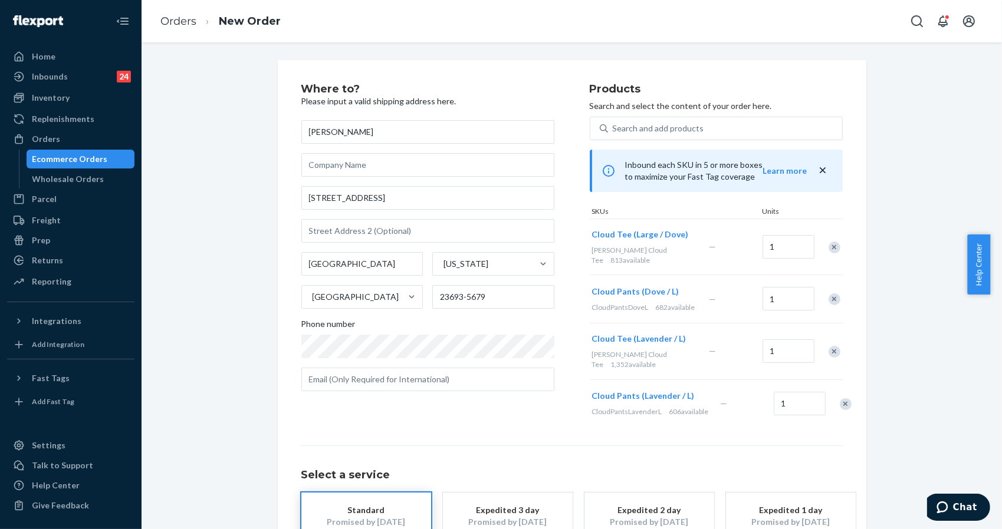
click at [916, 135] on div "Where to? Please input a valid shipping address here. Kari Winnie 100 Ambush St…" at bounding box center [571, 341] width 843 height 562
click at [830, 242] on div "Remove Item" at bounding box center [834, 248] width 12 height 12
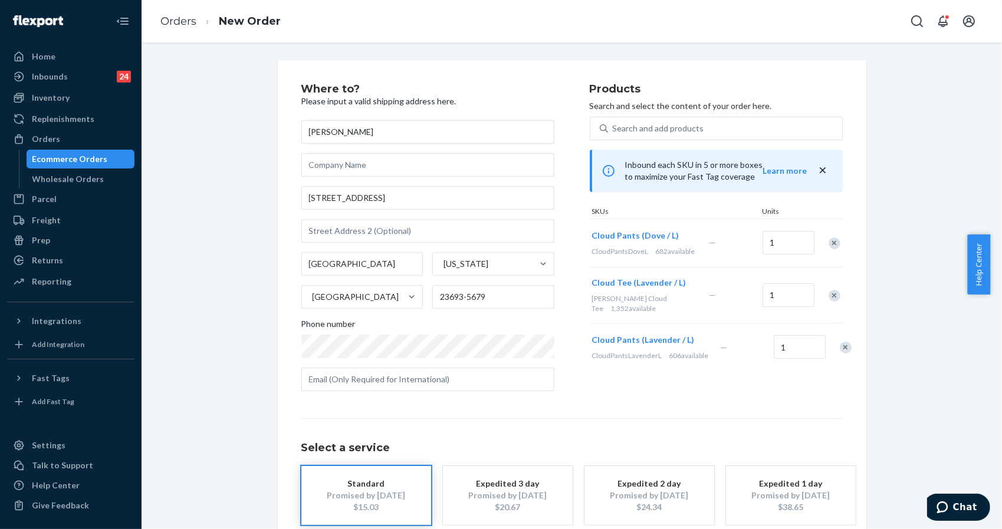
click at [831, 245] on div "Remove Item" at bounding box center [834, 244] width 12 height 12
drag, startPoint x: 894, startPoint y: 204, endPoint x: 851, endPoint y: 220, distance: 45.9
click at [894, 204] on div "Where to? Please input a valid shipping address here. Kari Winnie 100 Ambush St…" at bounding box center [571, 328] width 843 height 536
click at [830, 245] on div "Remove Item" at bounding box center [834, 248] width 12 height 12
drag, startPoint x: 871, startPoint y: 103, endPoint x: 788, endPoint y: 101, distance: 83.2
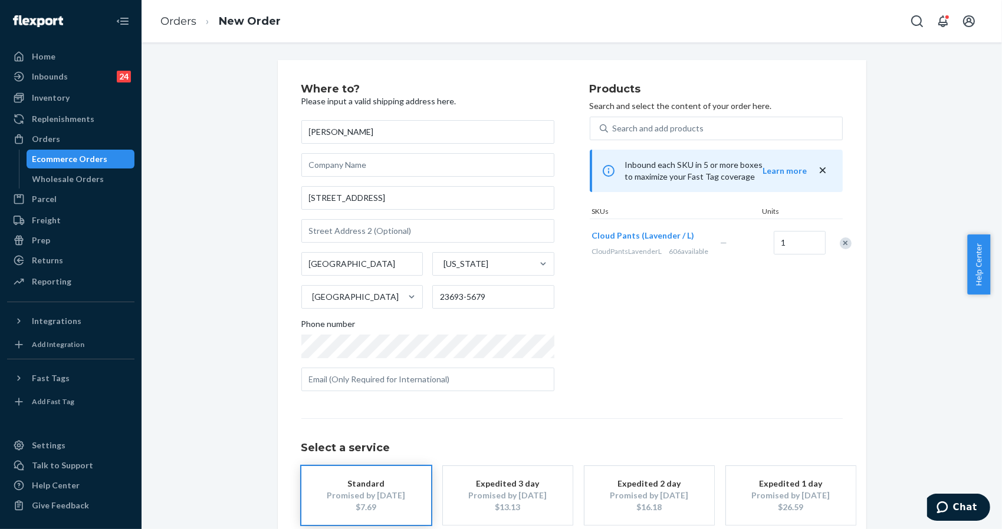
click at [871, 103] on div "Where to? Please input a valid shipping address here. Kari Winnie 100 Ambush St…" at bounding box center [571, 328] width 843 height 536
drag, startPoint x: 883, startPoint y: 485, endPoint x: 818, endPoint y: 440, distance: 78.8
click at [884, 485] on div "Where to? Please input a valid shipping address here. Kari Winnie 100 Ambush St…" at bounding box center [571, 328] width 843 height 536
click at [821, 285] on div "Products Search and select the content of your order here. Search and add produ…" at bounding box center [716, 242] width 253 height 317
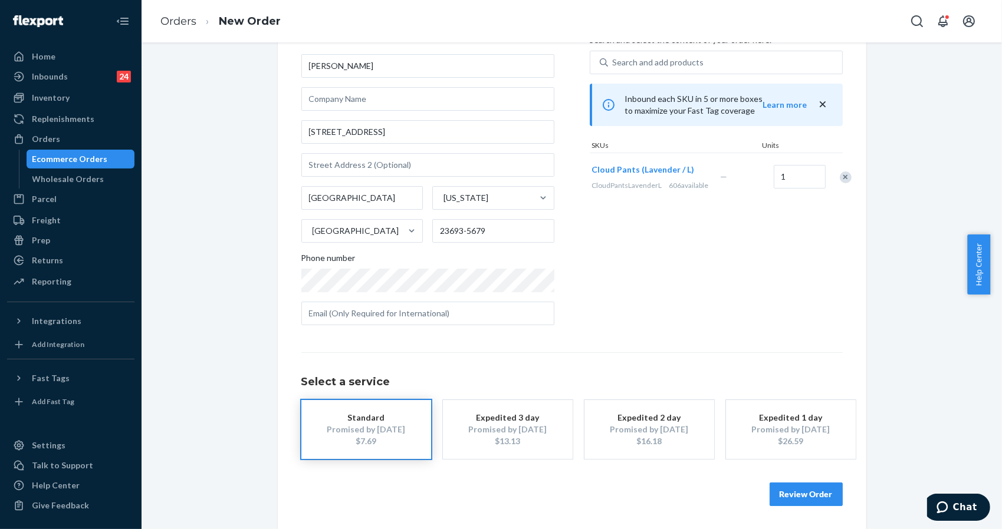
click at [791, 494] on button "Review Order" at bounding box center [805, 495] width 73 height 24
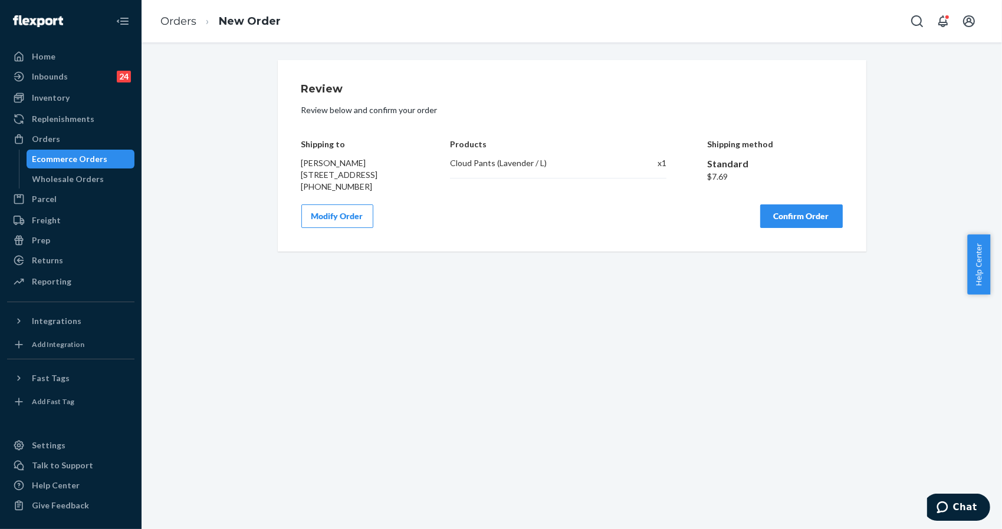
drag, startPoint x: 763, startPoint y: 233, endPoint x: 776, endPoint y: 223, distance: 16.9
click at [764, 228] on button "Confirm Order" at bounding box center [801, 217] width 83 height 24
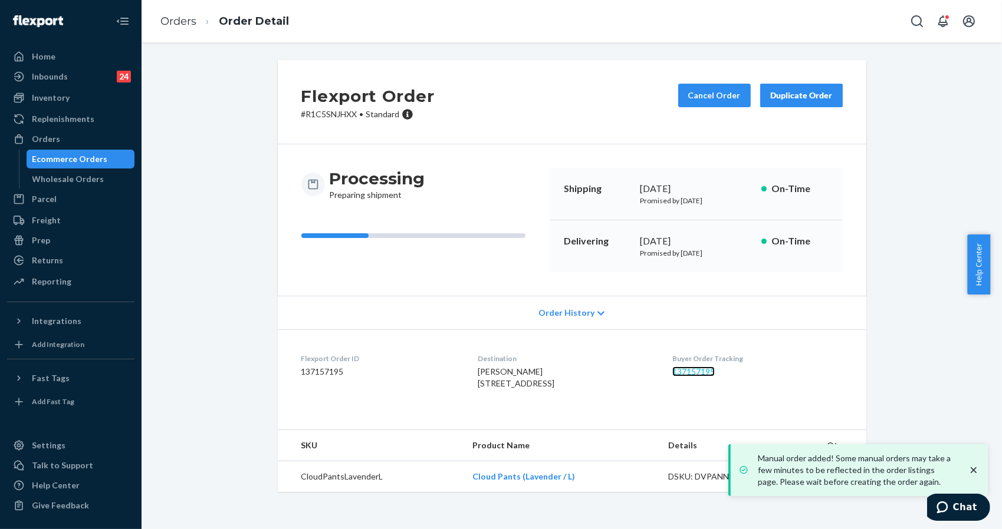
click at [691, 376] on link "137157195" at bounding box center [693, 372] width 42 height 10
click at [874, 226] on div "Flexport Order # R1C5SNJHXX • Standard Cancel Order Duplicate Order Processing …" at bounding box center [571, 283] width 843 height 446
click at [702, 368] on link "137157195" at bounding box center [693, 372] width 42 height 10
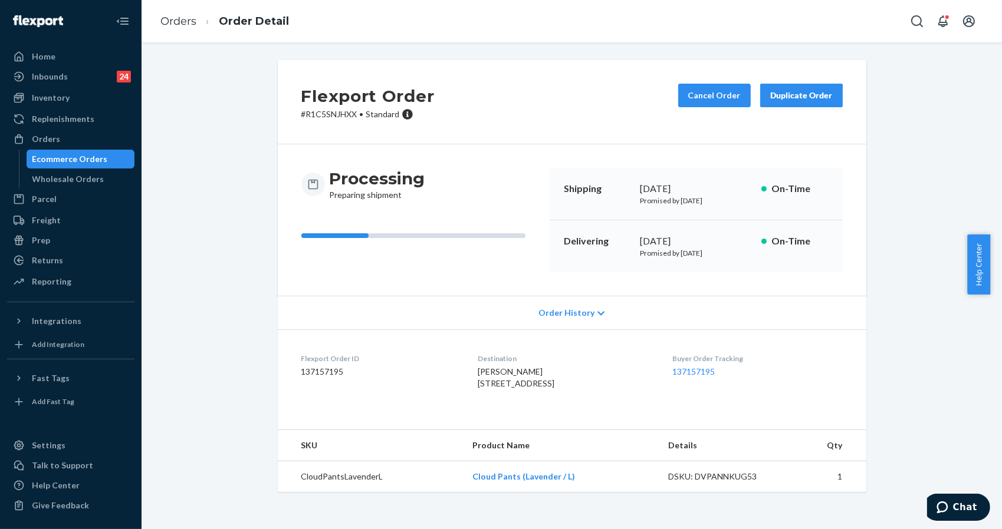
click at [760, 129] on div "Flexport Order # R1C5SNJHXX • Standard Cancel Order Duplicate Order" at bounding box center [572, 102] width 588 height 84
click at [41, 94] on div "Inventory" at bounding box center [51, 98] width 38 height 12
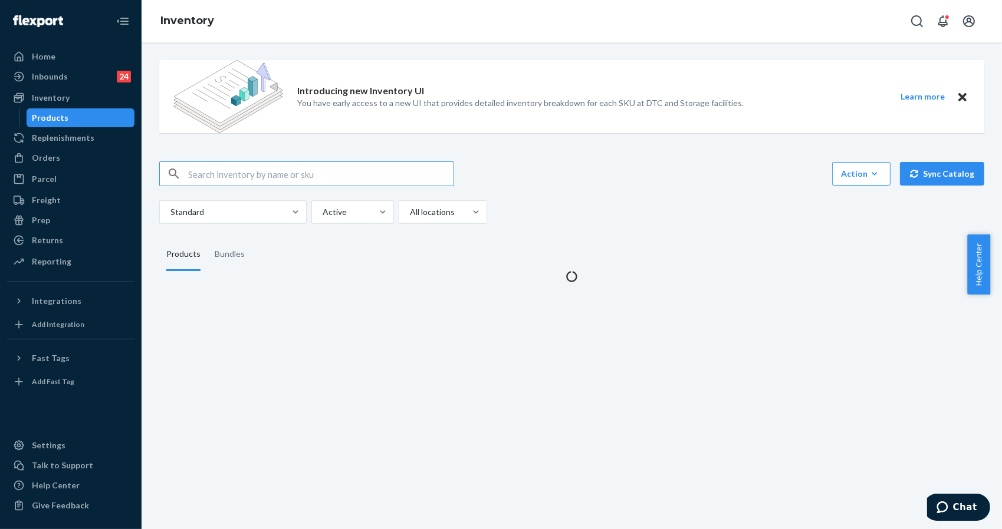
click at [271, 183] on input "text" at bounding box center [320, 174] width 265 height 24
drag, startPoint x: 252, startPoint y: 175, endPoint x: 152, endPoint y: 175, distance: 100.8
click at [152, 175] on div "Introducing new Inventory UI You have early access to a new UI that provides de…" at bounding box center [571, 167] width 843 height 232
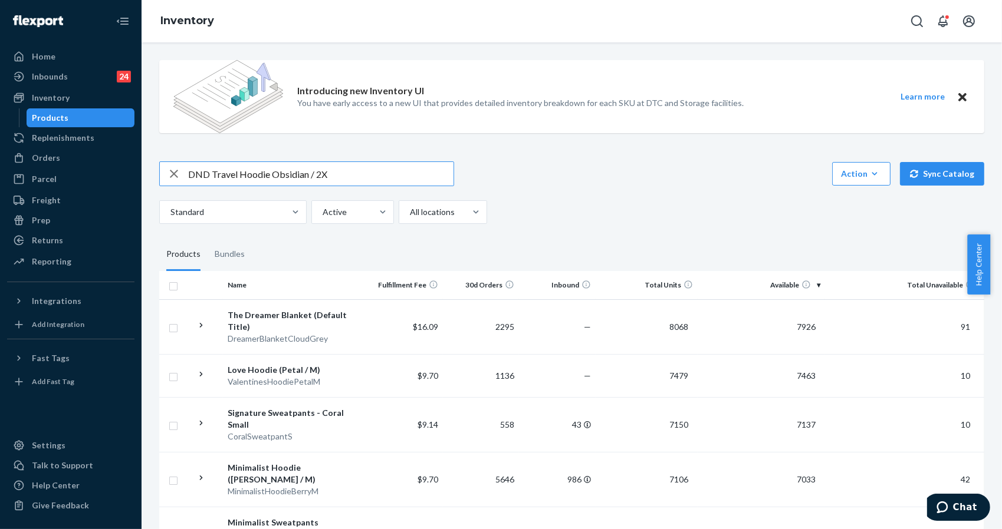
type input "DND Travel Hoodie Obsidian / 2X"
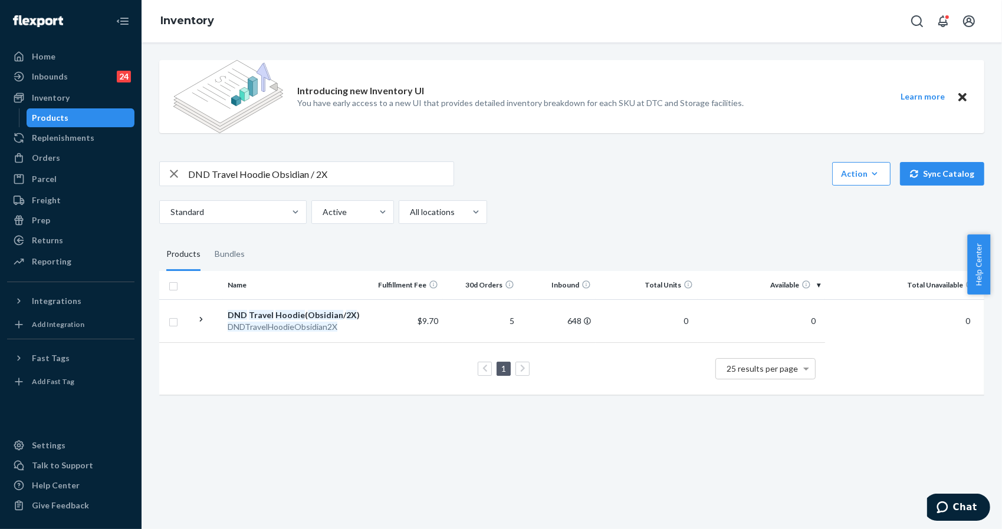
click at [782, 82] on div "Introducing new Inventory UI You have early access to a new UI that provides de…" at bounding box center [571, 96] width 825 height 73
click at [749, 461] on div "Introducing new Inventory UI You have early access to a new UI that provides de…" at bounding box center [572, 285] width 860 height 487
click at [802, 153] on div "Introducing new Inventory UI You have early access to a new UI that provides de…" at bounding box center [571, 229] width 843 height 356
click at [756, 463] on div "Introducing new Inventory UI You have early access to a new UI that provides de…" at bounding box center [572, 285] width 860 height 487
drag, startPoint x: 785, startPoint y: 503, endPoint x: 260, endPoint y: 0, distance: 727.3
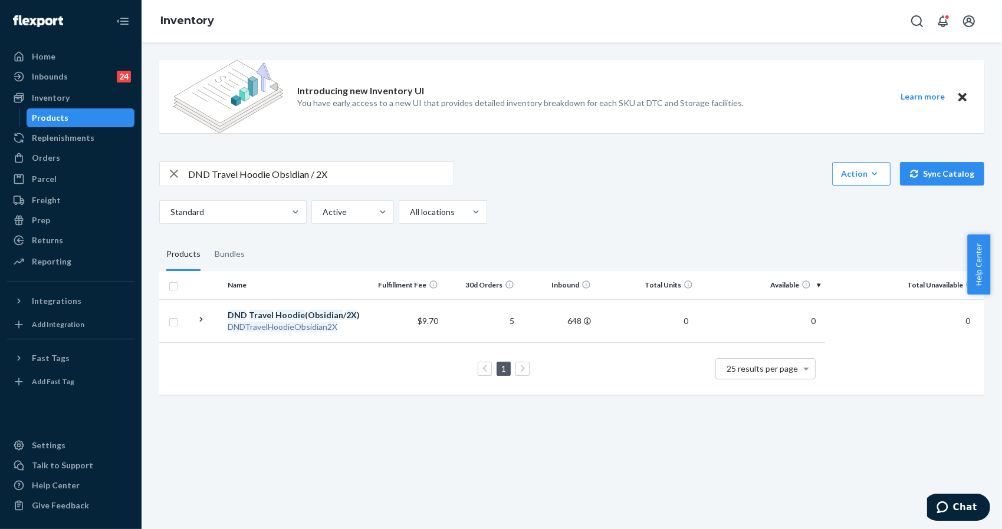
click at [785, 503] on div "Introducing new Inventory UI You have early access to a new UI that provides de…" at bounding box center [572, 285] width 860 height 487
click at [52, 177] on div "Parcel" at bounding box center [44, 179] width 25 height 12
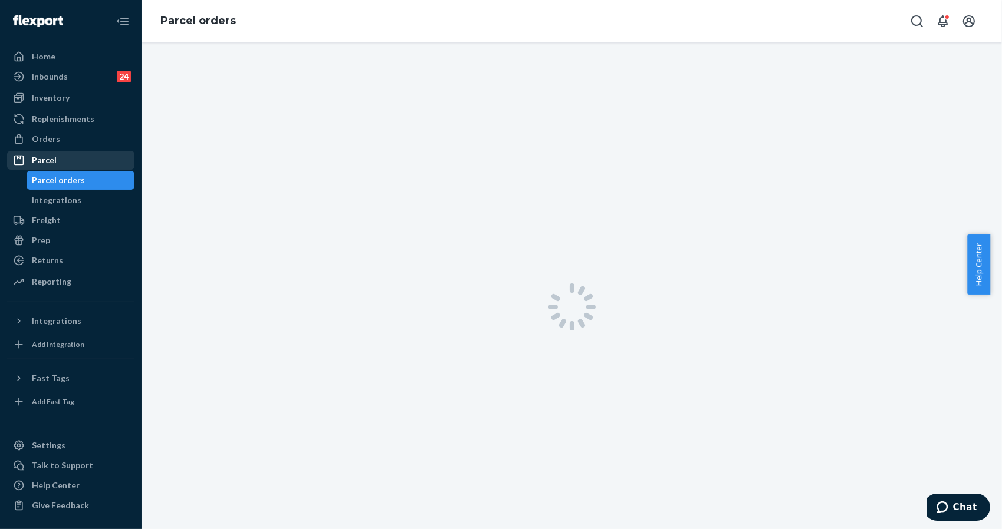
click at [60, 163] on ul "Home Inbounds 24 Shipping Plans Problems 24 Inventory Products Replenishments O…" at bounding box center [70, 169] width 127 height 245
click at [60, 163] on div "Parcel" at bounding box center [70, 160] width 125 height 17
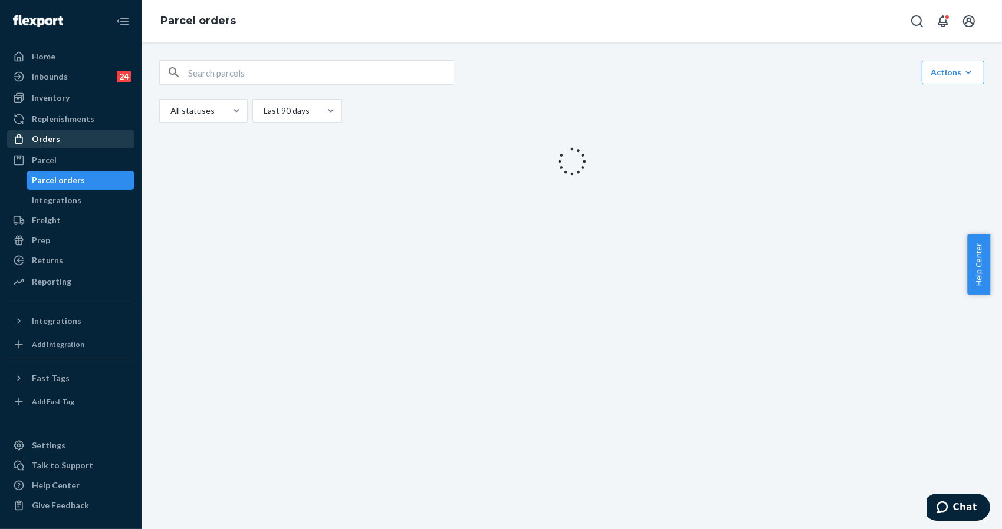
click at [64, 141] on div "Orders" at bounding box center [70, 139] width 125 height 17
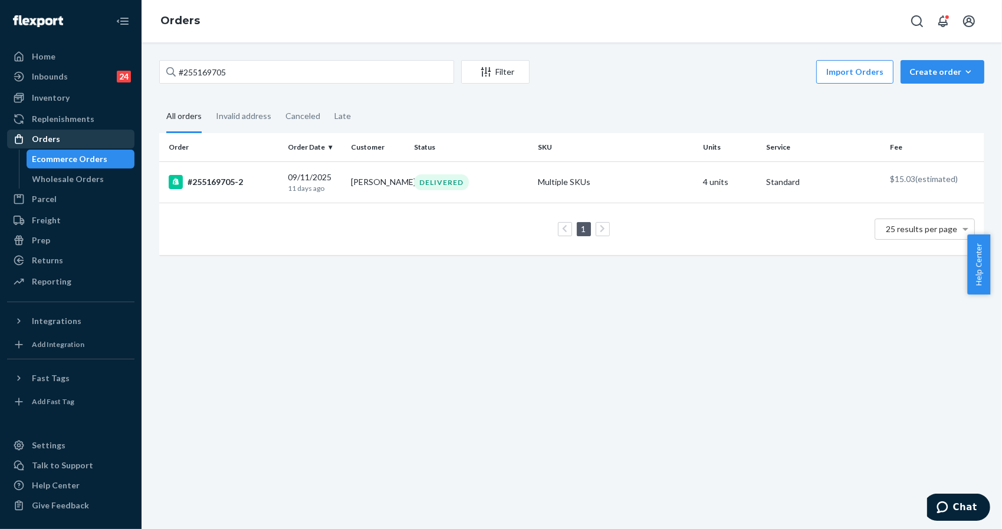
click at [64, 141] on div "Orders" at bounding box center [70, 139] width 125 height 17
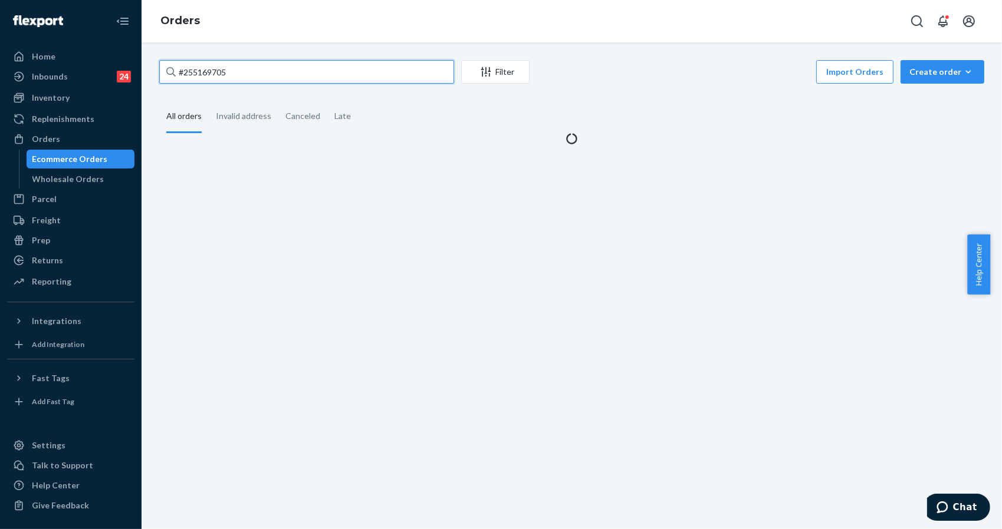
click at [247, 81] on input "#255169705" at bounding box center [306, 72] width 295 height 24
click at [245, 80] on input "#255169705" at bounding box center [306, 72] width 295 height 24
paste input "216514"
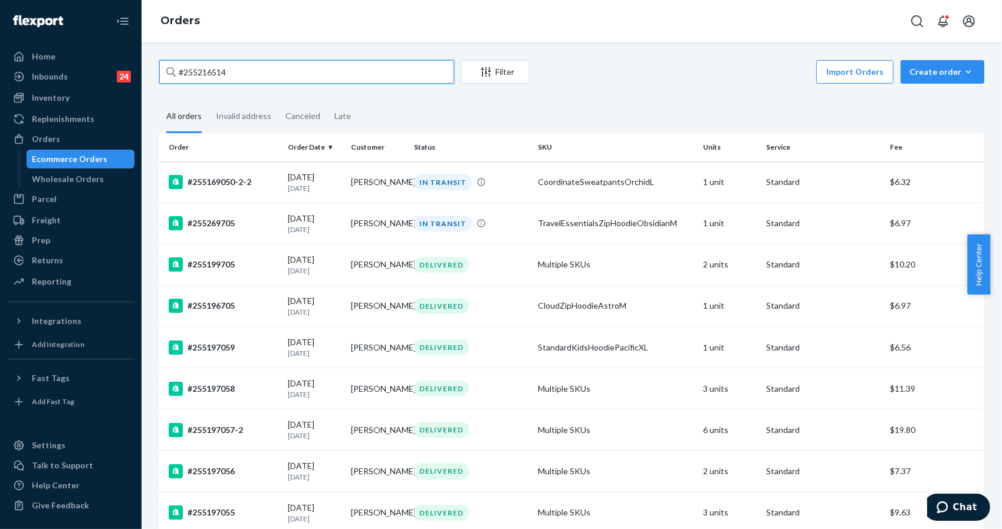
click at [318, 71] on input "#255216514" at bounding box center [306, 72] width 295 height 24
drag, startPoint x: 796, startPoint y: 94, endPoint x: 354, endPoint y: 119, distance: 442.3
click at [272, 65] on input "#255216514" at bounding box center [306, 72] width 295 height 24
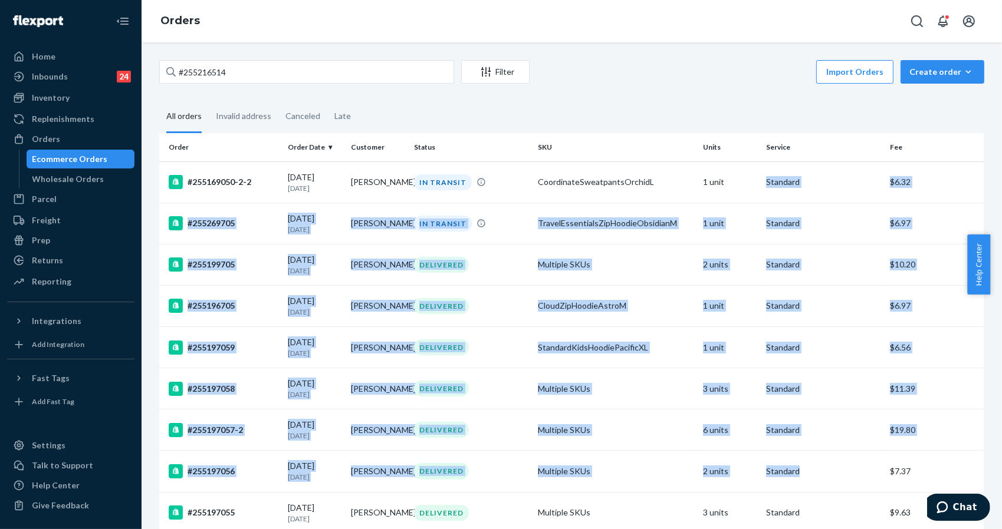
drag, startPoint x: 856, startPoint y: 483, endPoint x: 703, endPoint y: 129, distance: 385.9
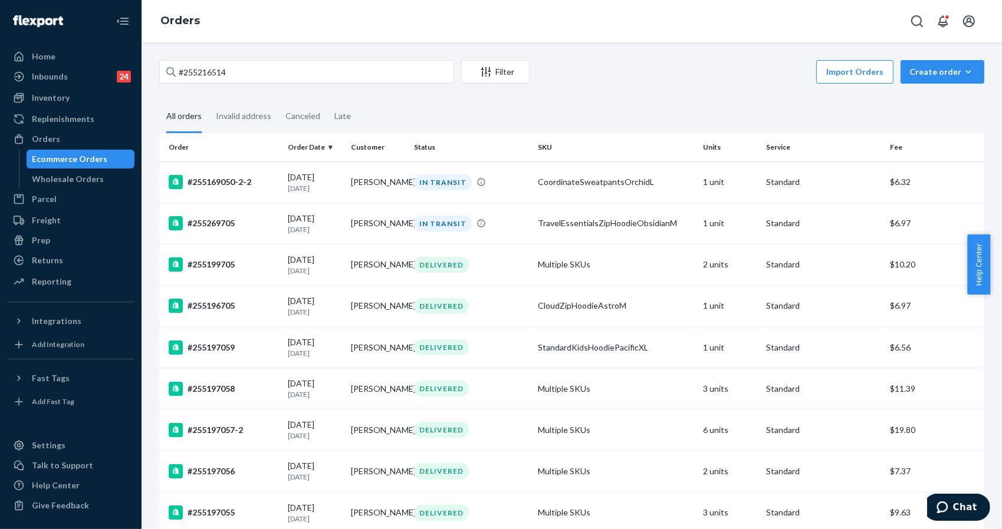
click at [682, 75] on div "Import Orders Create order Ecommerce order Removal order" at bounding box center [761, 73] width 448 height 27
click at [760, 101] on fieldset "All orders Invalid address Canceled Late" at bounding box center [571, 117] width 825 height 32
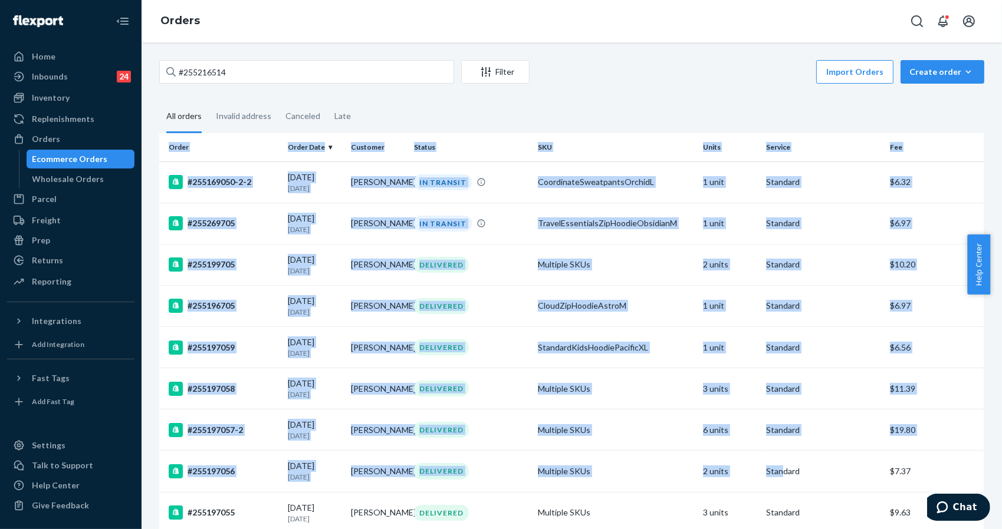
drag, startPoint x: 774, startPoint y: 482, endPoint x: 667, endPoint y: 76, distance: 419.4
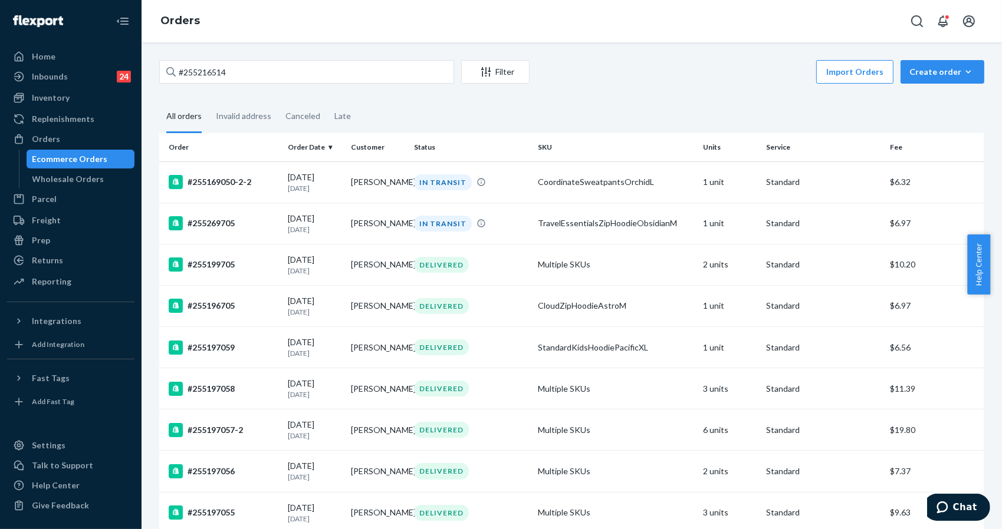
click at [666, 75] on div "Import Orders Create order Ecommerce order Removal order" at bounding box center [761, 73] width 448 height 27
click at [307, 72] on input "#255216514" at bounding box center [306, 72] width 295 height 24
paste input "9b75e4c2b9b55f9be"
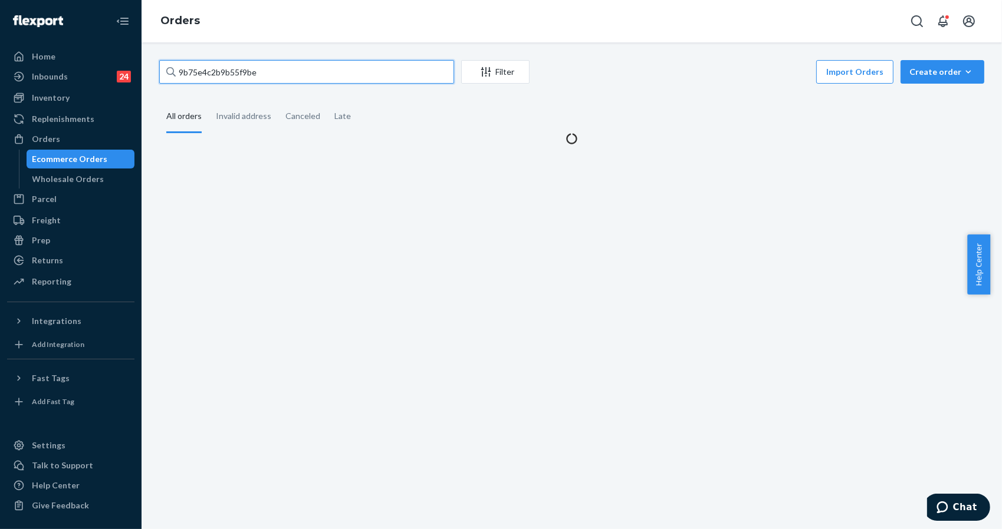
type input "9b75e4c2b9b55f9be"
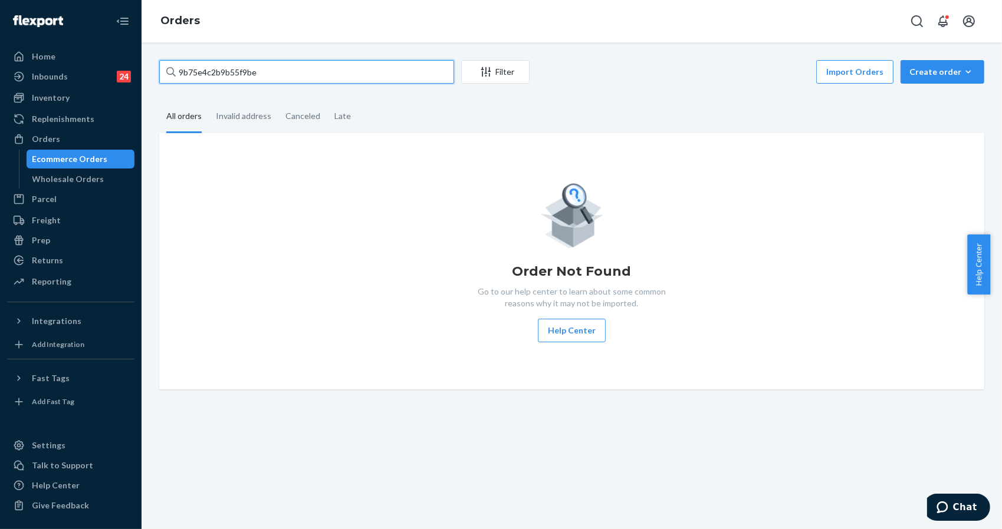
click at [308, 71] on input "9b75e4c2b9b55f9be" at bounding box center [306, 72] width 295 height 24
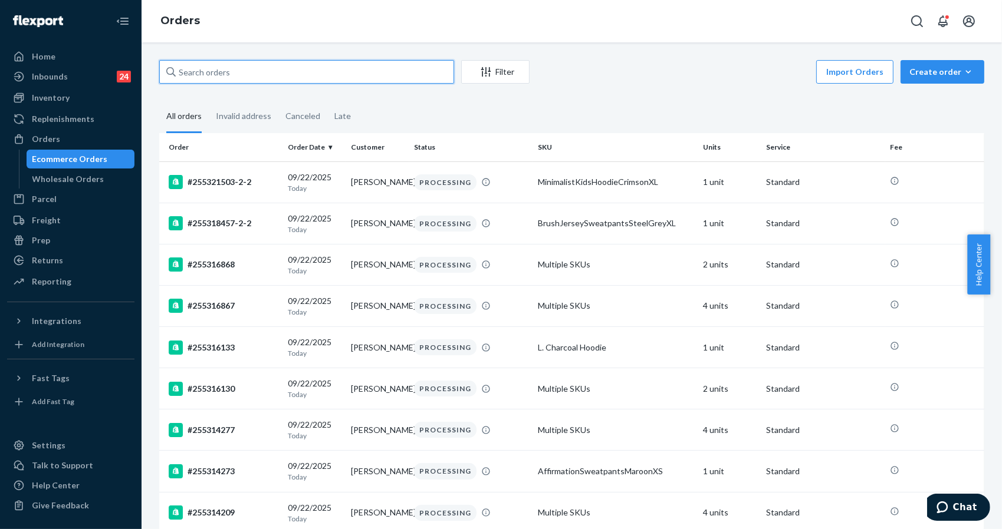
click at [269, 67] on input "text" at bounding box center [306, 72] width 295 height 24
paste input "VHAM1SJ1GWJBCR"
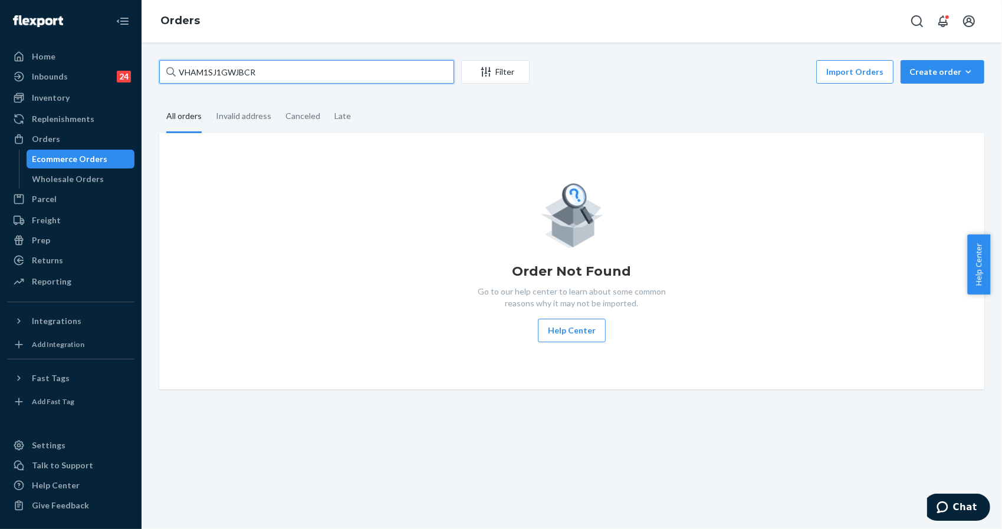
type input "VHAM1SJ1GWJBCR"
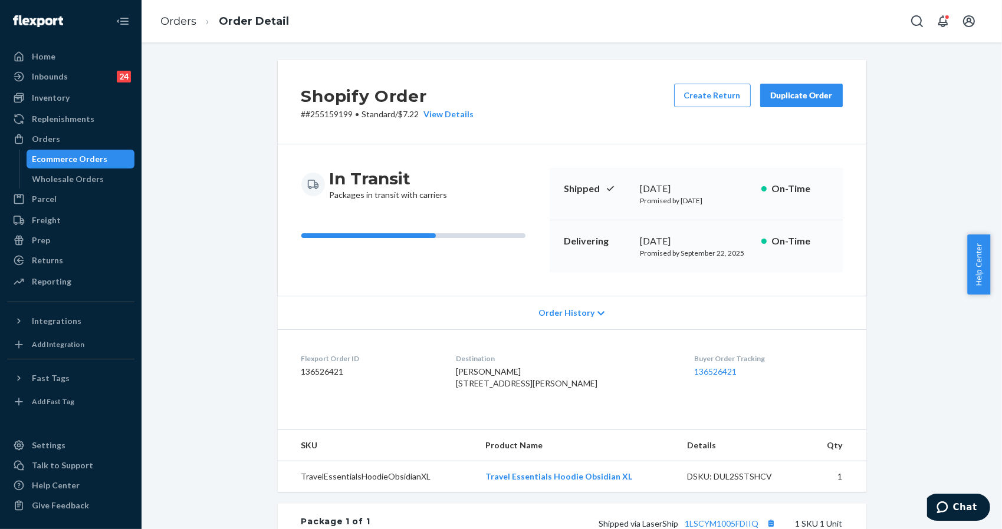
click at [284, 215] on div "In Transit Packages in transit with carriers Shipped September 11, 2025 Promise…" at bounding box center [572, 220] width 588 height 152
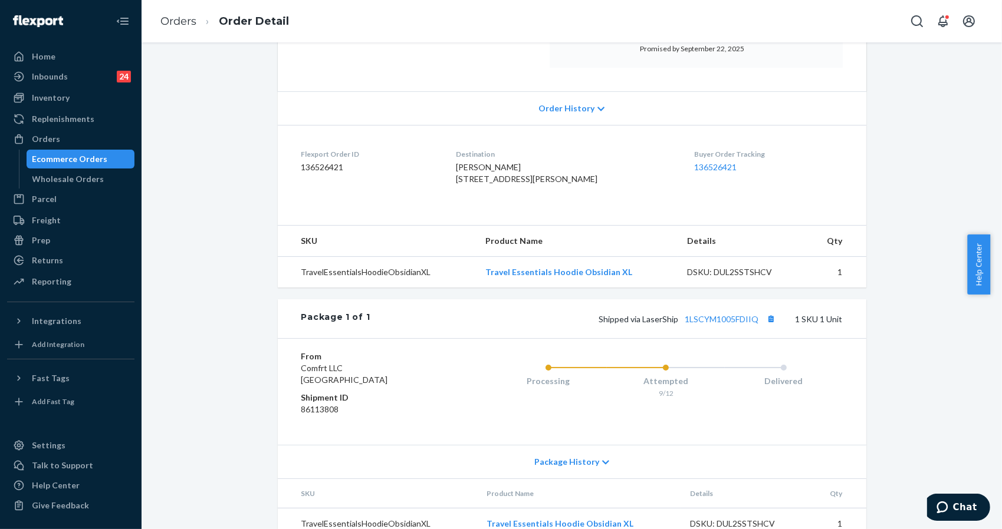
scroll to position [252, 0]
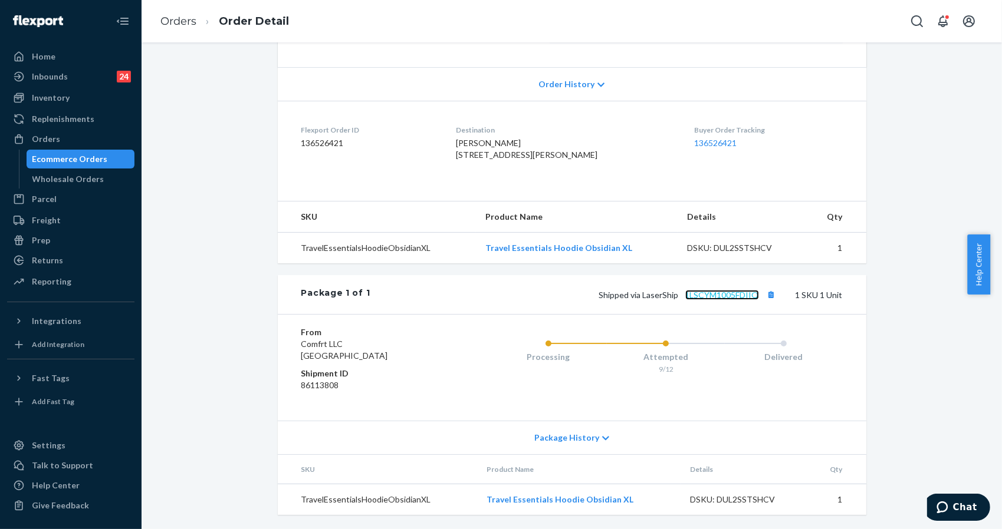
click at [704, 294] on link "1LSCYM1005FDIIQ" at bounding box center [722, 295] width 74 height 10
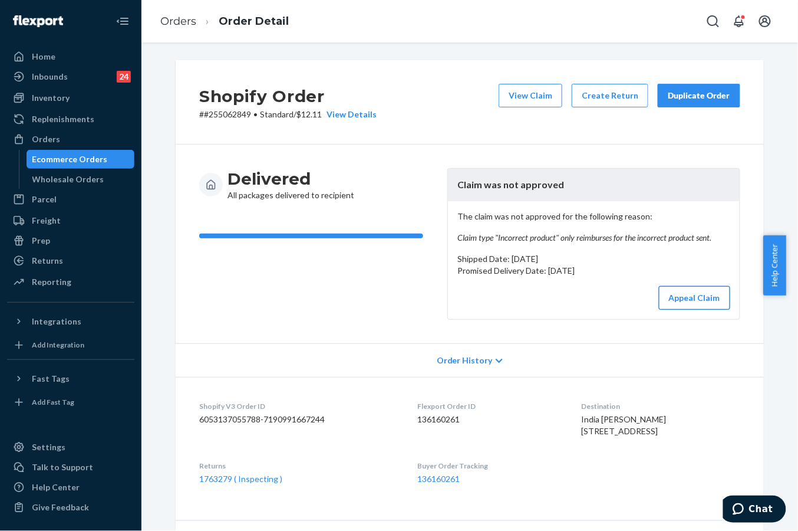
click at [690, 297] on button "Appeal Claim" at bounding box center [694, 298] width 71 height 24
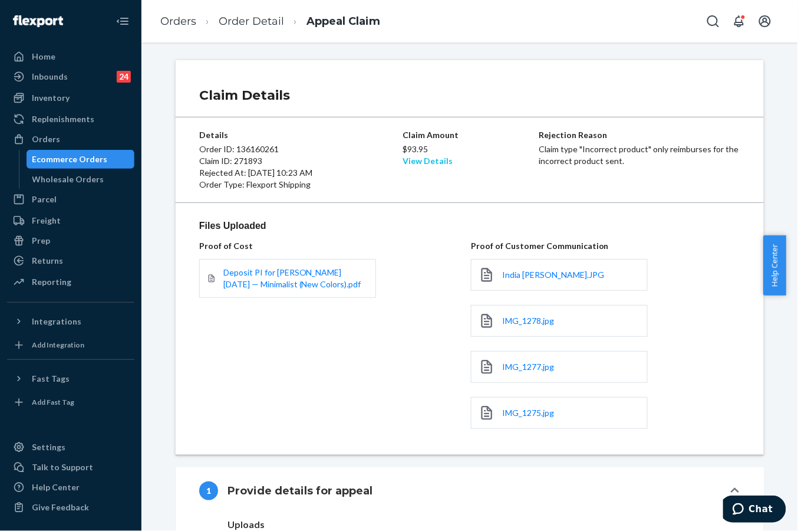
click at [417, 162] on link "View Details" at bounding box center [428, 161] width 50 height 10
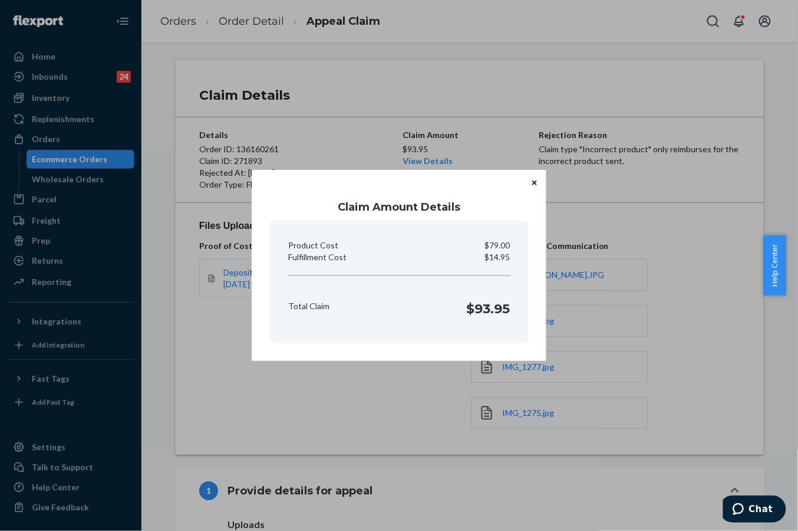
click at [485, 91] on div "Claim Amount Details Product Cost $79.00 Fulfillment Cost $14.95 Total Claim $9…" at bounding box center [399, 265] width 798 height 531
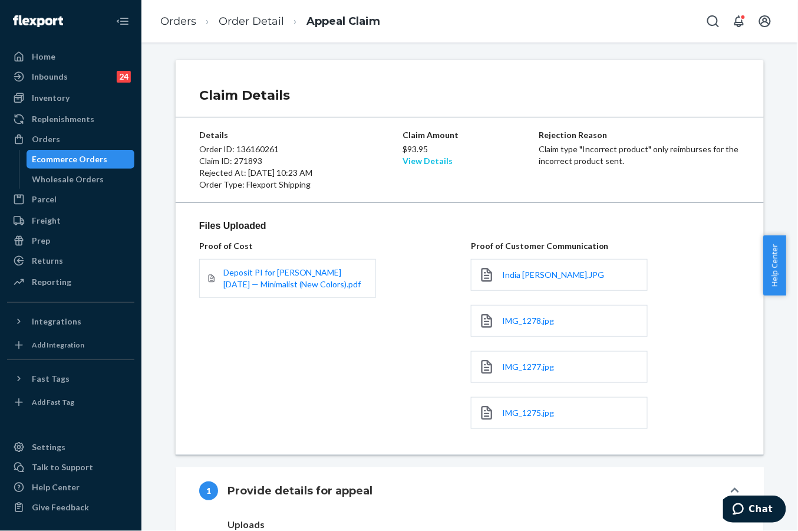
click at [417, 160] on link "View Details" at bounding box center [428, 161] width 50 height 10
click at [503, 133] on div "Home Inbounds 24 Shipping Plans Problems 24 Inventory Products Replenishments O…" at bounding box center [399, 265] width 798 height 531
click at [595, 159] on p "Claim type "Incorrect product" only reimburses for the incorrect product sent." at bounding box center [639, 155] width 201 height 24
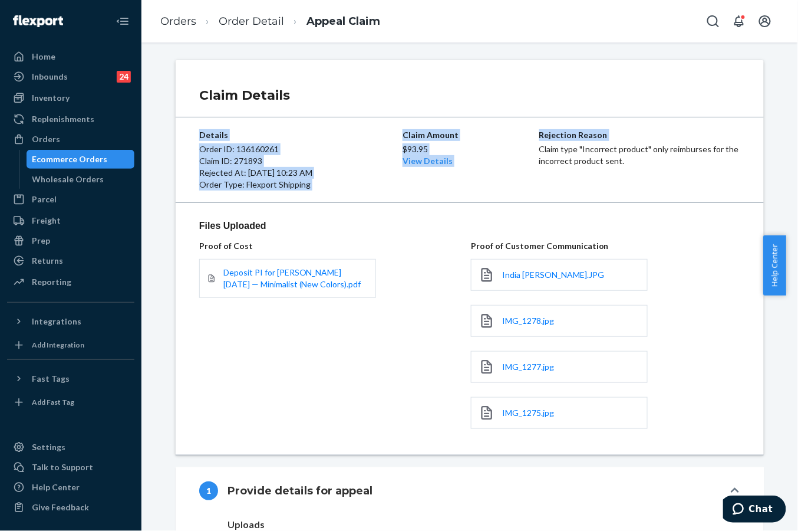
click at [595, 159] on p "Claim type "Incorrect product" only reimburses for the incorrect product sent." at bounding box center [639, 155] width 201 height 24
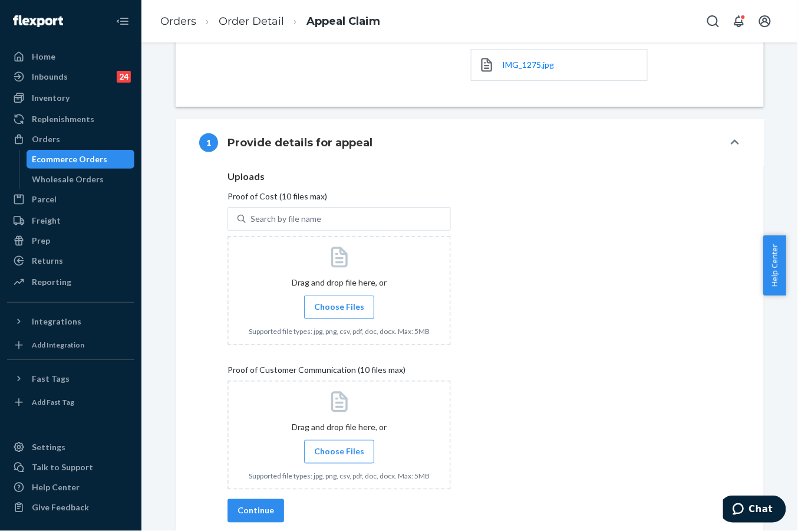
scroll to position [463, 0]
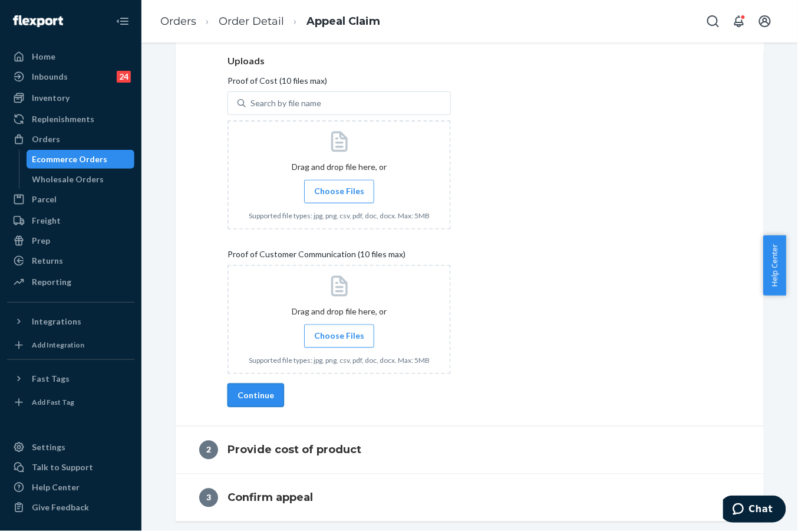
click at [270, 397] on button "Continue" at bounding box center [256, 395] width 57 height 24
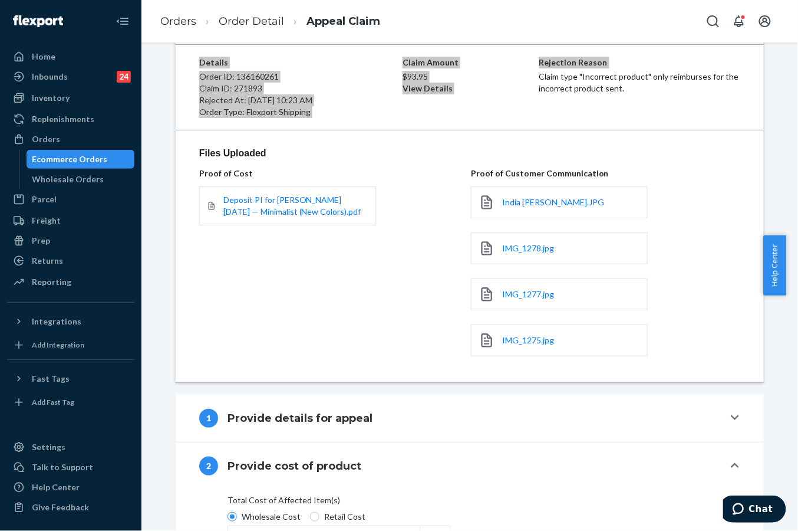
scroll to position [0, 0]
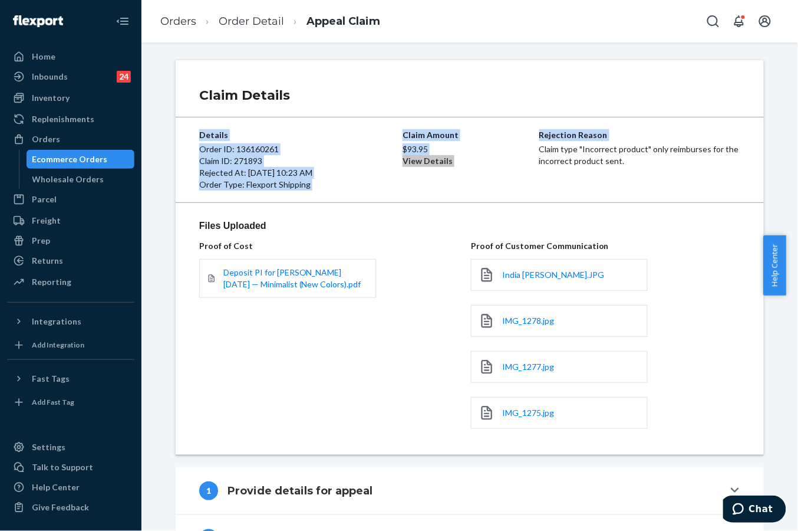
click at [335, 495] on h4 "Provide details for appeal" at bounding box center [300, 490] width 145 height 15
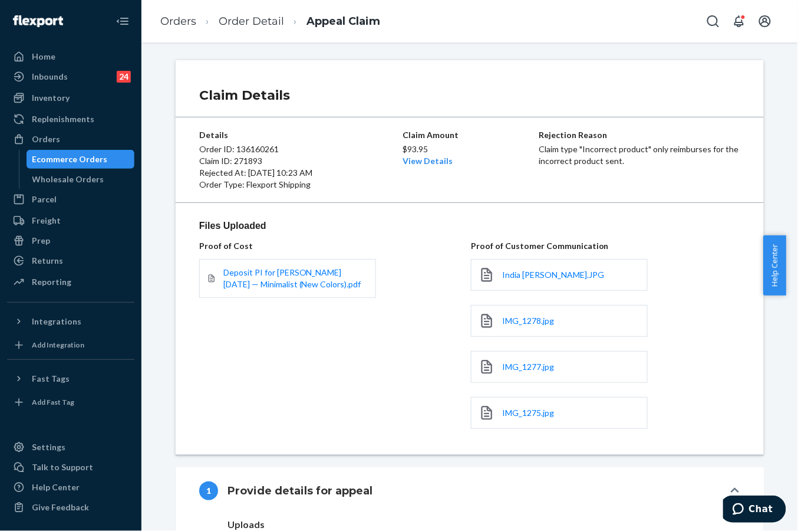
click at [478, 166] on div "$93.95 View Details" at bounding box center [470, 154] width 134 height 26
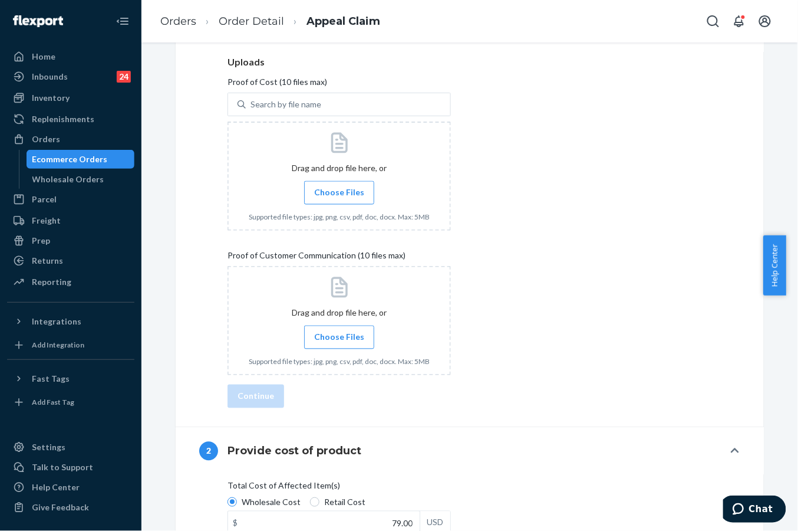
scroll to position [435, 0]
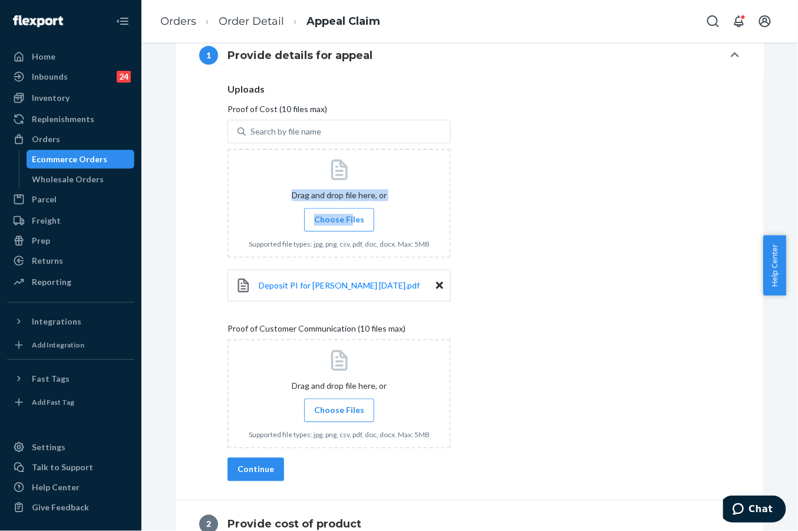
click at [347, 233] on div "Drag and drop file here, or Choose Files Supported file types: jpg, png, csv, p…" at bounding box center [339, 203] width 223 height 109
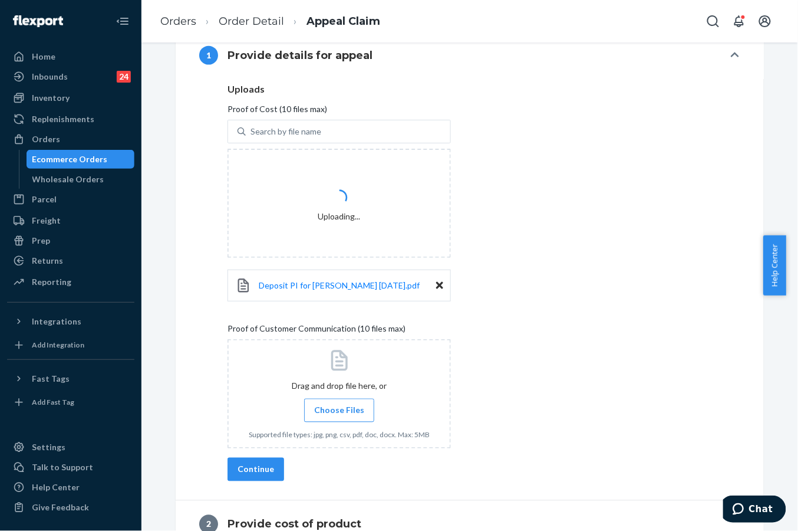
click at [581, 251] on div "Uploads Proof of Cost (10 files max) Search by file name Uploading... Deposit P…" at bounding box center [470, 271] width 485 height 374
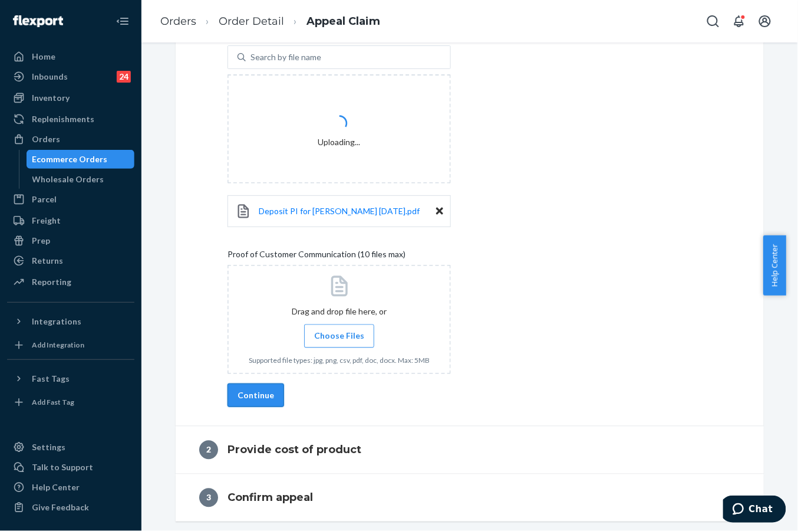
click at [262, 399] on button "Continue" at bounding box center [256, 395] width 57 height 24
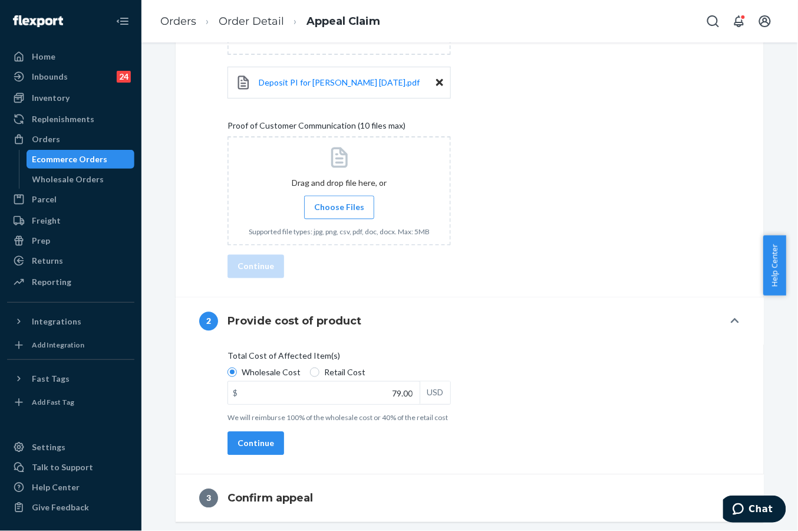
scroll to position [562, 0]
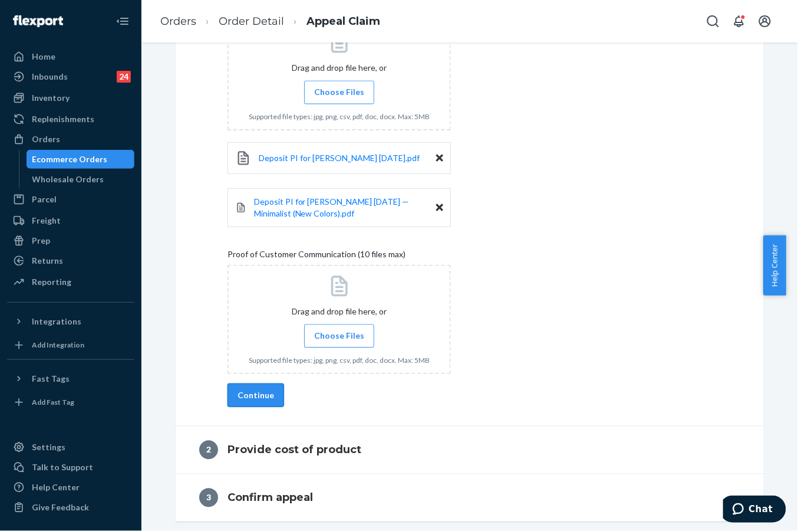
click at [256, 388] on button "Continue" at bounding box center [256, 395] width 57 height 24
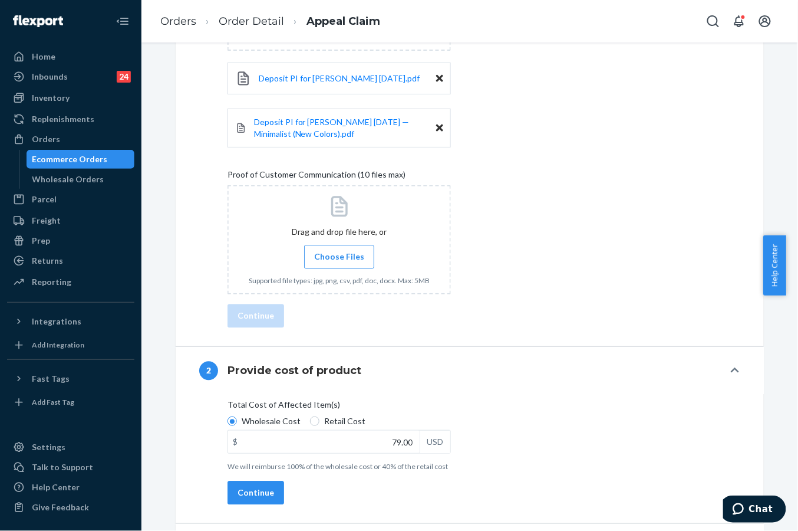
scroll to position [692, 0]
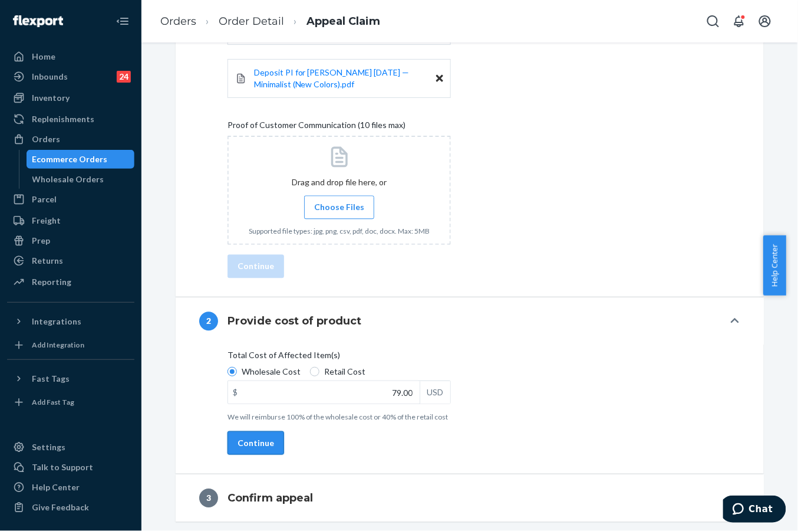
click at [240, 437] on button "Continue" at bounding box center [256, 443] width 57 height 24
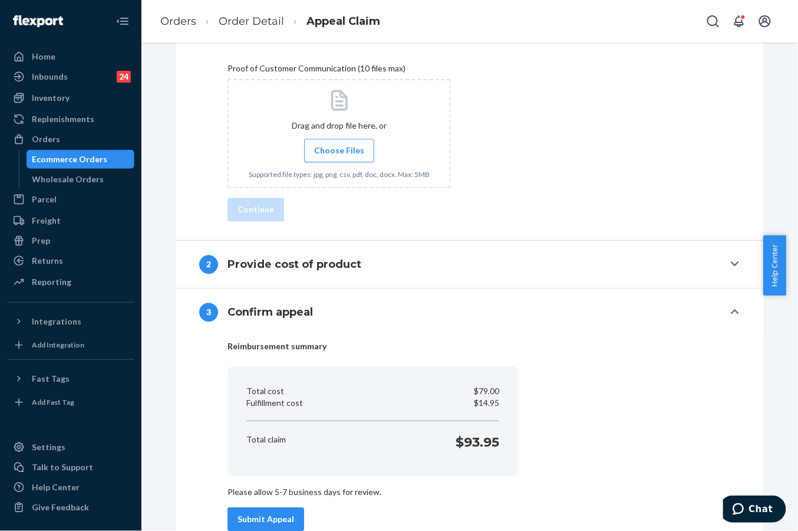
scroll to position [776, 0]
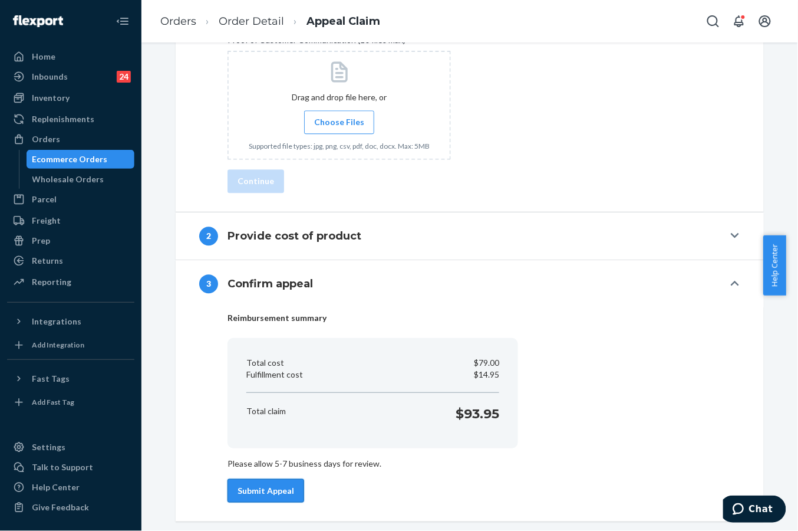
click at [242, 494] on button "Submit Appeal" at bounding box center [266, 491] width 77 height 24
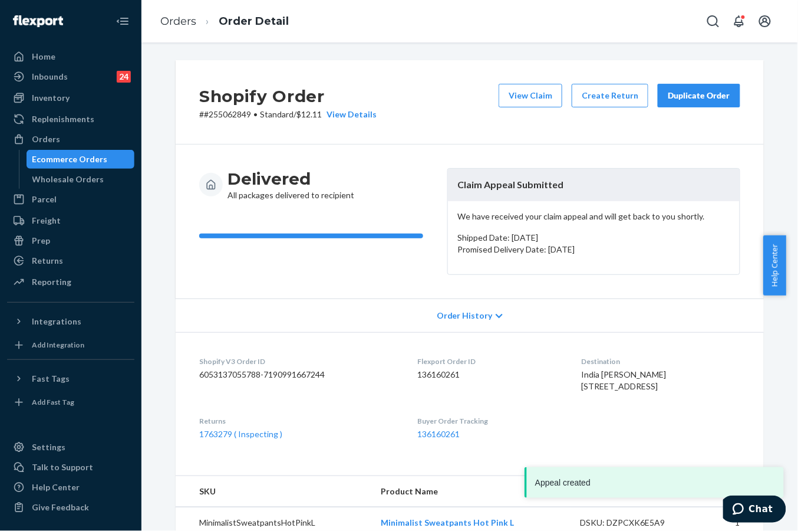
click at [700, 107] on div "View Claim Create Return Duplicate Order" at bounding box center [619, 102] width 251 height 37
drag, startPoint x: 696, startPoint y: 94, endPoint x: 693, endPoint y: 101, distance: 6.9
click at [693, 101] on button "Duplicate Order" at bounding box center [699, 96] width 83 height 24
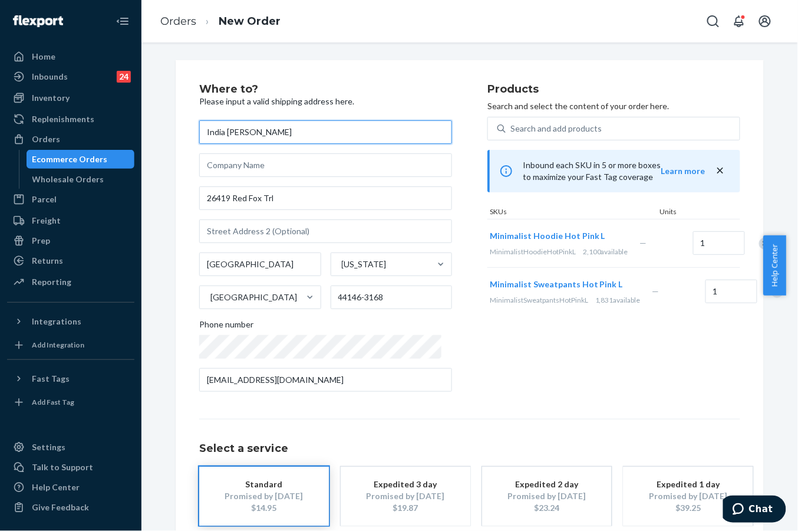
scroll to position [64, 0]
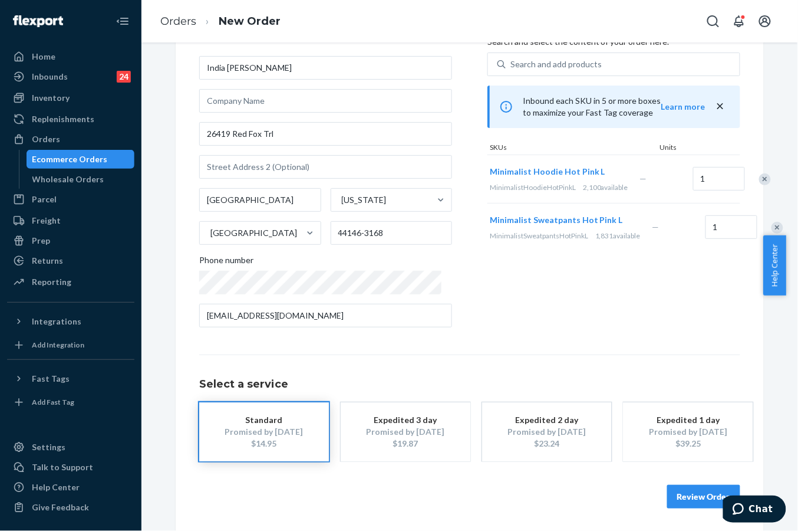
click at [685, 487] on button "Review Order" at bounding box center [703, 497] width 73 height 24
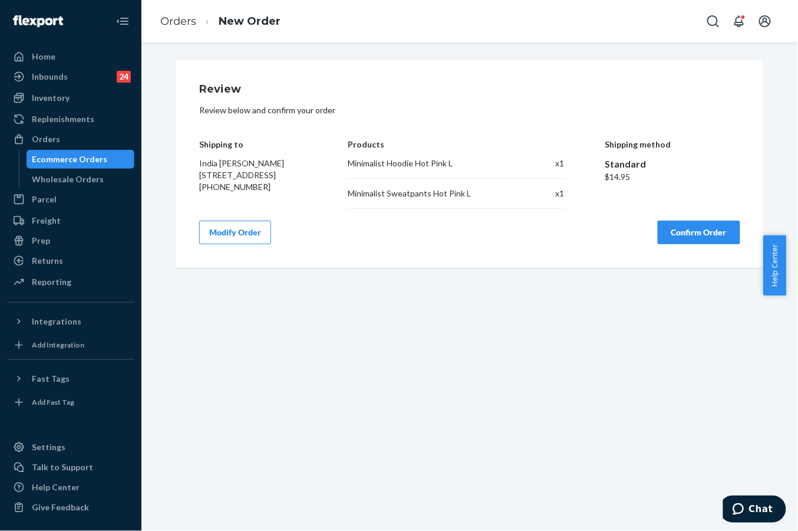
scroll to position [0, 0]
click at [696, 228] on button "Confirm Order" at bounding box center [699, 233] width 83 height 24
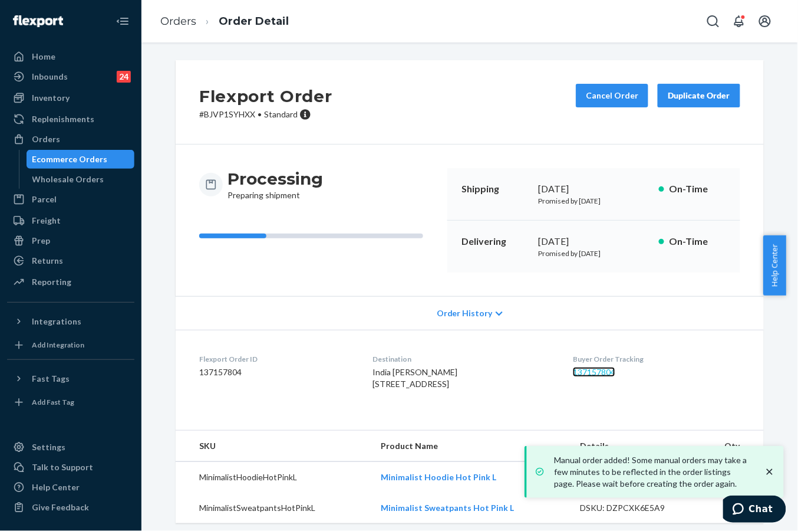
click at [593, 373] on link "137157804" at bounding box center [594, 372] width 42 height 10
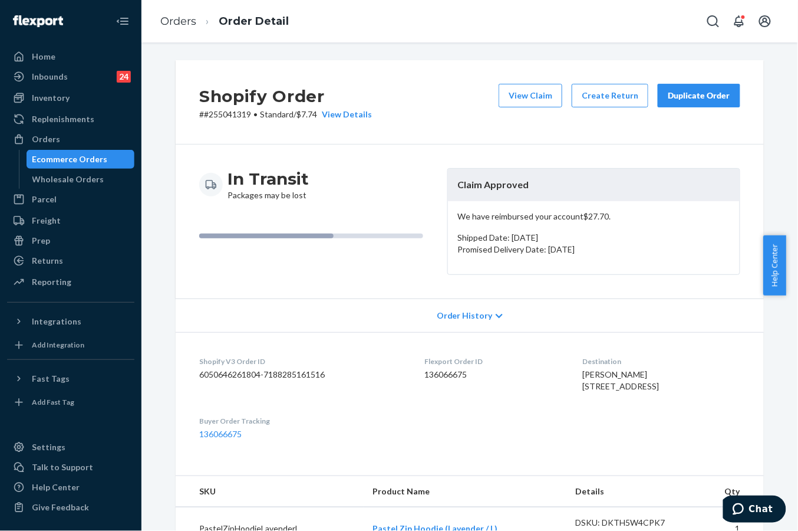
click at [712, 97] on div "Duplicate Order" at bounding box center [699, 96] width 62 height 12
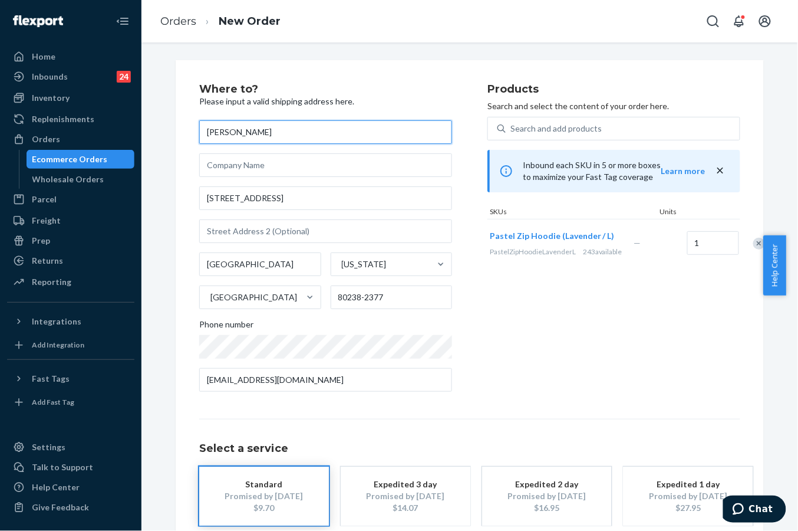
scroll to position [64, 0]
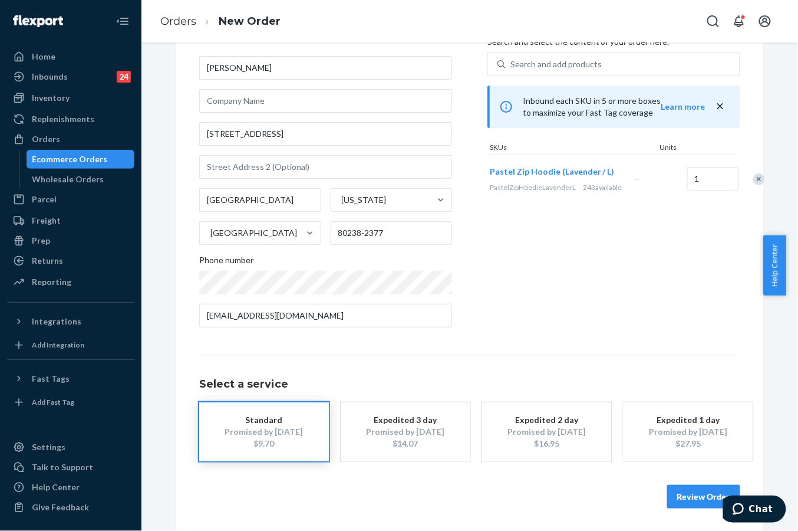
click at [702, 498] on button "Review Order" at bounding box center [703, 497] width 73 height 24
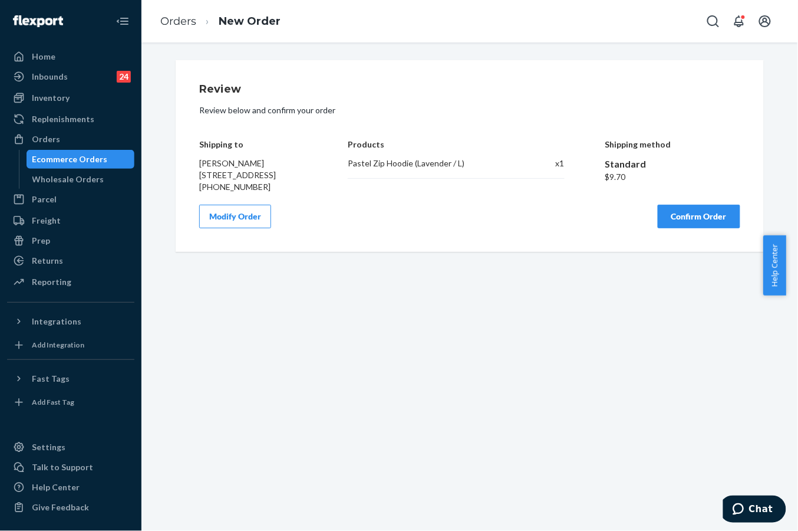
click at [692, 228] on button "Confirm Order" at bounding box center [699, 217] width 83 height 24
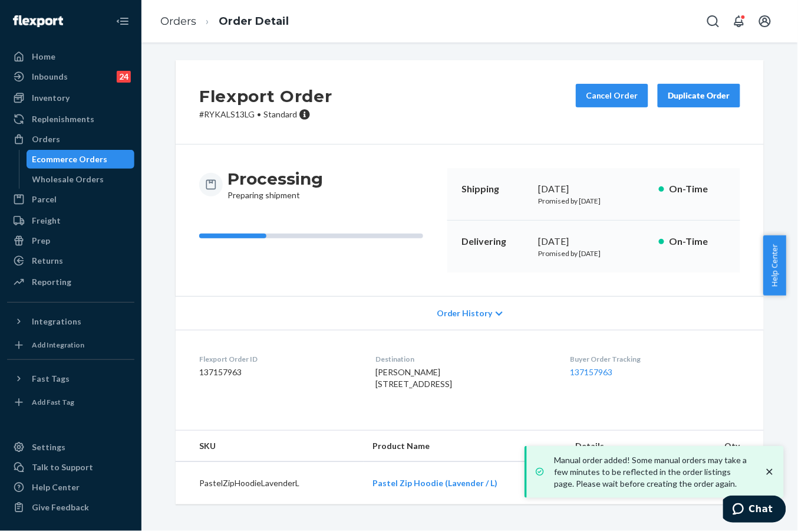
click at [5, 298] on div "Home Inbounds 24 Shipping Plans Problems 24 Inventory Products Replenishments O…" at bounding box center [71, 265] width 142 height 531
click at [585, 364] on dt "Buyer Order Tracking" at bounding box center [656, 359] width 170 height 10
click at [585, 369] on link "137157963" at bounding box center [592, 372] width 42 height 10
